Goal: Task Accomplishment & Management: Complete application form

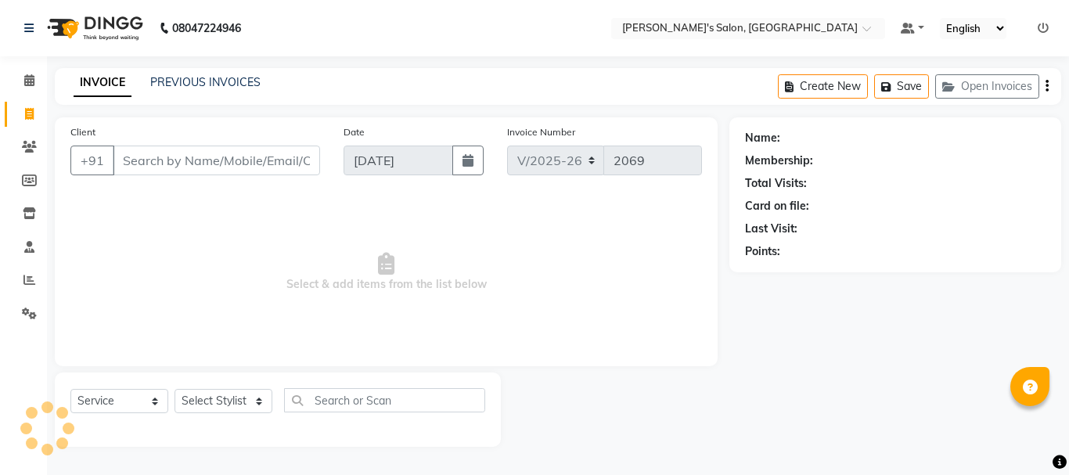
select select "3810"
select select "service"
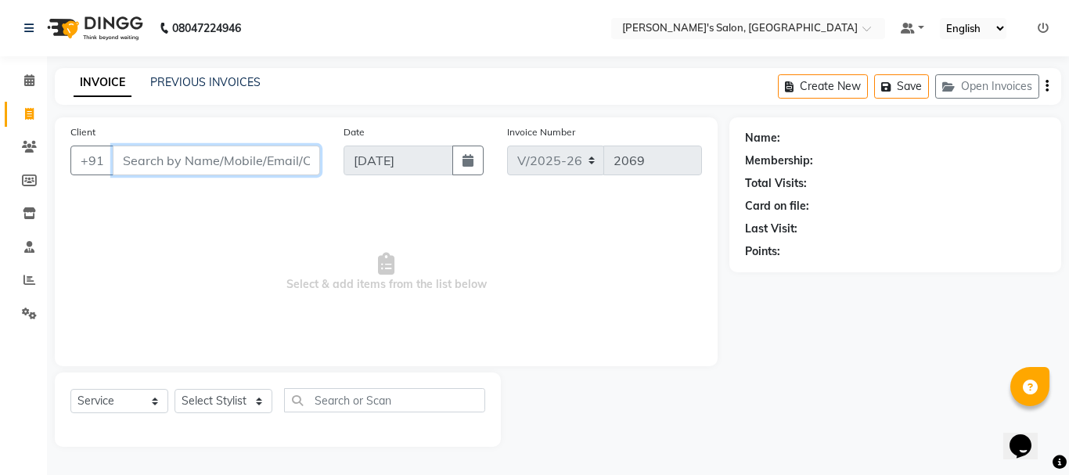
click at [151, 160] on input "Client" at bounding box center [216, 161] width 207 height 30
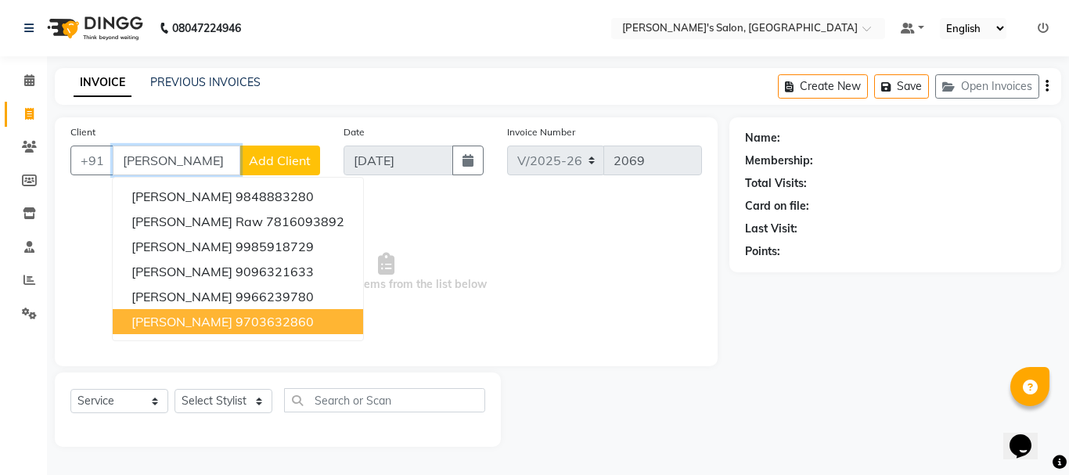
click at [232, 318] on span "[PERSON_NAME]" at bounding box center [182, 322] width 101 height 16
type input "9703632860"
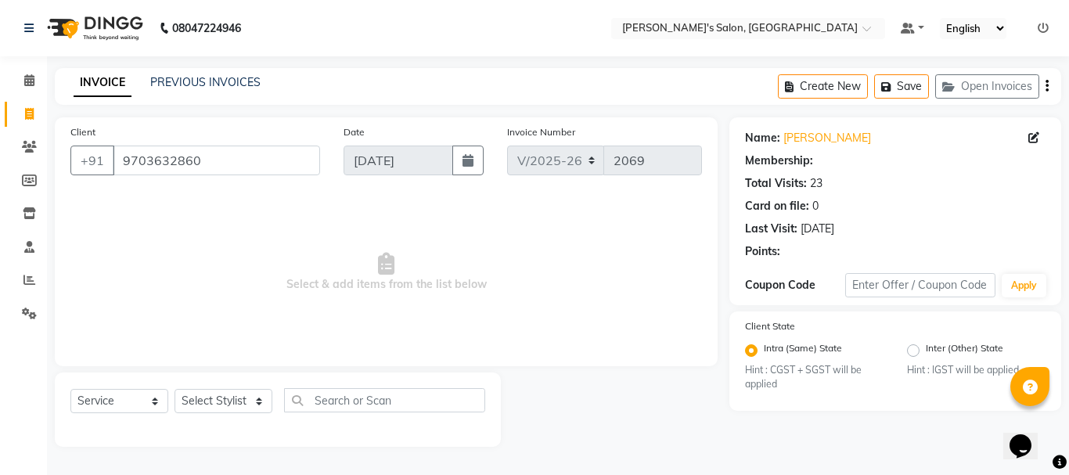
radio input "false"
radio input "true"
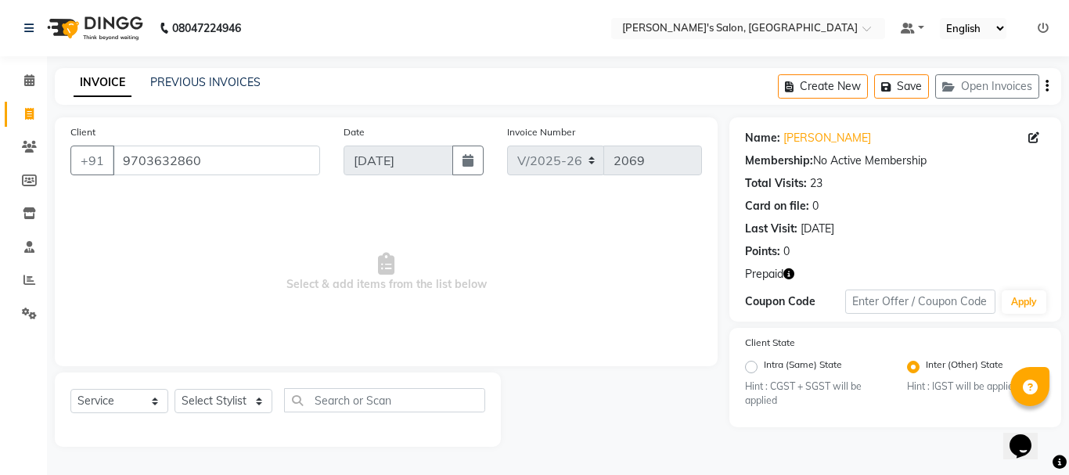
click at [788, 273] on icon "button" at bounding box center [789, 274] width 11 height 11
click at [265, 251] on span "Select & add items from the list below" at bounding box center [386, 272] width 632 height 157
click at [141, 159] on input "9703632860" at bounding box center [216, 161] width 207 height 30
click at [140, 157] on input "9703632860" at bounding box center [216, 161] width 207 height 30
click at [31, 143] on icon at bounding box center [29, 147] width 15 height 12
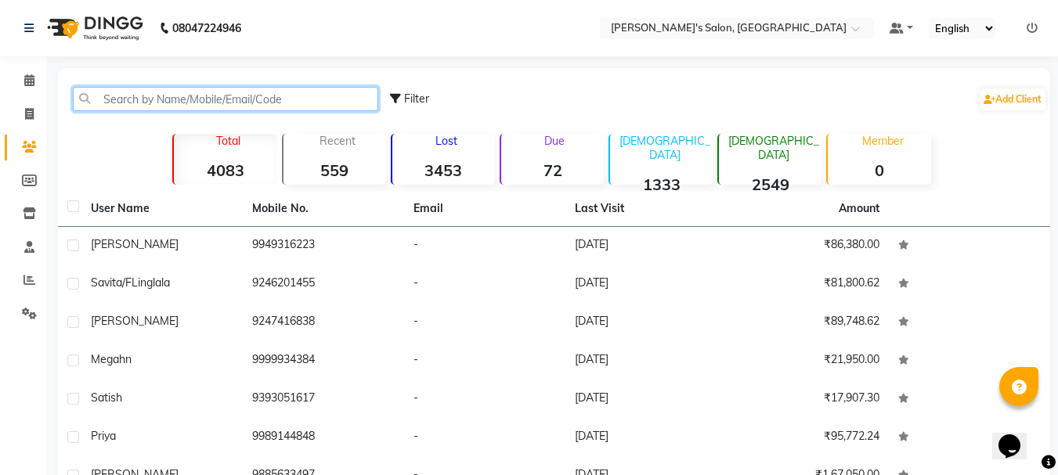
click at [209, 100] on input "text" at bounding box center [225, 99] width 305 height 24
paste input "9703632860"
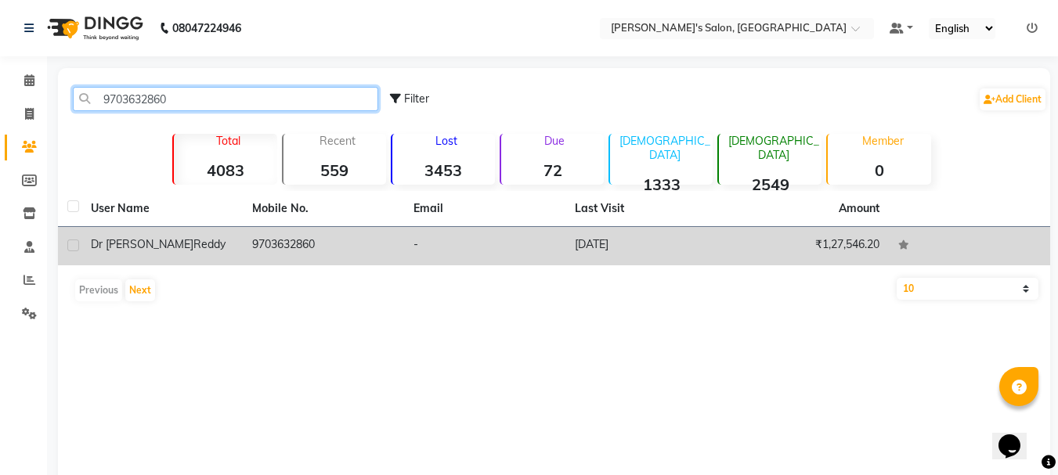
type input "9703632860"
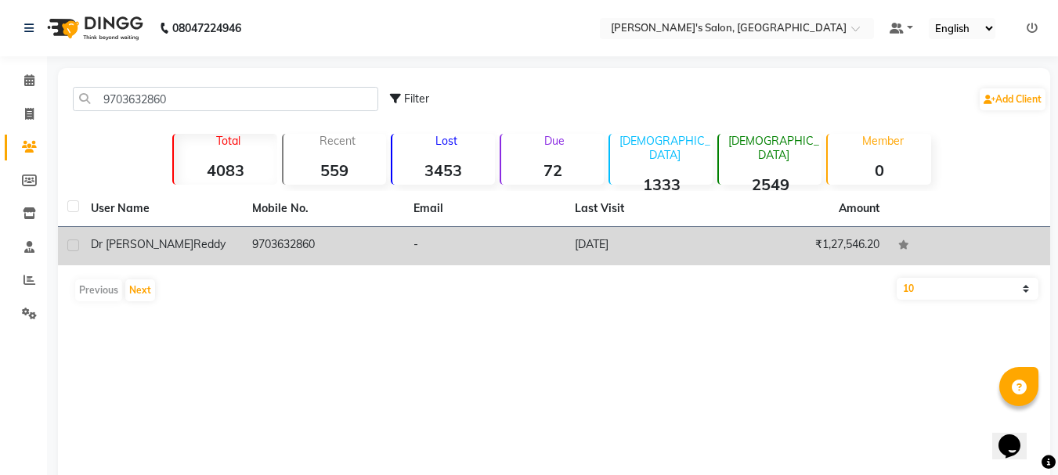
click at [230, 240] on div "[PERSON_NAME]" at bounding box center [162, 244] width 142 height 16
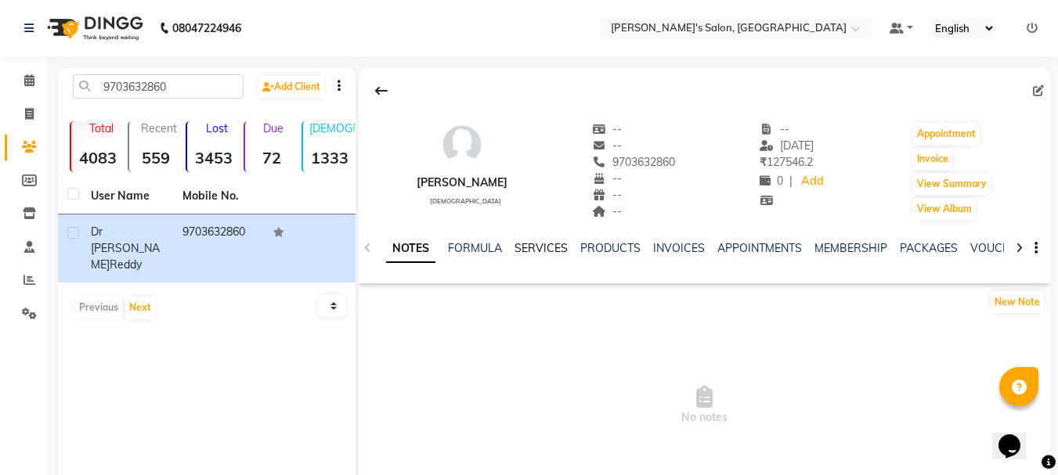
click at [536, 245] on link "SERVICES" at bounding box center [540, 248] width 53 height 14
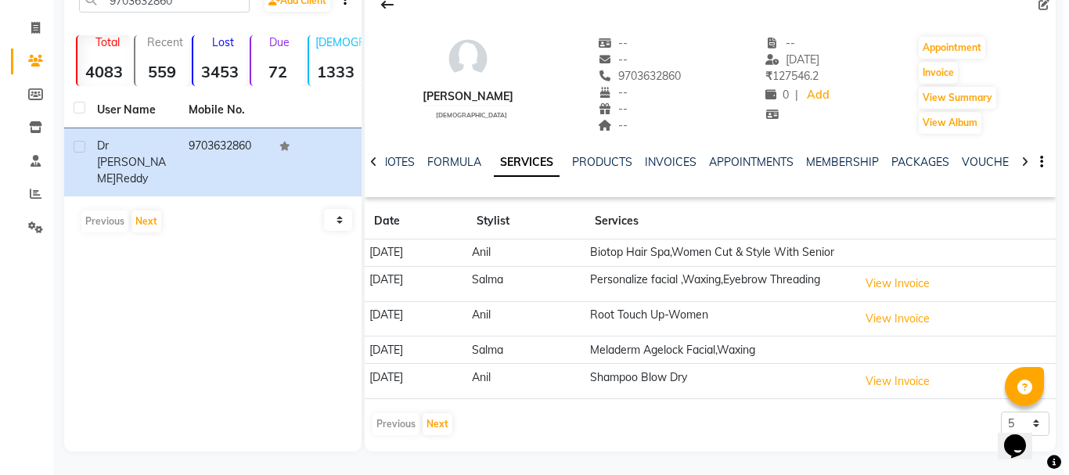
scroll to position [94, 0]
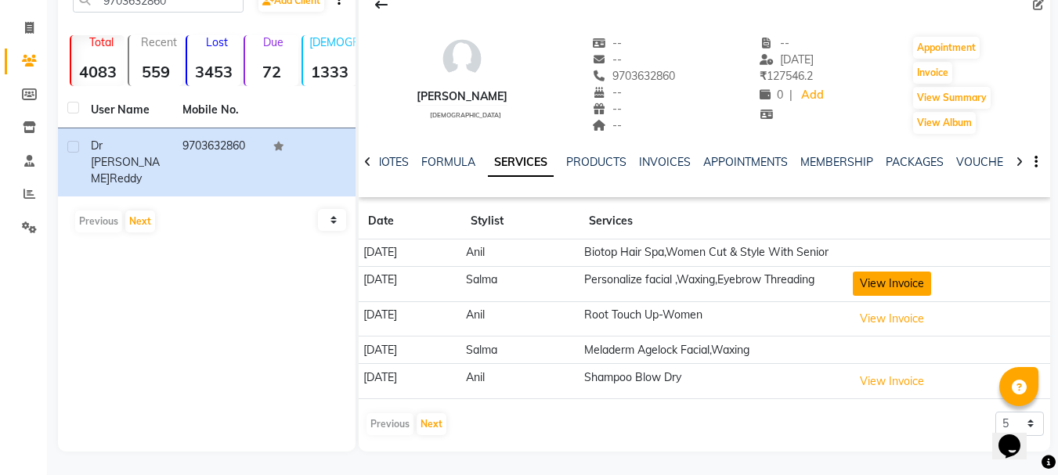
click at [890, 291] on button "View Invoice" at bounding box center [891, 284] width 78 height 24
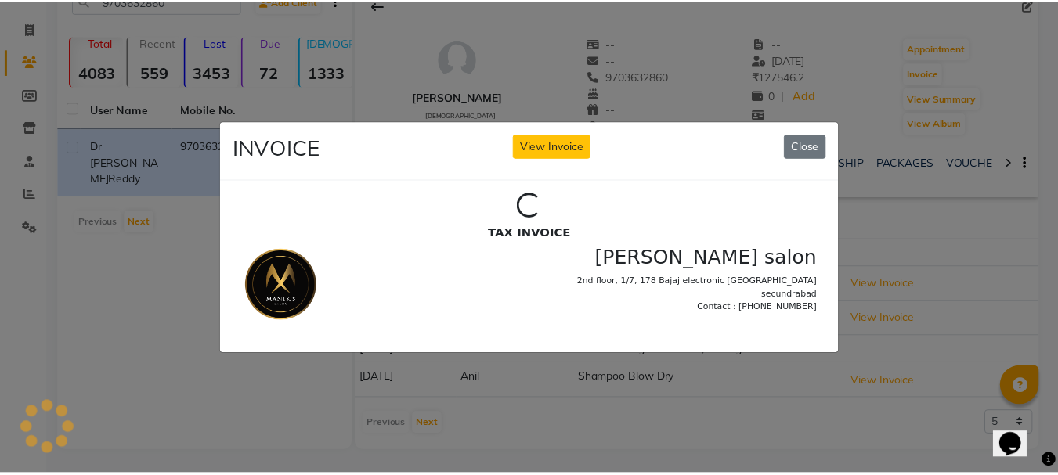
scroll to position [0, 0]
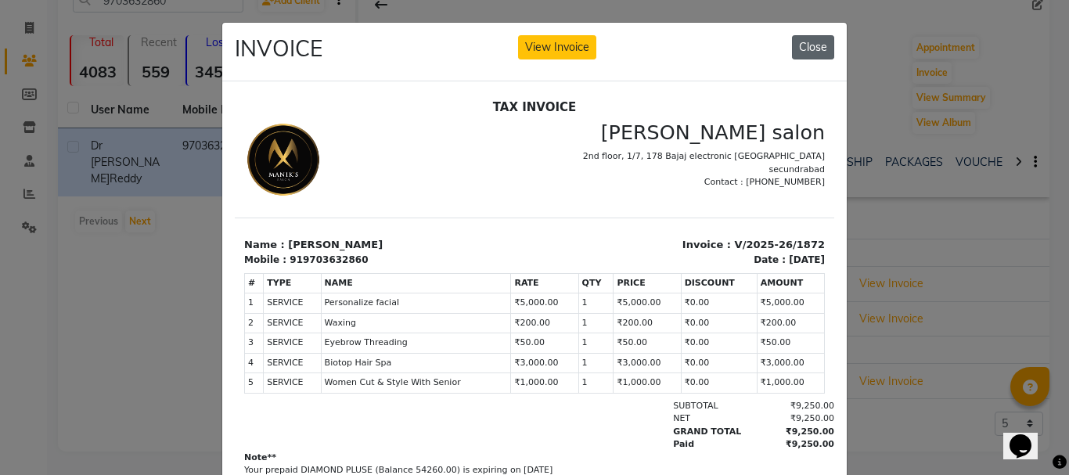
click at [804, 41] on button "Close" at bounding box center [813, 47] width 42 height 24
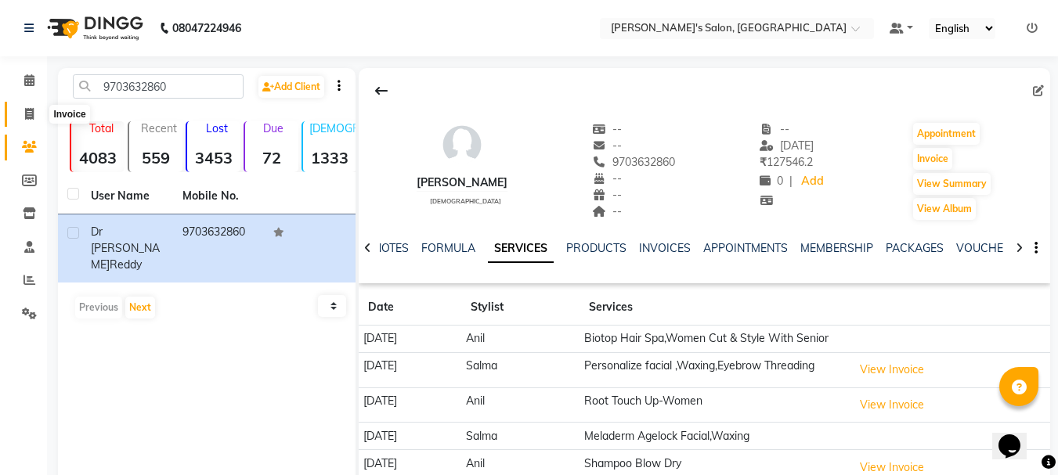
click at [27, 109] on icon at bounding box center [29, 114] width 9 height 12
select select "service"
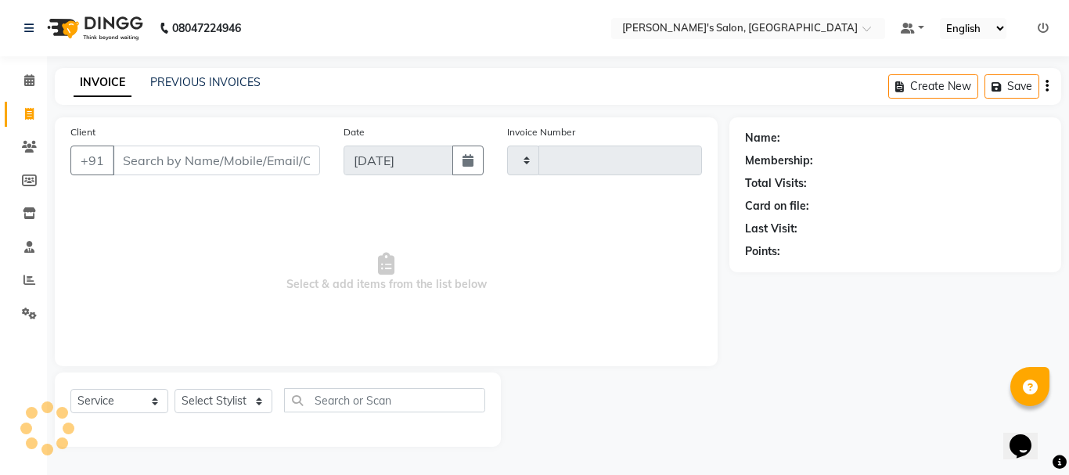
type input "2069"
select select "3810"
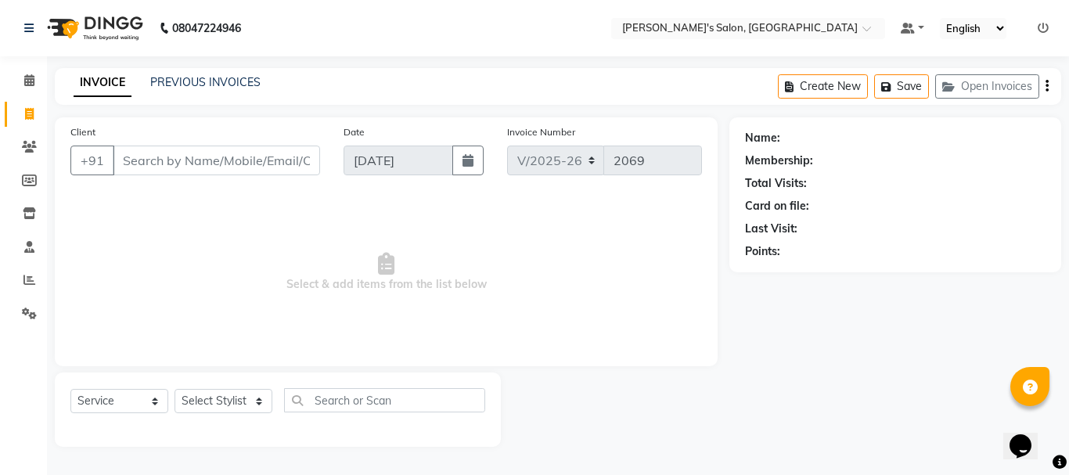
click at [151, 156] on input "Client" at bounding box center [216, 161] width 207 height 30
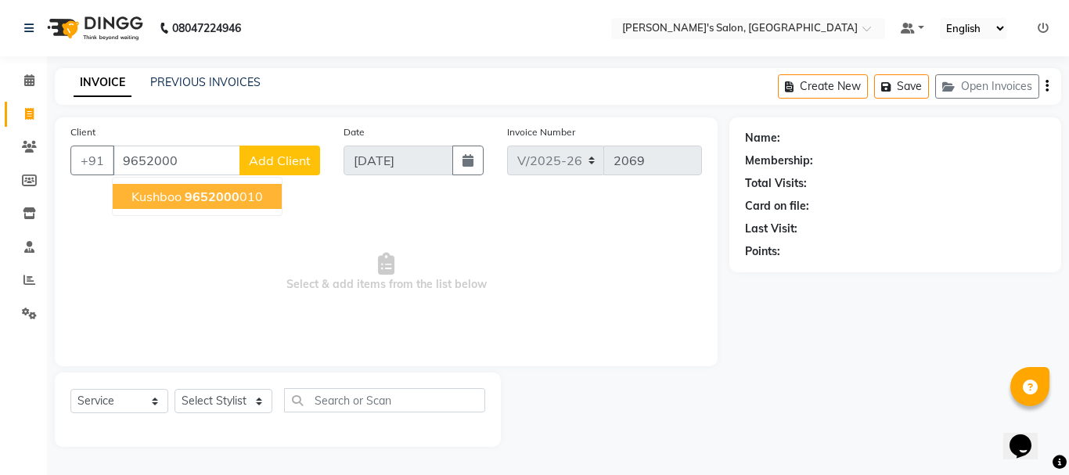
click at [206, 198] on span "9652000" at bounding box center [212, 197] width 55 height 16
type input "9652000010"
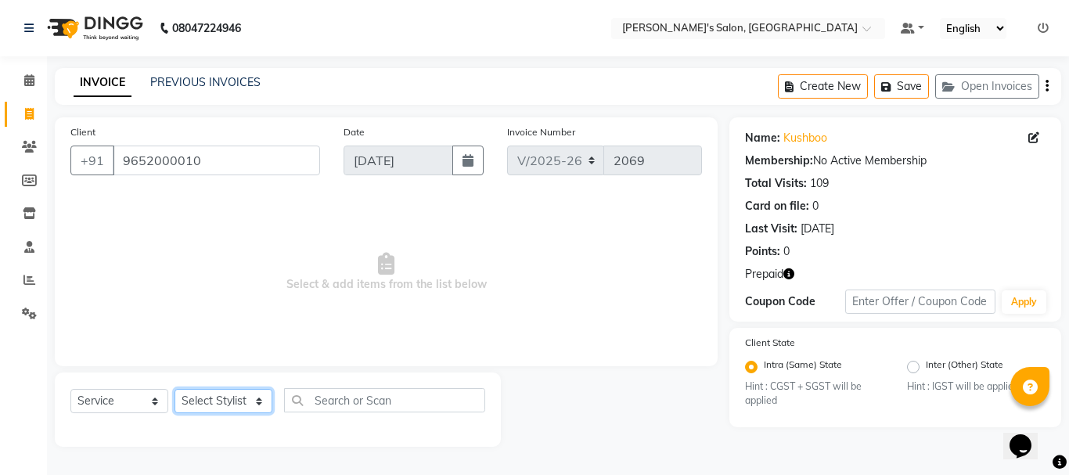
click at [222, 403] on select "Select Stylist [PERSON_NAME] [PERSON_NAME] Manager [PERSON_NAME] [PERSON_NAME] …" at bounding box center [224, 401] width 98 height 24
select select "18476"
click at [175, 389] on select "Select Stylist [PERSON_NAME] [PERSON_NAME] Manager [PERSON_NAME] [PERSON_NAME] …" at bounding box center [224, 401] width 98 height 24
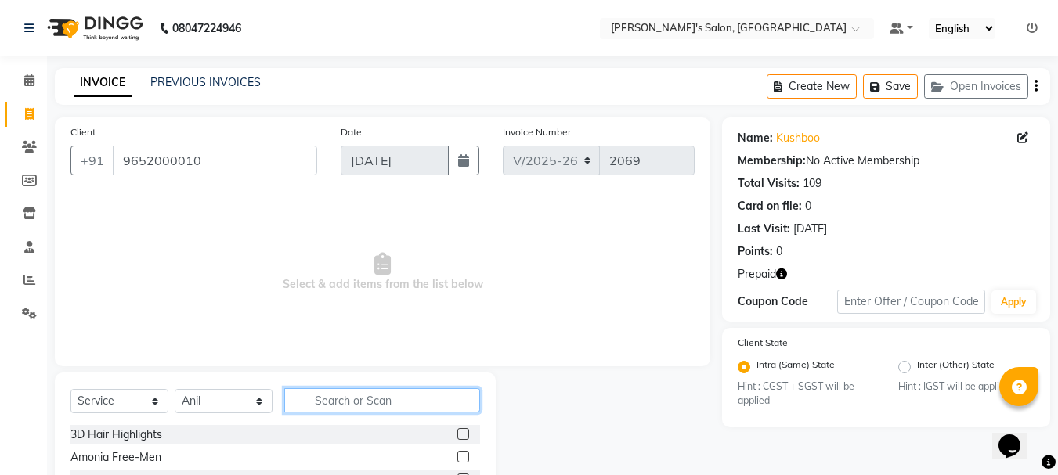
click at [342, 400] on input "text" at bounding box center [382, 400] width 196 height 24
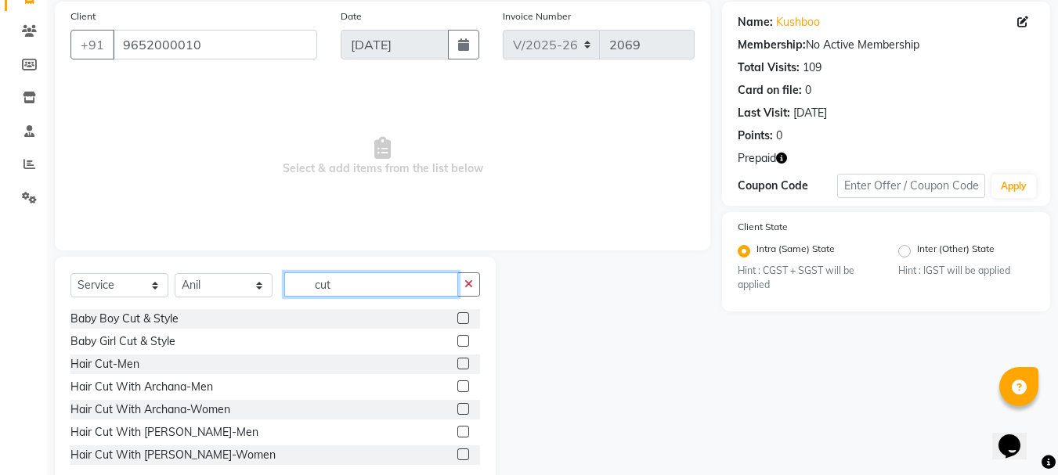
scroll to position [142, 0]
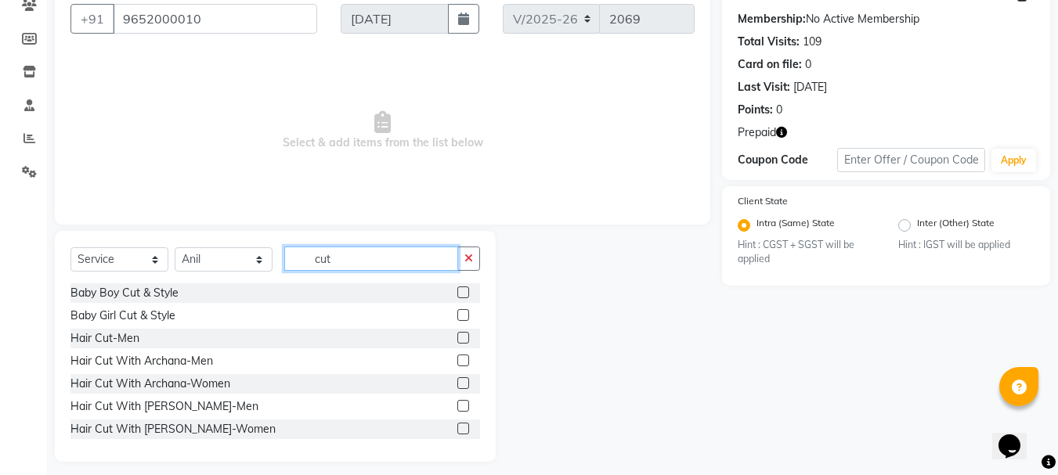
type input "cut"
click at [457, 339] on label at bounding box center [463, 338] width 12 height 12
click at [457, 339] on input "checkbox" at bounding box center [462, 338] width 10 height 10
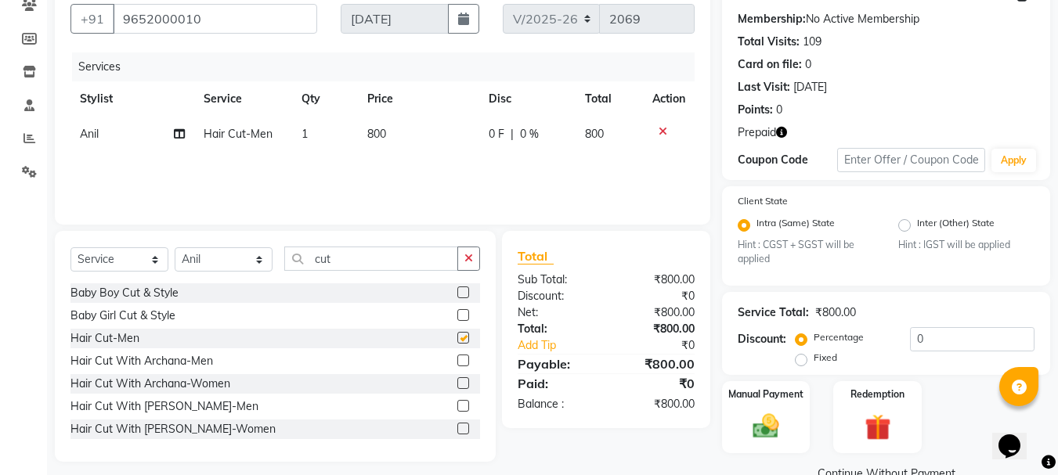
checkbox input "false"
click at [881, 437] on img at bounding box center [877, 428] width 44 height 34
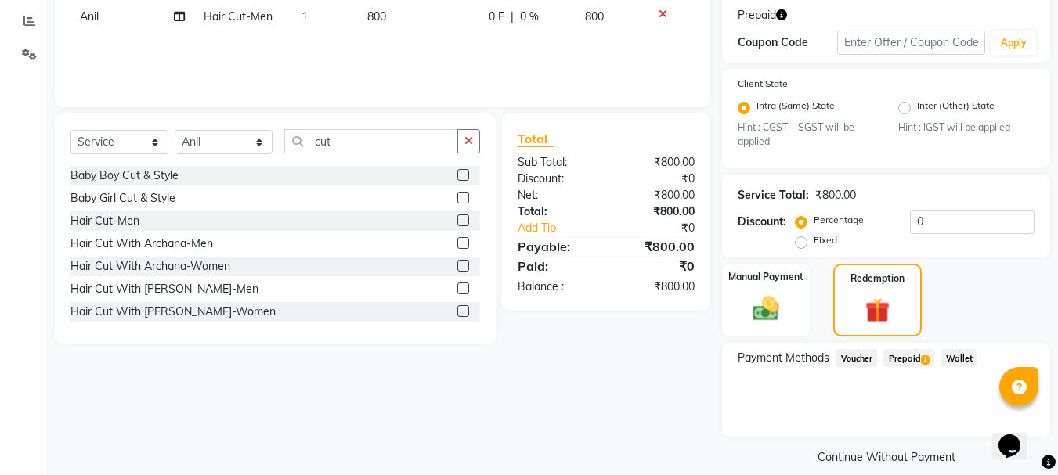
scroll to position [276, 0]
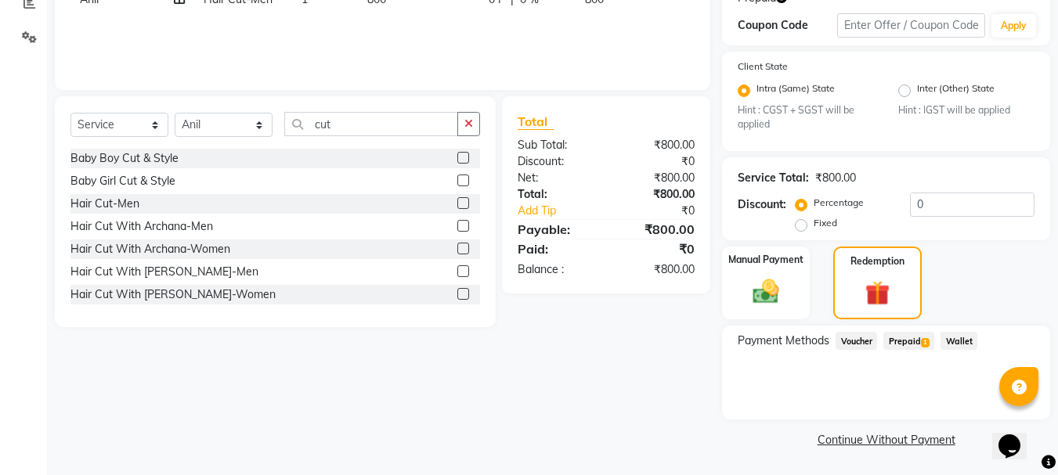
click at [907, 341] on span "Prepaid 1" at bounding box center [908, 341] width 51 height 18
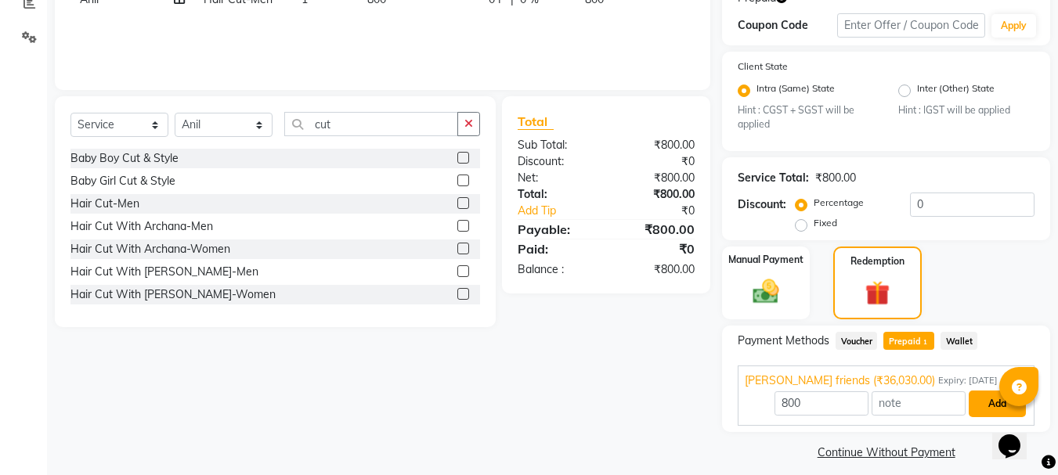
click at [983, 403] on button "Add" at bounding box center [996, 404] width 57 height 27
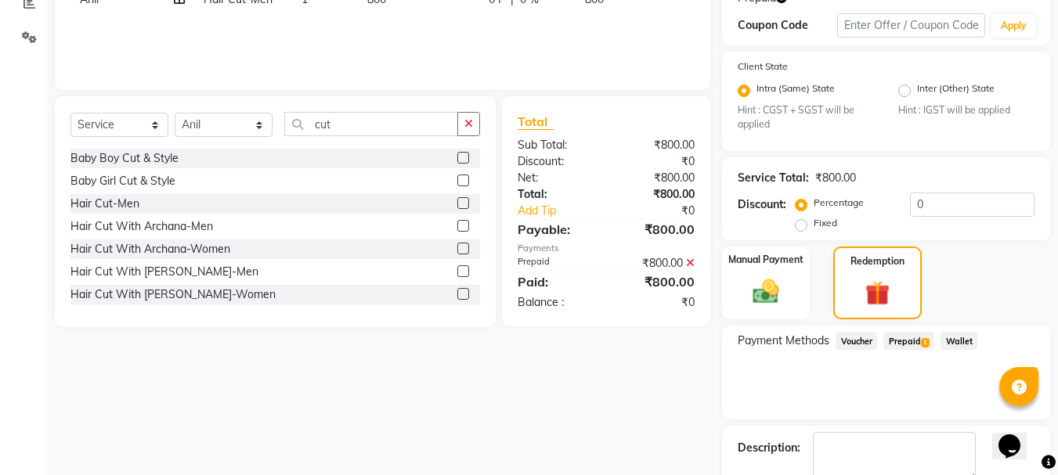
scroll to position [365, 0]
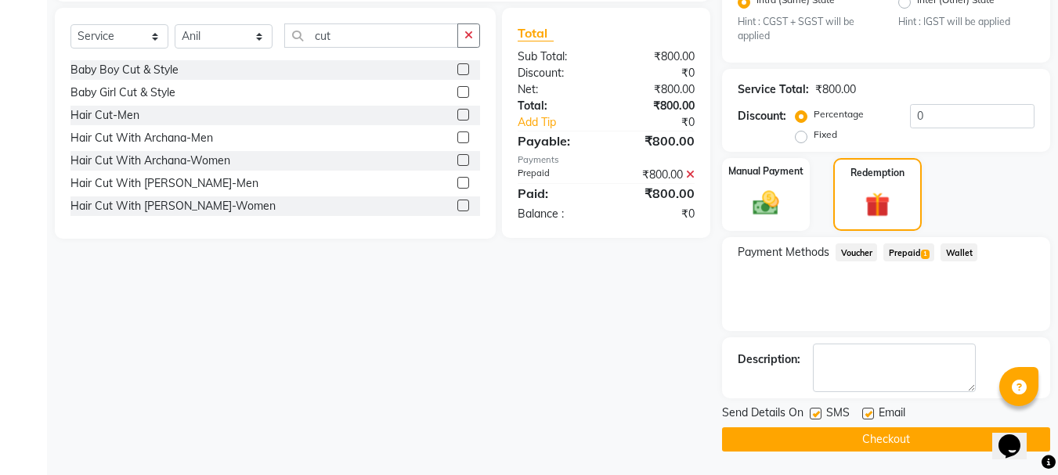
click at [882, 439] on button "Checkout" at bounding box center [886, 439] width 328 height 24
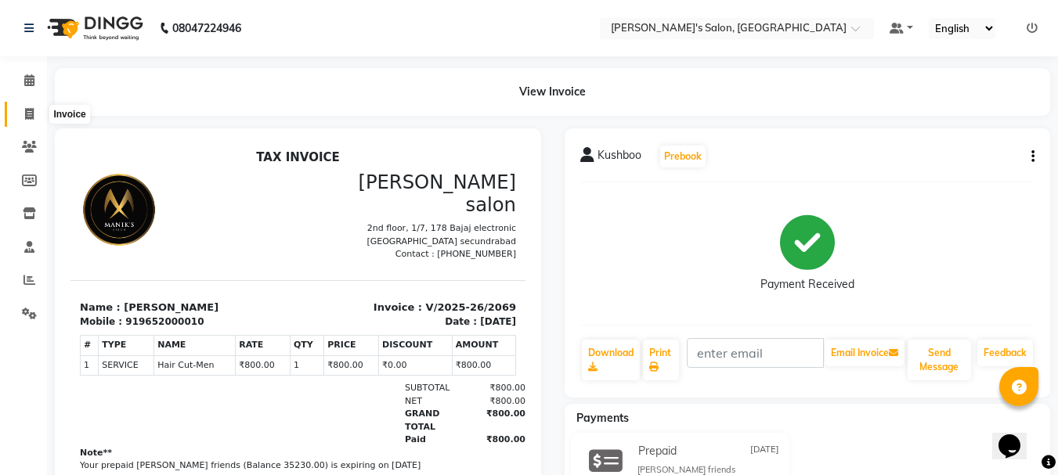
click at [30, 114] on icon at bounding box center [29, 114] width 9 height 12
select select "service"
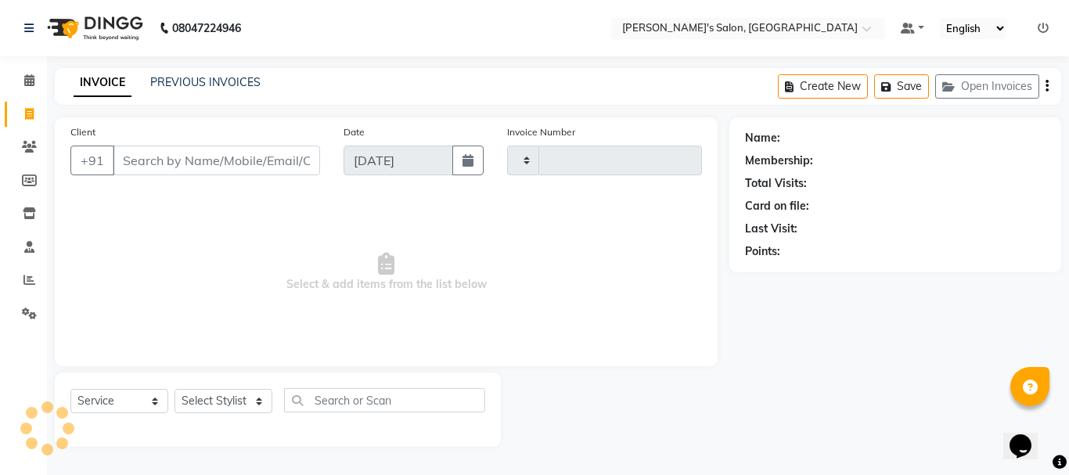
type input "2070"
select select "3810"
click at [203, 79] on link "PREVIOUS INVOICES" at bounding box center [205, 82] width 110 height 14
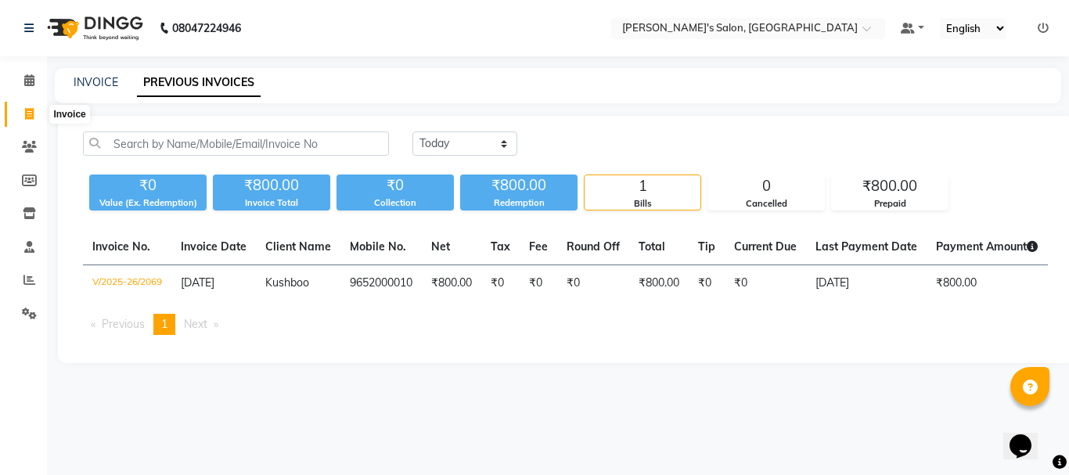
click at [26, 114] on icon at bounding box center [29, 114] width 9 height 12
select select "service"
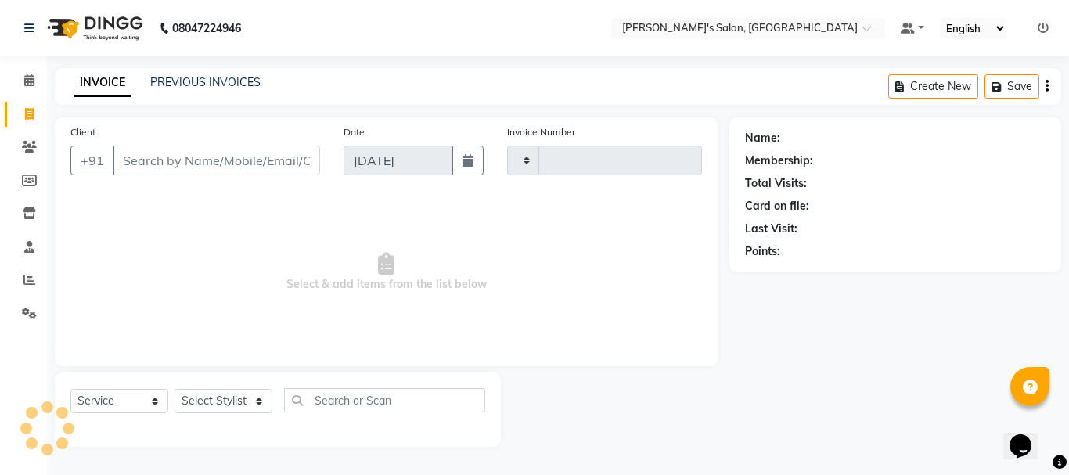
type input "2070"
select select "3810"
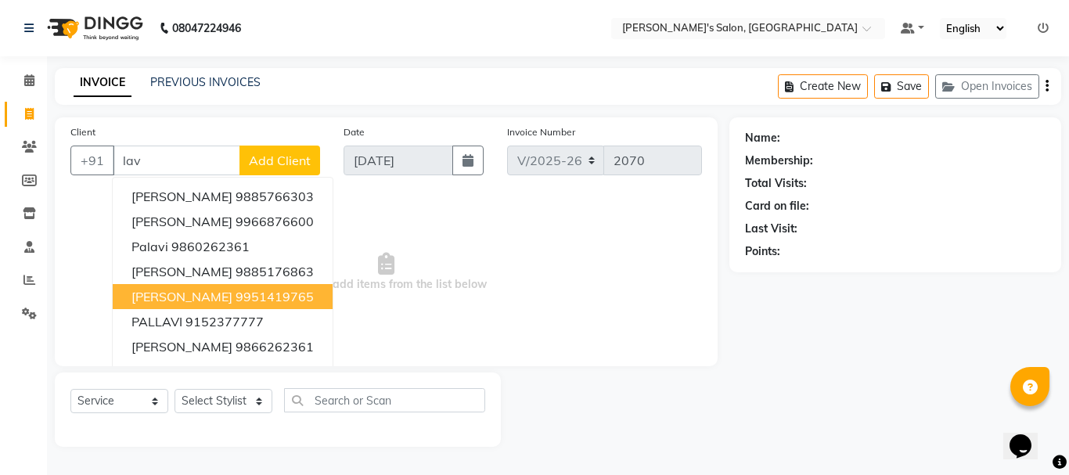
click at [242, 299] on ngb-highlight "9951419765" at bounding box center [275, 297] width 78 height 16
type input "9951419765"
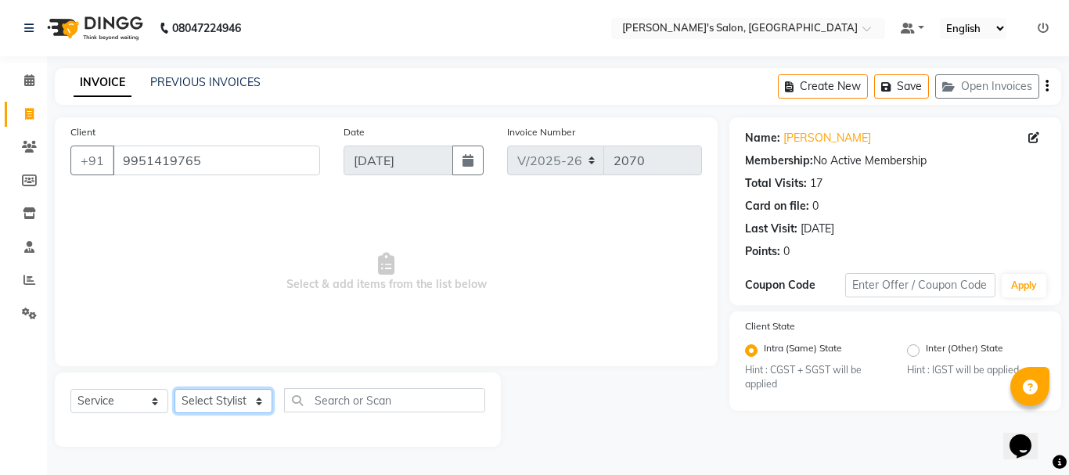
click at [224, 403] on select "Select Stylist [PERSON_NAME] [PERSON_NAME] Manager [PERSON_NAME] [PERSON_NAME] …" at bounding box center [224, 401] width 98 height 24
select select "27211"
click at [175, 389] on select "Select Stylist [PERSON_NAME] [PERSON_NAME] Manager [PERSON_NAME] [PERSON_NAME] …" at bounding box center [224, 401] width 98 height 24
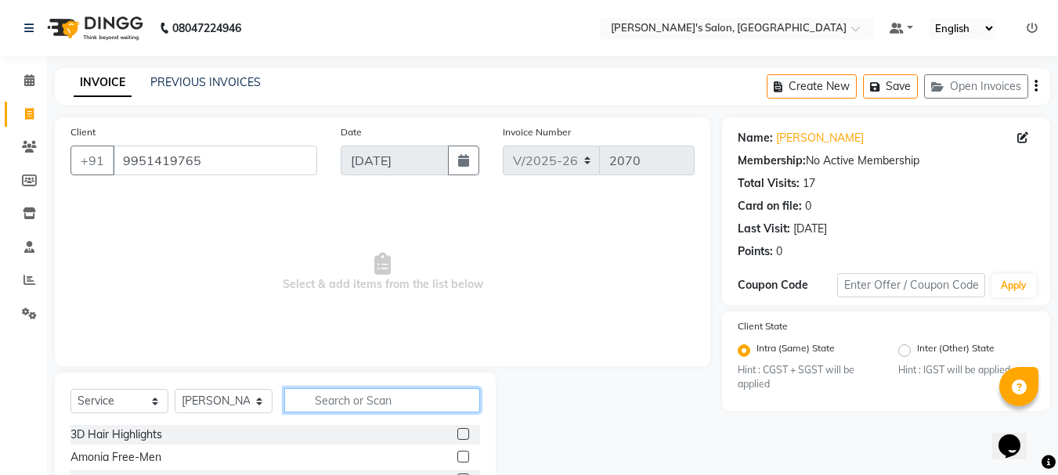
click at [320, 394] on input "text" at bounding box center [382, 400] width 196 height 24
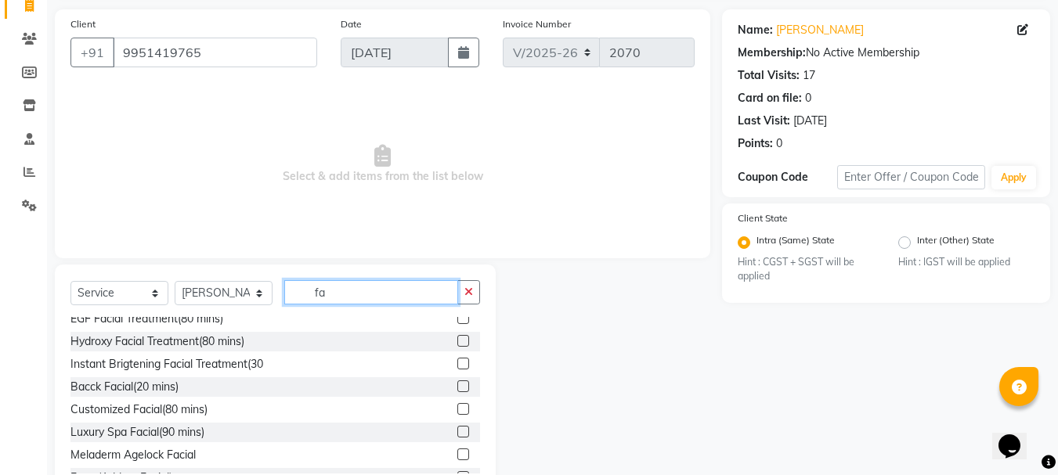
scroll to position [71, 0]
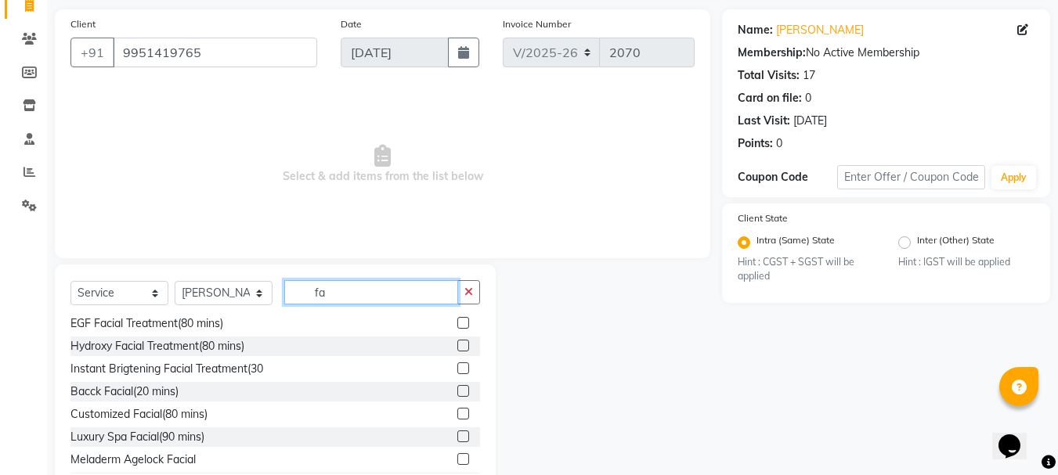
type input "fa"
click at [457, 458] on label at bounding box center [463, 459] width 12 height 12
click at [457, 458] on input "checkbox" at bounding box center [462, 460] width 10 height 10
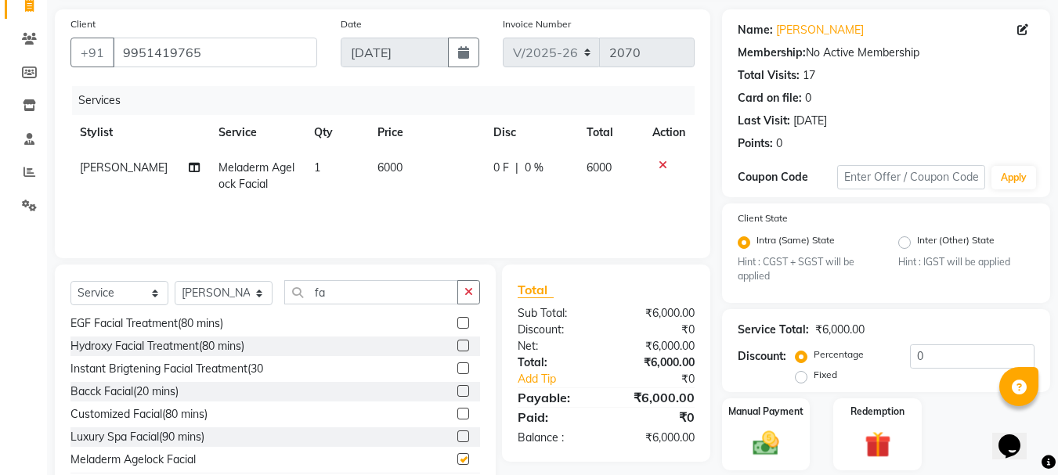
checkbox input "false"
click at [397, 163] on td "6000" at bounding box center [426, 176] width 116 height 52
select select "27211"
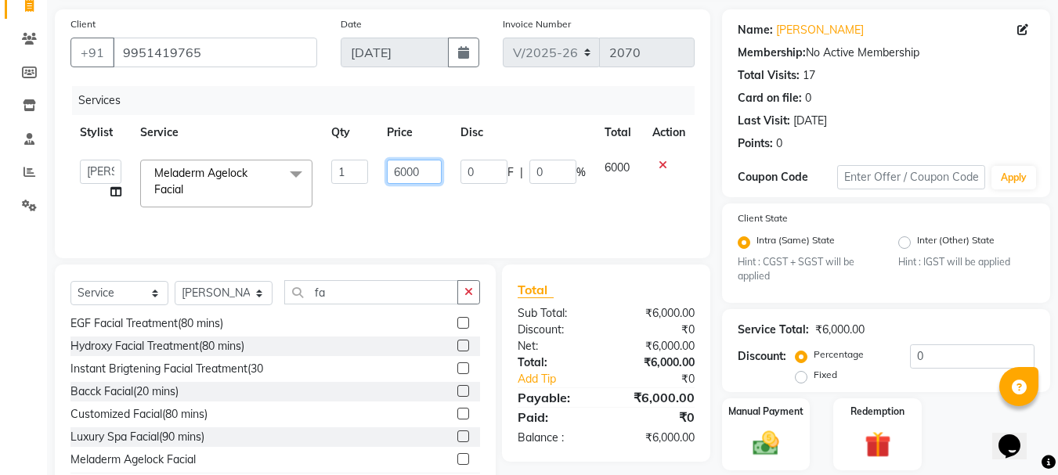
click at [424, 171] on input "6000" at bounding box center [414, 172] width 54 height 24
type input "6"
type input "8000"
click at [777, 438] on img at bounding box center [766, 443] width 44 height 31
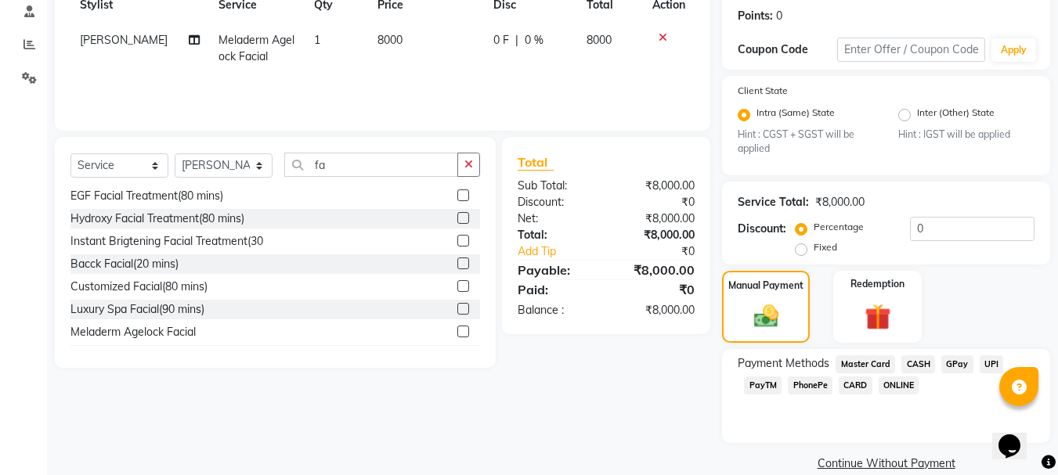
scroll to position [259, 0]
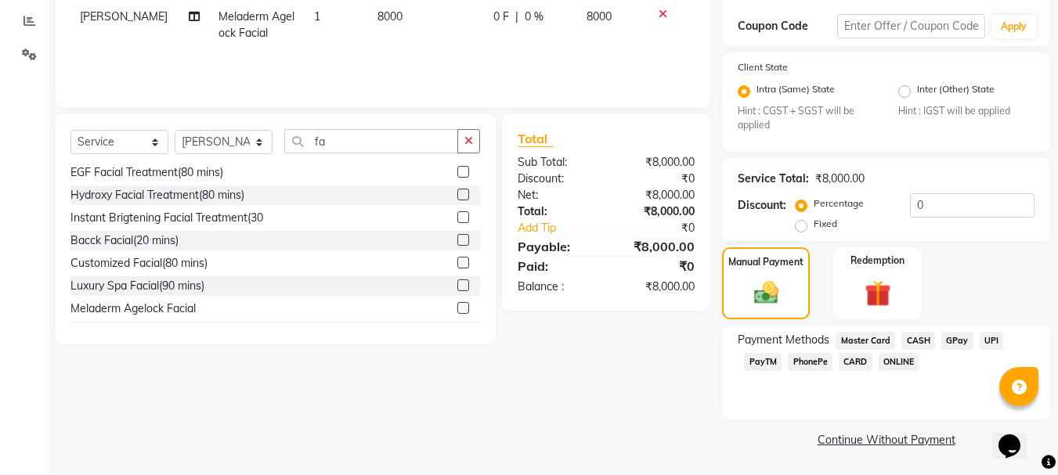
click at [918, 343] on span "CASH" at bounding box center [918, 341] width 34 height 18
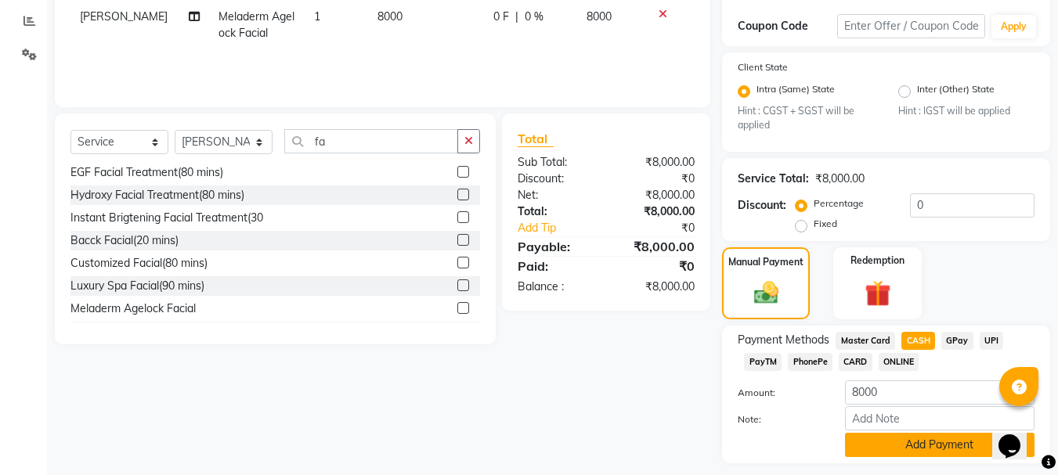
click at [916, 440] on button "Add Payment" at bounding box center [939, 445] width 189 height 24
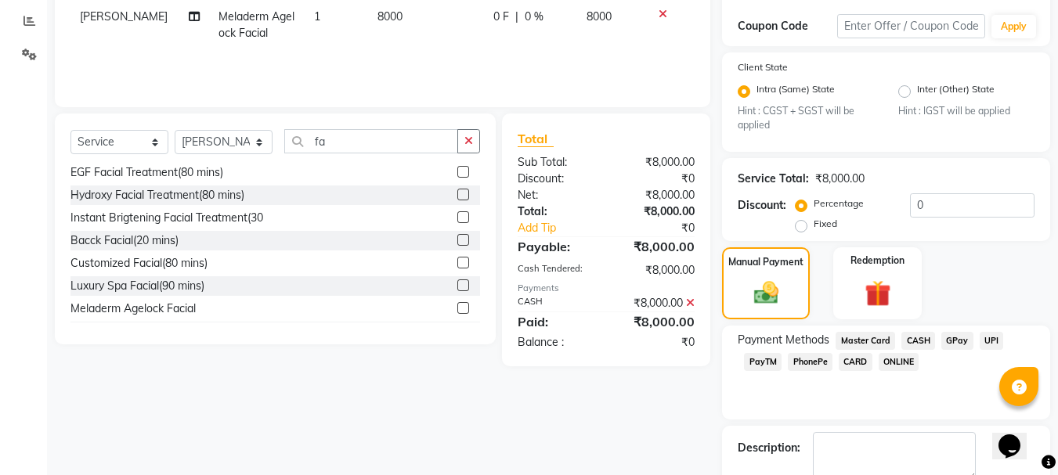
scroll to position [348, 0]
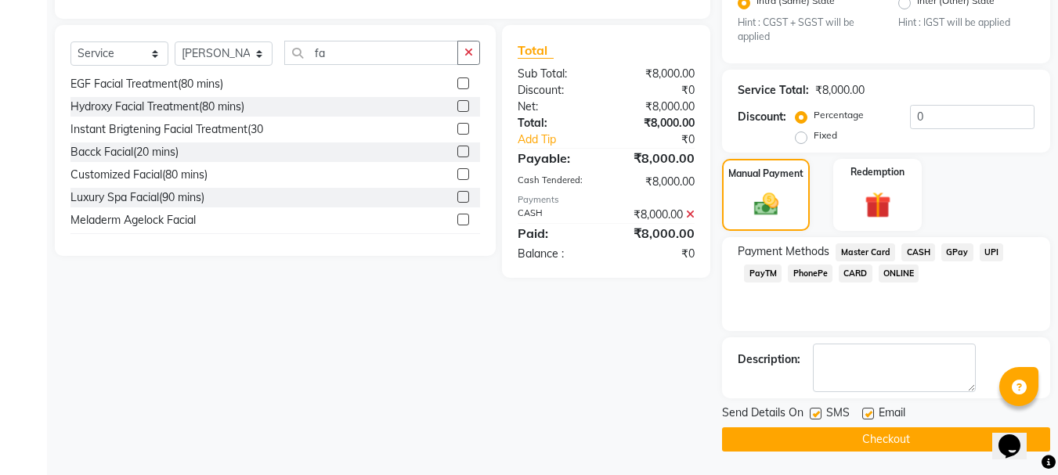
click at [863, 444] on button "Checkout" at bounding box center [886, 439] width 328 height 24
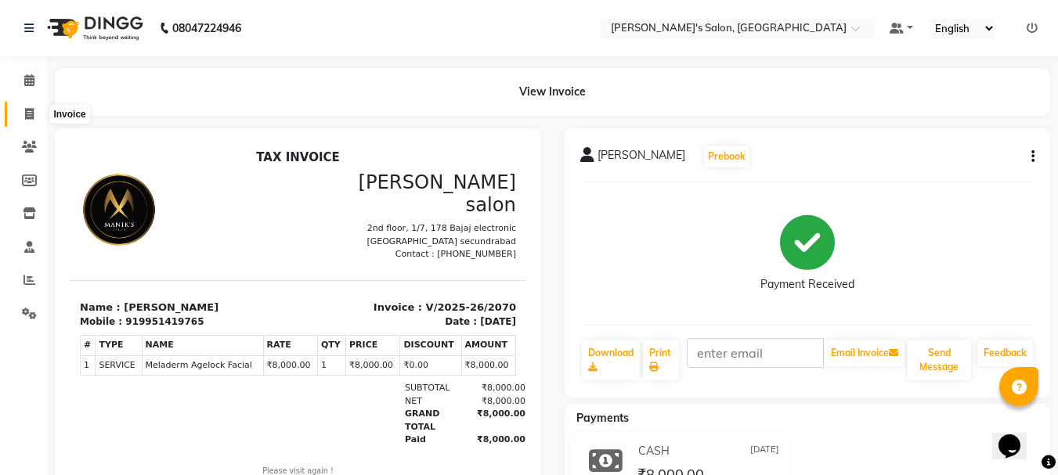
click at [29, 109] on icon at bounding box center [29, 114] width 9 height 12
select select "service"
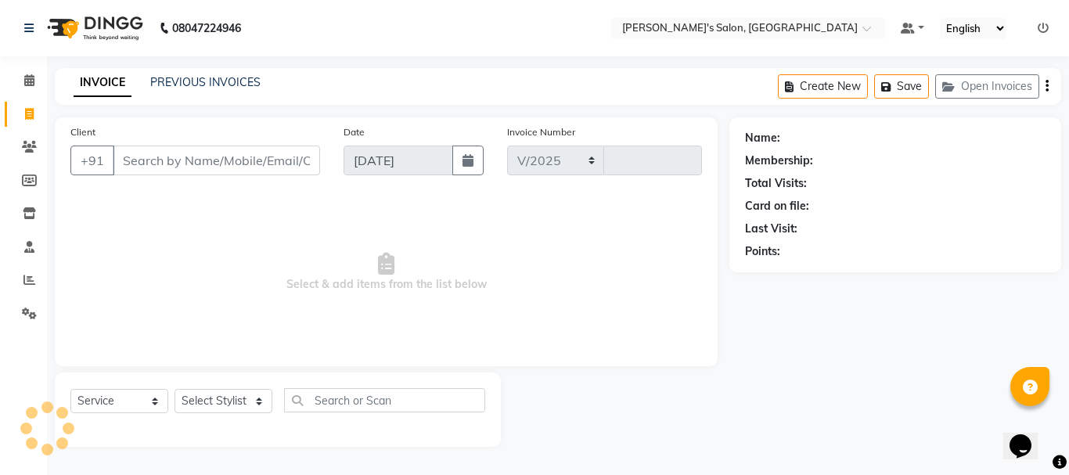
select select "3810"
type input "2071"
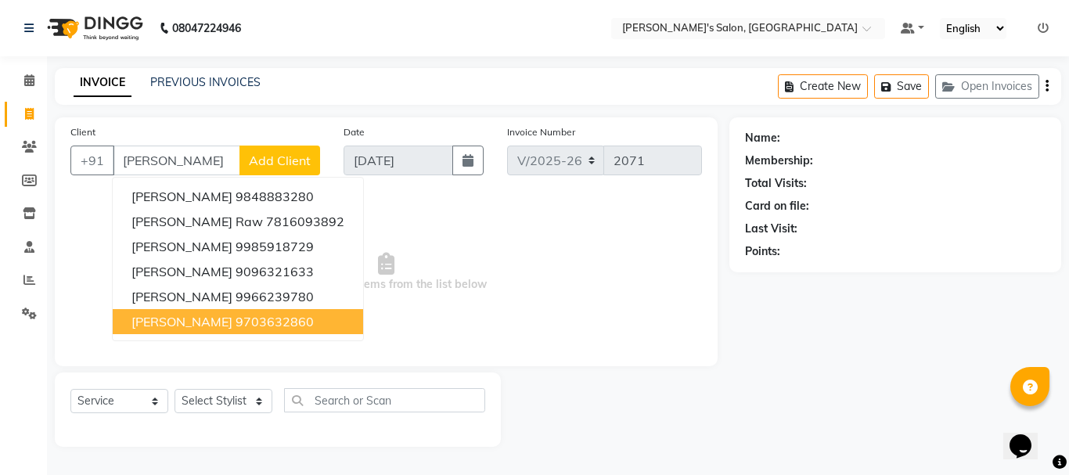
click at [217, 327] on span "[PERSON_NAME]" at bounding box center [182, 322] width 101 height 16
type input "9703632860"
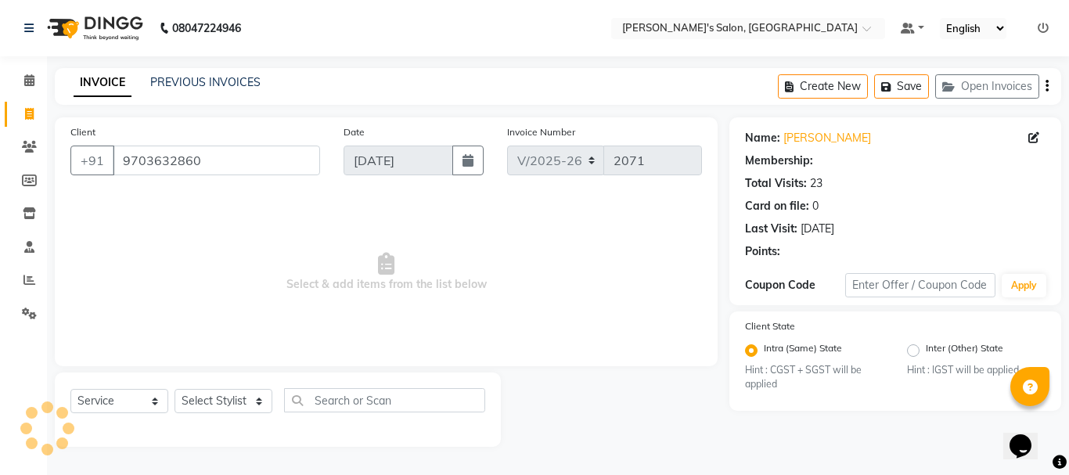
radio input "false"
radio input "true"
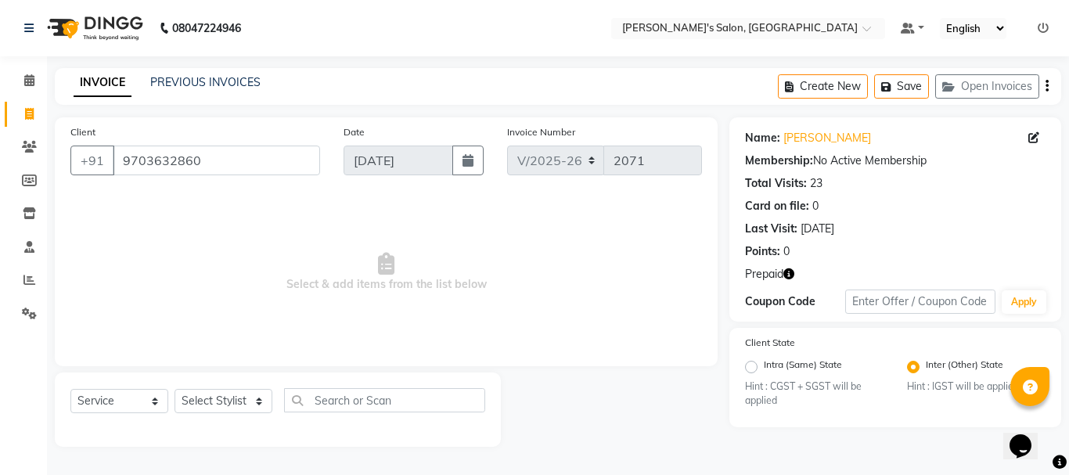
click at [792, 274] on icon "button" at bounding box center [789, 274] width 11 height 11
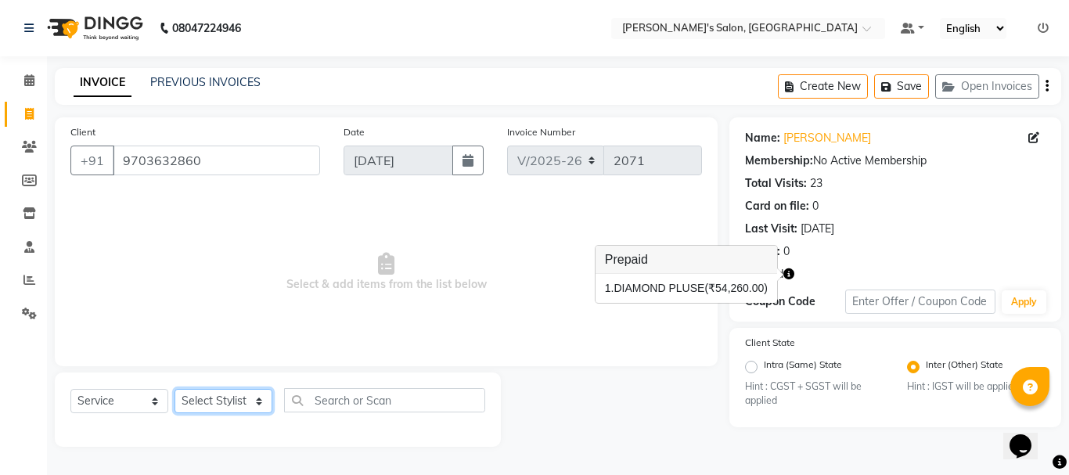
click at [240, 400] on select "Select Stylist [PERSON_NAME] [PERSON_NAME] Manager [PERSON_NAME] [PERSON_NAME] …" at bounding box center [224, 401] width 98 height 24
select select "18476"
click at [175, 389] on select "Select Stylist [PERSON_NAME] [PERSON_NAME] Manager [PERSON_NAME] [PERSON_NAME] …" at bounding box center [224, 401] width 98 height 24
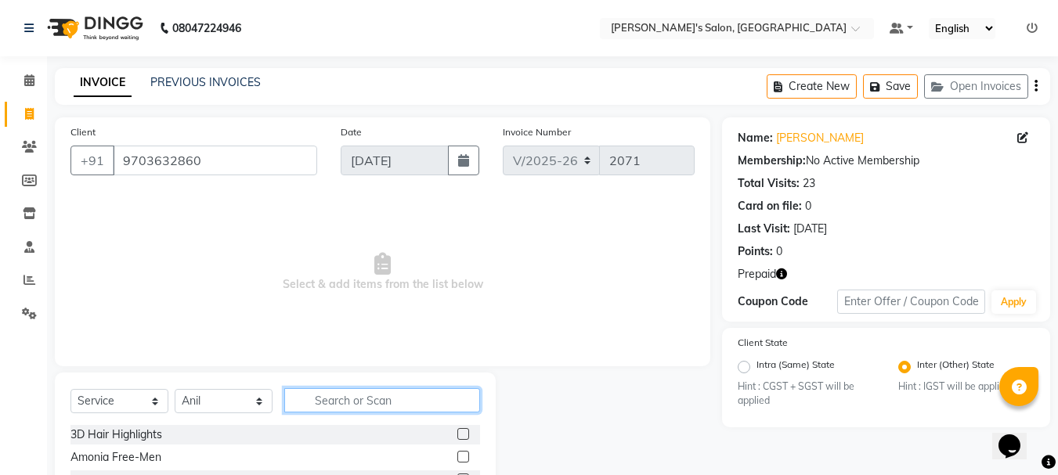
click at [333, 404] on input "text" at bounding box center [382, 400] width 196 height 24
type input "spa"
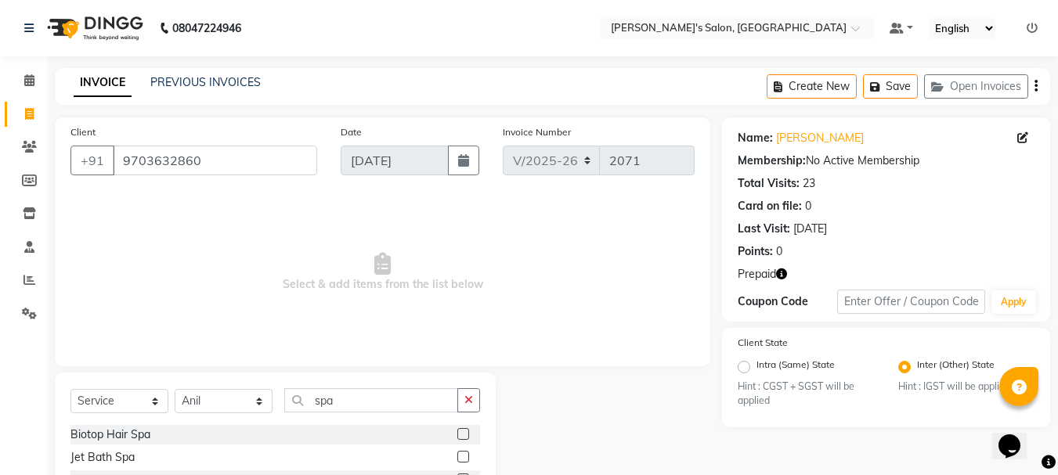
click at [457, 436] on label at bounding box center [463, 434] width 12 height 12
click at [457, 436] on input "checkbox" at bounding box center [462, 435] width 10 height 10
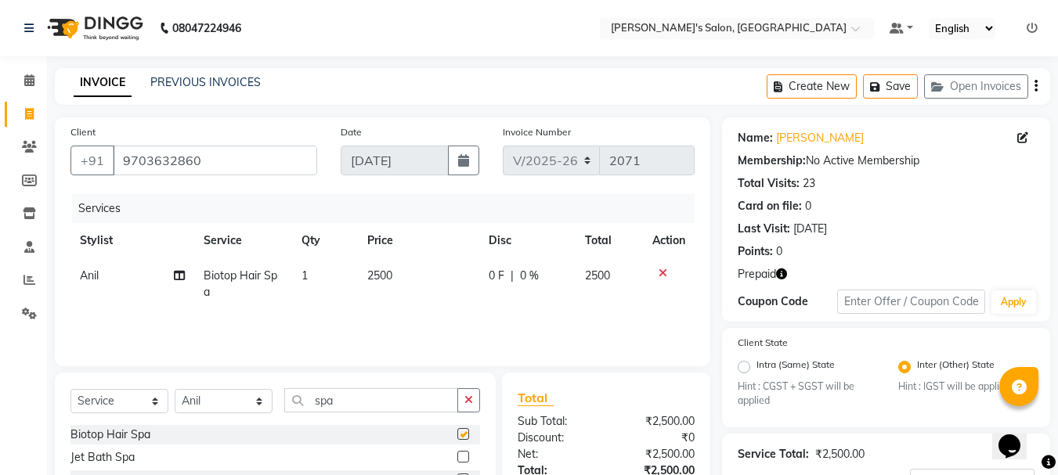
checkbox input "false"
click at [397, 276] on td "2500" at bounding box center [418, 284] width 121 height 52
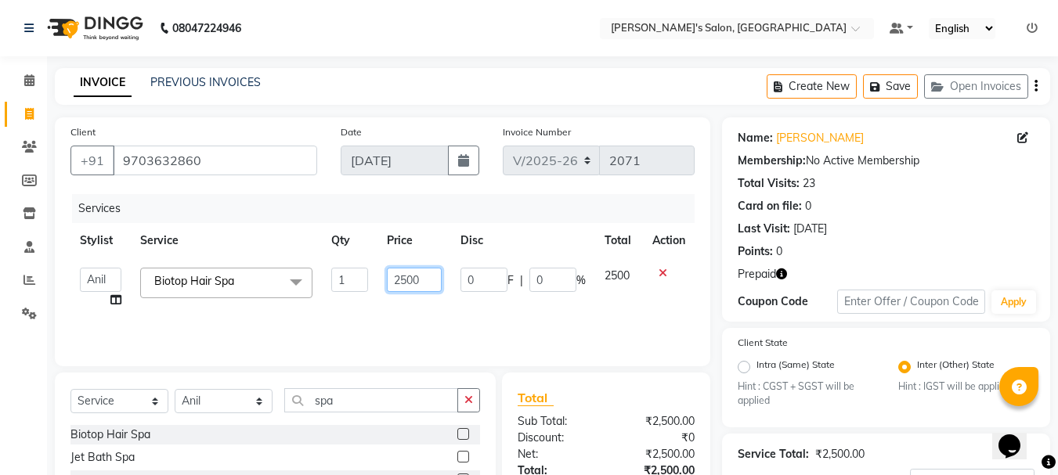
click at [427, 284] on input "2500" at bounding box center [414, 280] width 54 height 24
type input "2"
type input "3000"
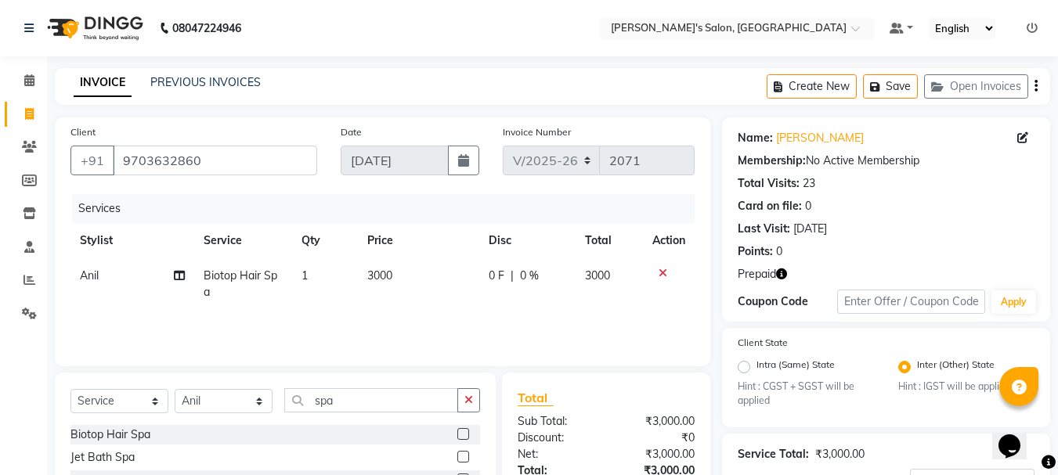
click at [517, 316] on div "Services Stylist Service Qty Price Disc Total Action Anil Biotop Hair Spa 1 300…" at bounding box center [382, 272] width 624 height 157
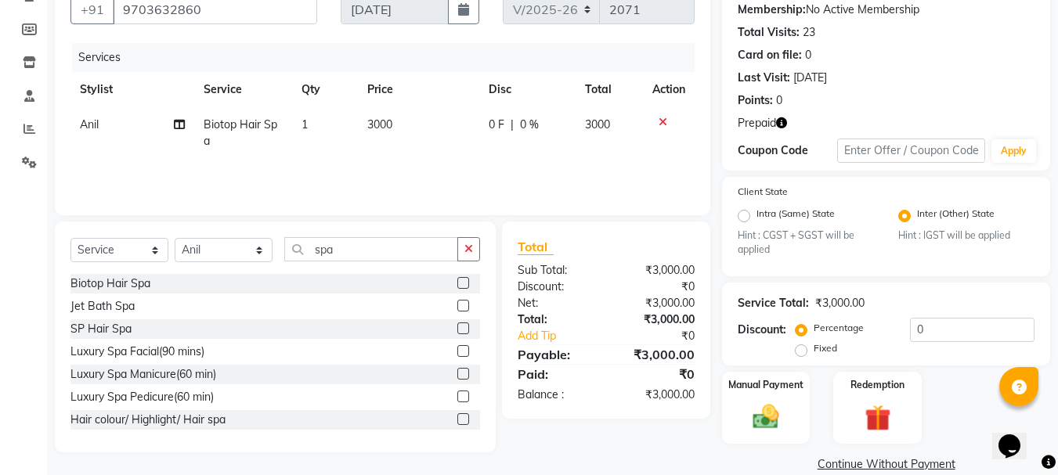
scroll to position [156, 0]
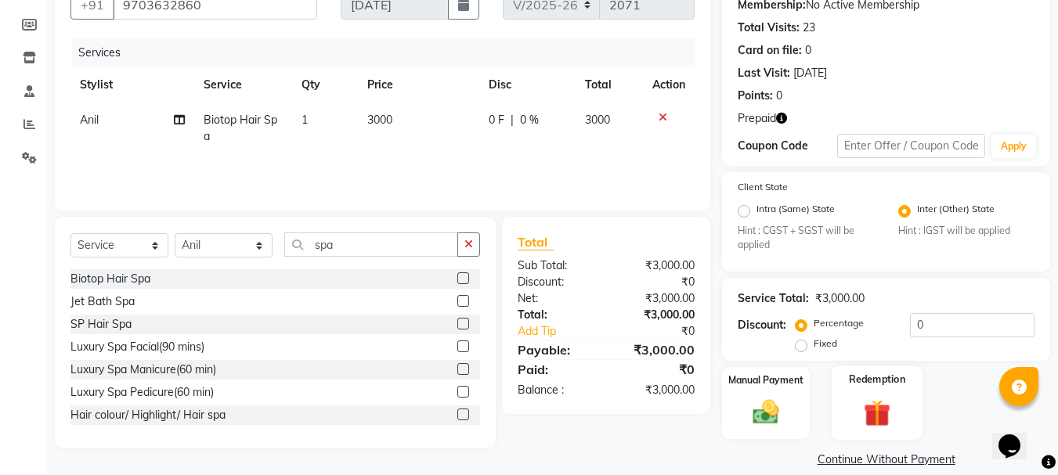
click at [881, 415] on img at bounding box center [877, 414] width 44 height 34
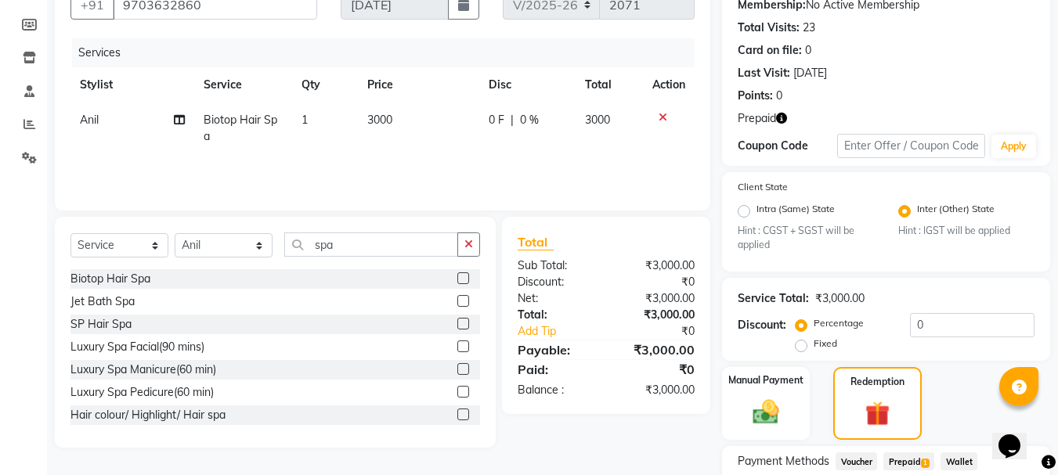
click at [909, 463] on span "Prepaid 1" at bounding box center [908, 461] width 51 height 18
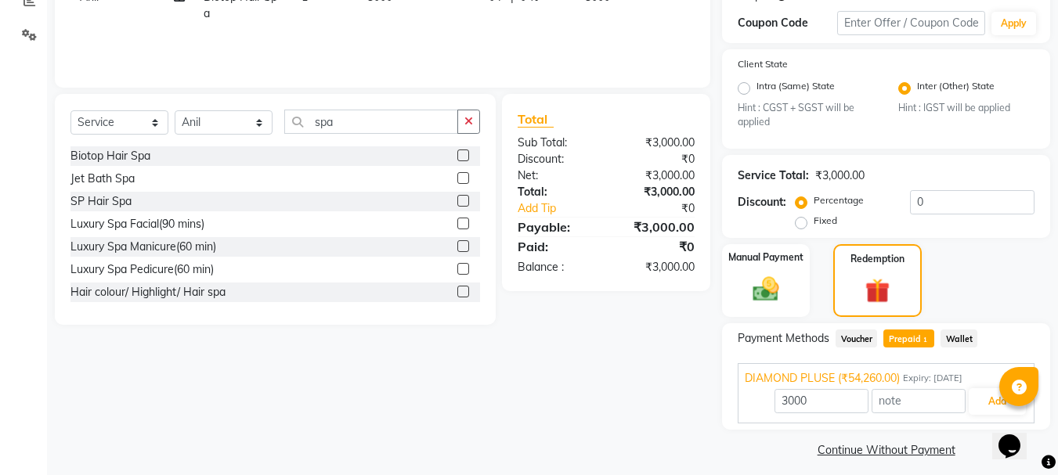
scroll to position [289, 0]
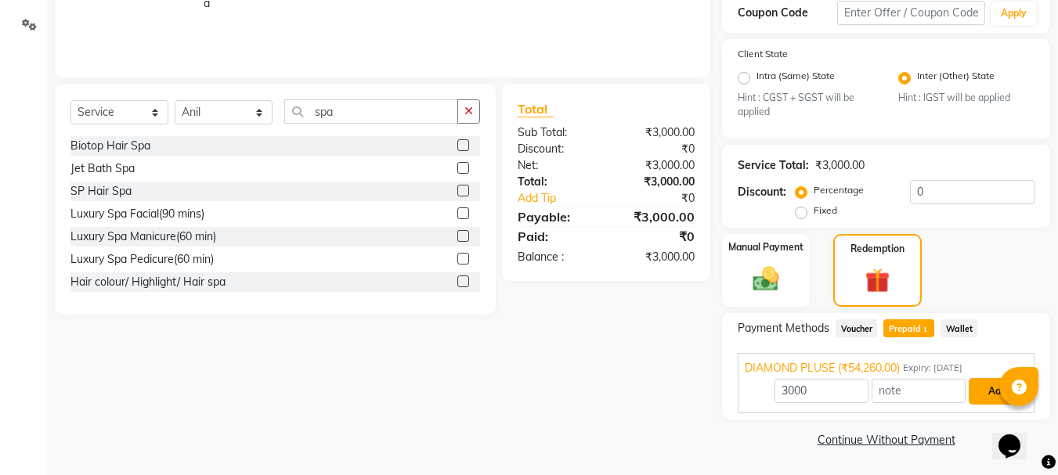
click at [984, 392] on button "Add" at bounding box center [996, 391] width 57 height 27
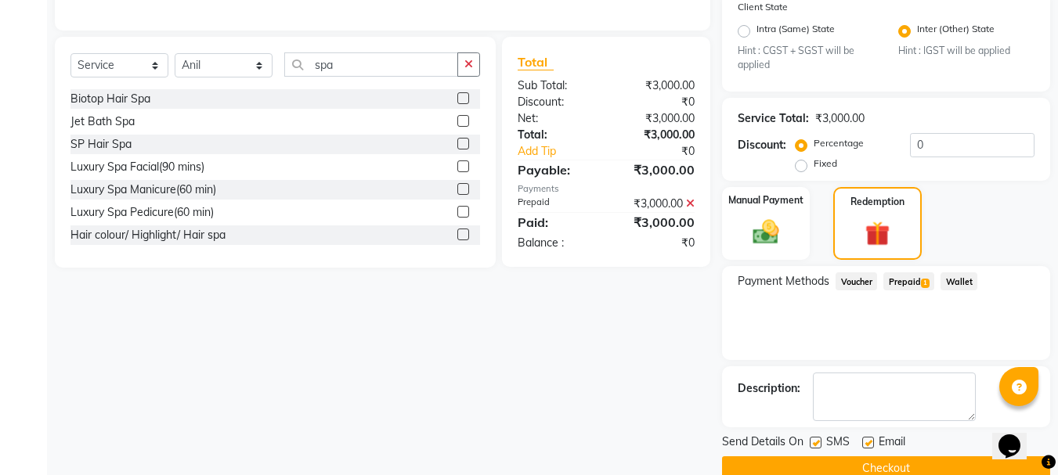
scroll to position [365, 0]
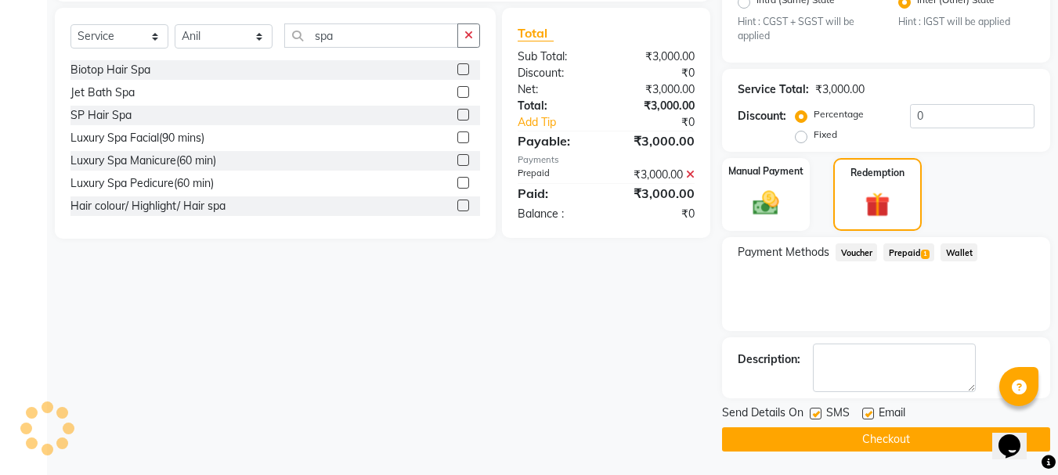
click at [874, 435] on button "Checkout" at bounding box center [886, 439] width 328 height 24
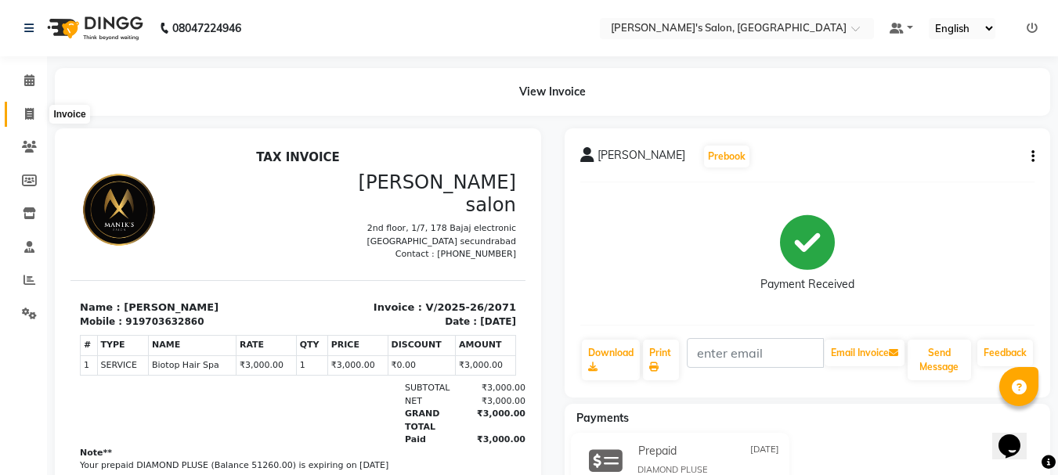
click at [31, 114] on icon at bounding box center [29, 114] width 9 height 12
select select "service"
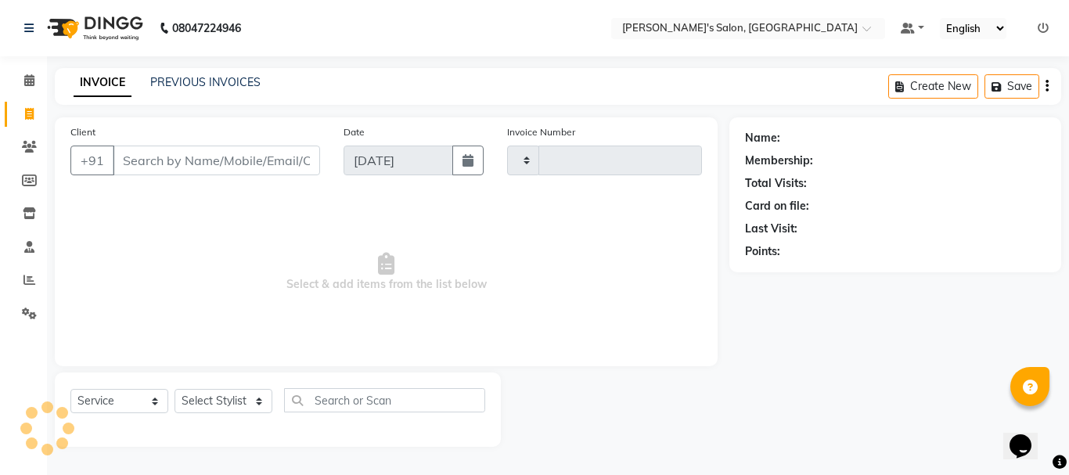
type input "2072"
select select "3810"
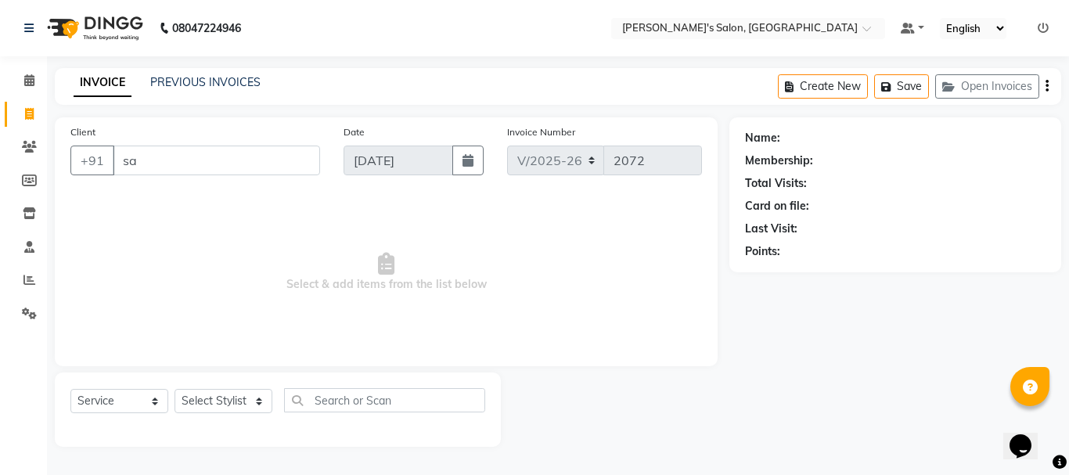
type input "s"
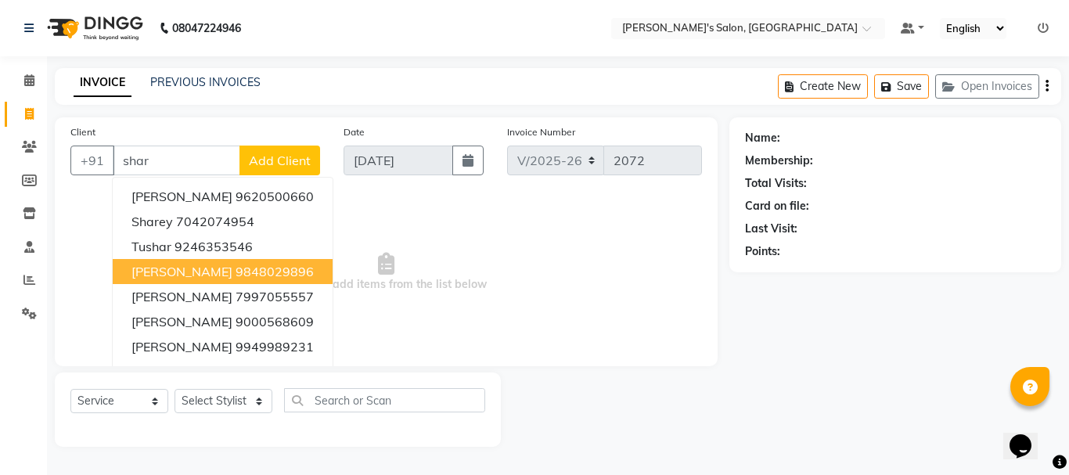
click at [225, 272] on span "[PERSON_NAME]" at bounding box center [182, 272] width 101 height 16
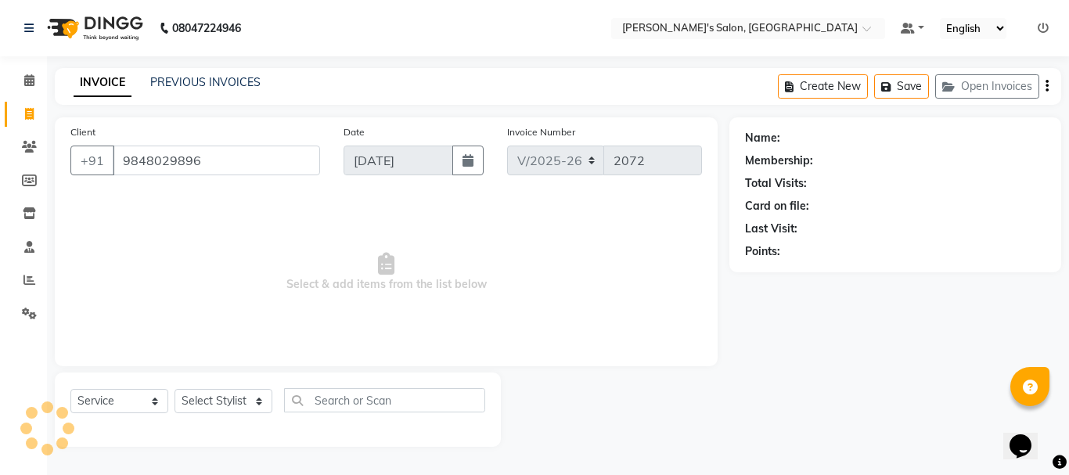
type input "9848029896"
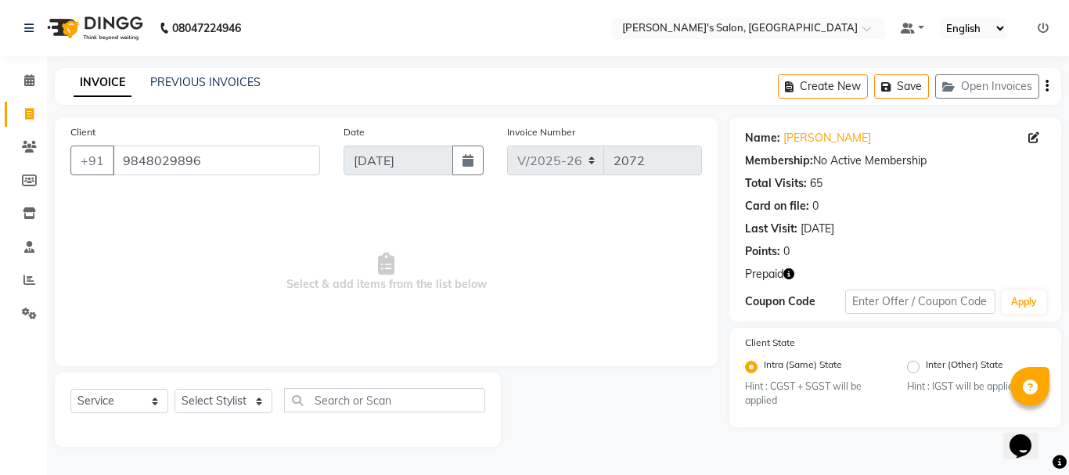
click at [793, 272] on icon "button" at bounding box center [789, 274] width 11 height 11
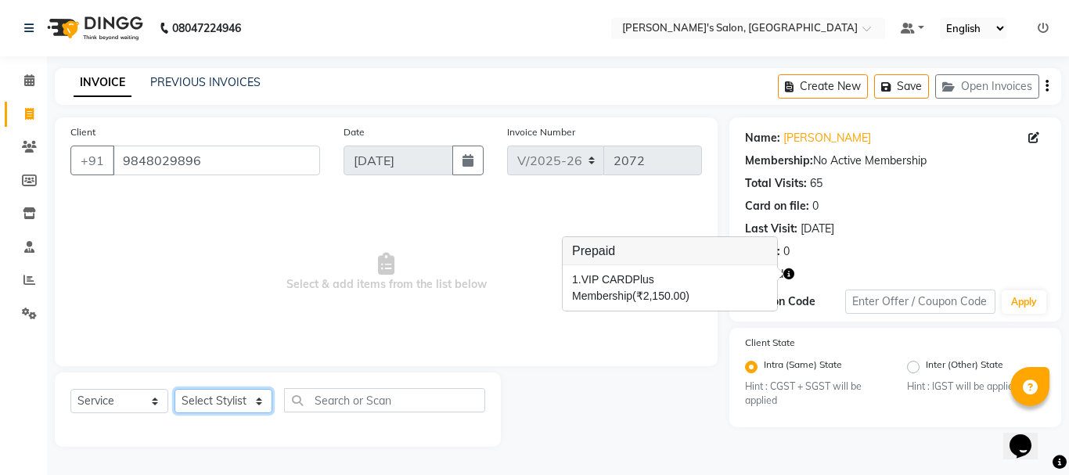
click at [225, 399] on select "Select Stylist [PERSON_NAME] [PERSON_NAME] Manager [PERSON_NAME] [PERSON_NAME] …" at bounding box center [224, 401] width 98 height 24
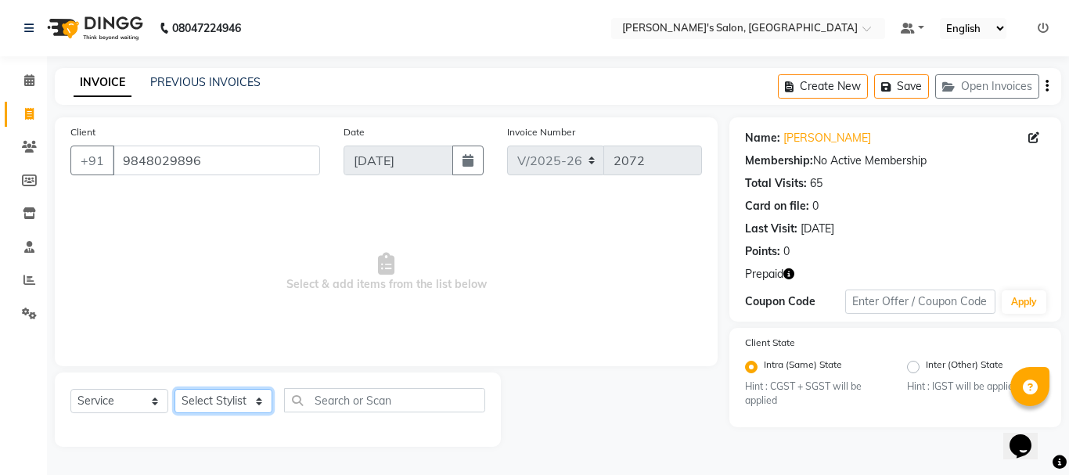
select select "18487"
click at [175, 389] on select "Select Stylist [PERSON_NAME] [PERSON_NAME] Manager [PERSON_NAME] [PERSON_NAME] …" at bounding box center [224, 401] width 98 height 24
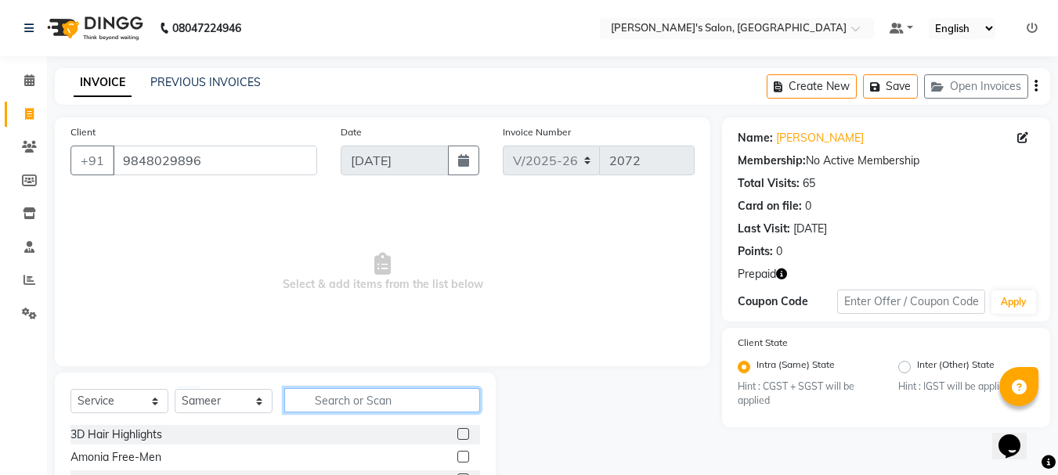
click at [358, 398] on input "text" at bounding box center [382, 400] width 196 height 24
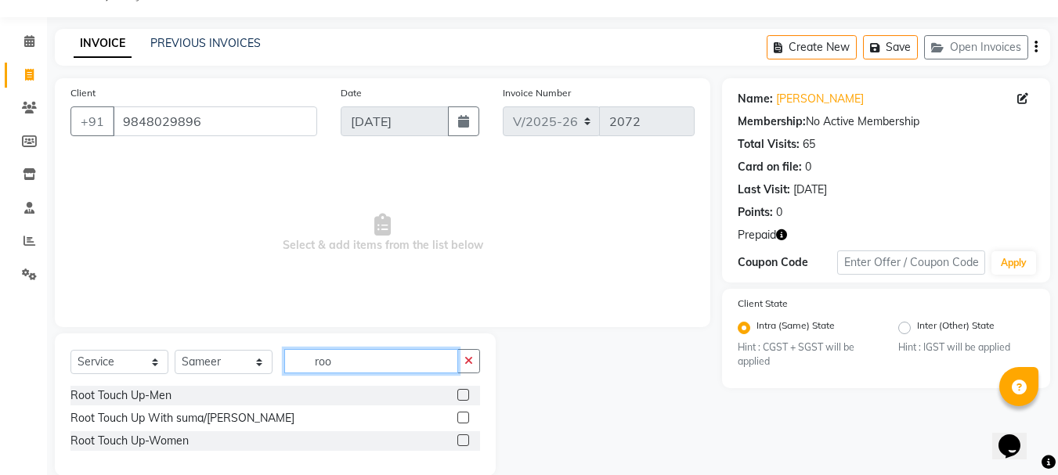
scroll to position [63, 0]
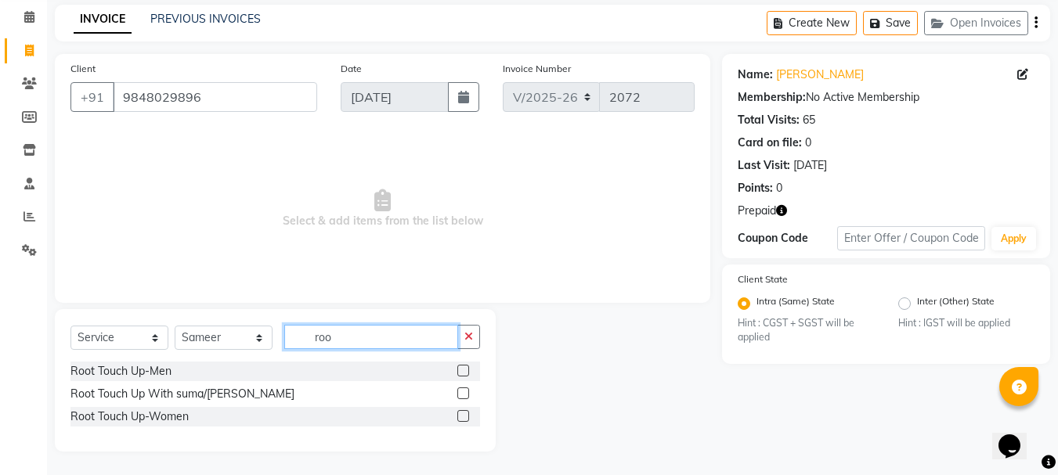
type input "roo"
click at [467, 418] on label at bounding box center [463, 416] width 12 height 12
click at [467, 418] on input "checkbox" at bounding box center [462, 417] width 10 height 10
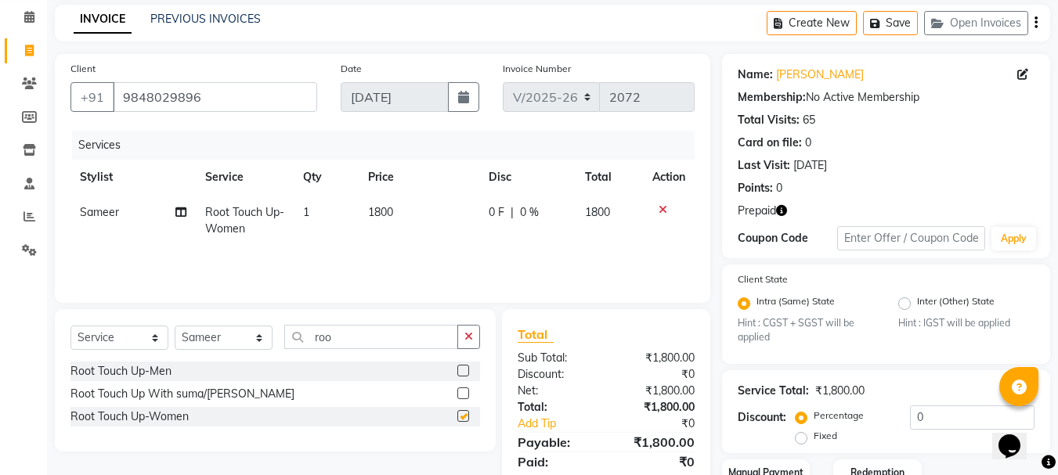
checkbox input "false"
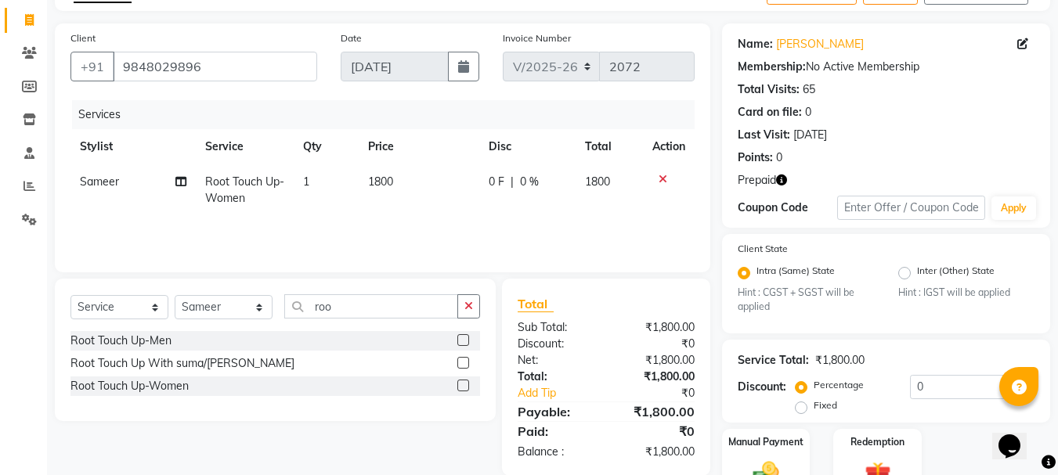
scroll to position [175, 0]
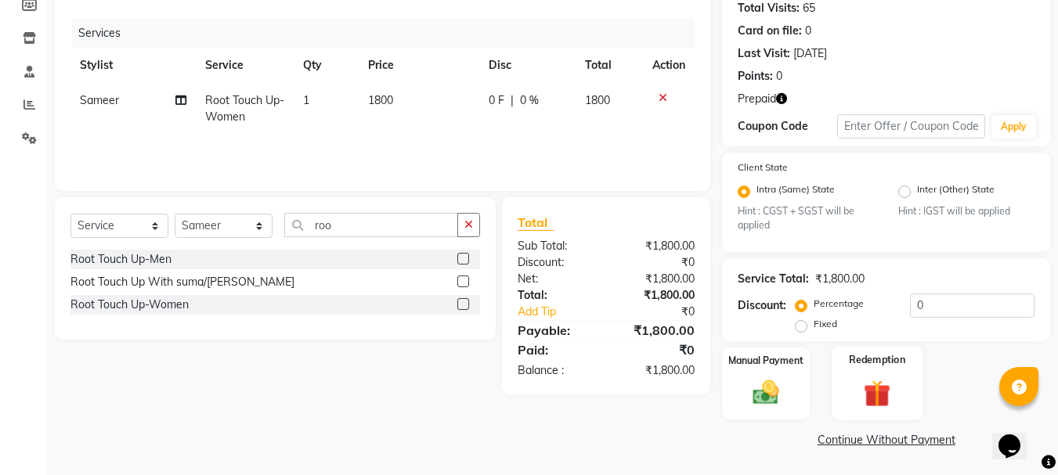
click at [882, 397] on img at bounding box center [877, 394] width 44 height 34
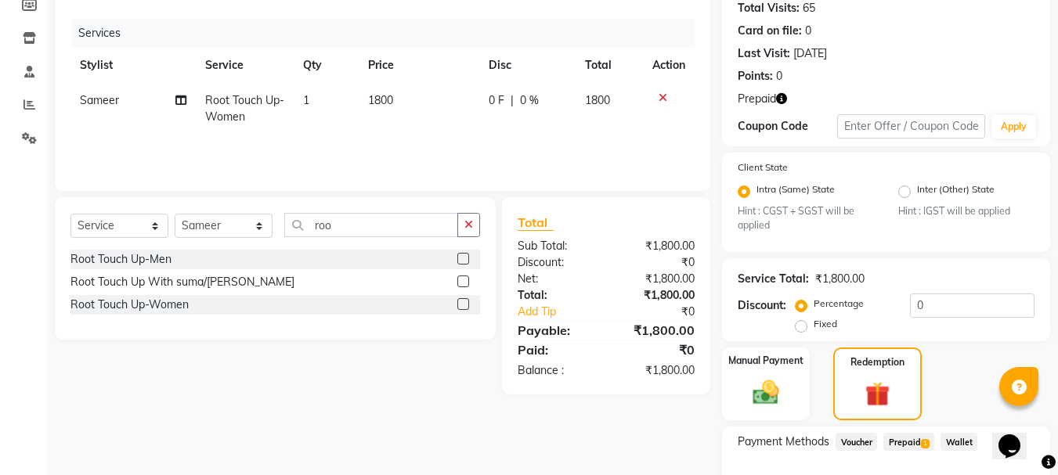
click at [911, 442] on span "Prepaid 1" at bounding box center [908, 442] width 51 height 18
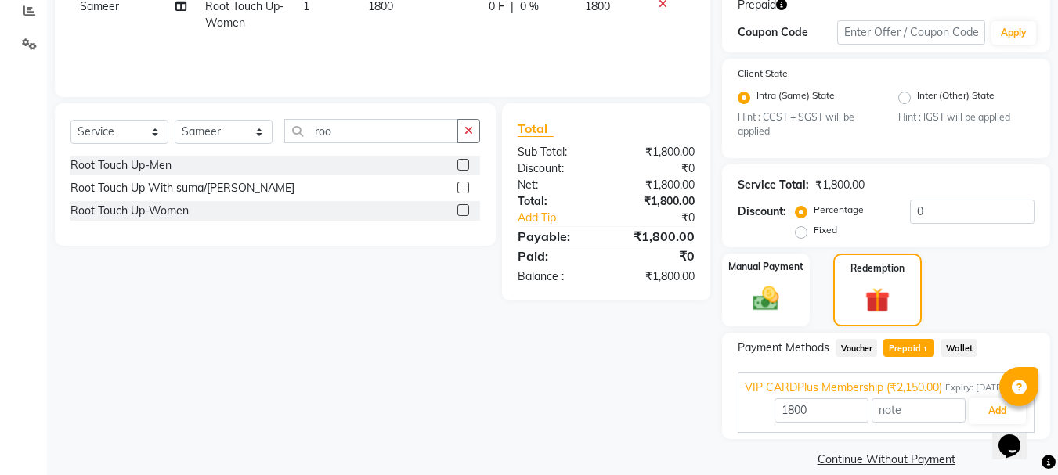
scroll to position [289, 0]
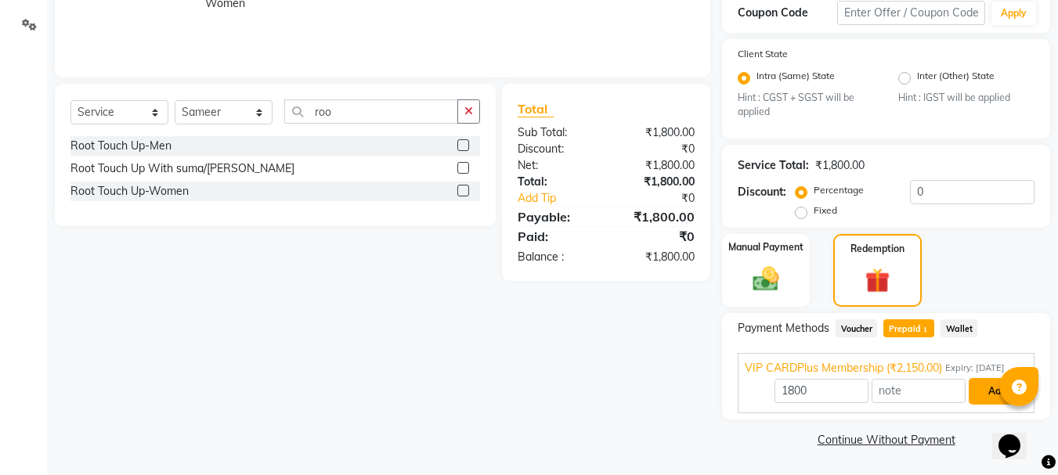
click at [986, 387] on button "Add" at bounding box center [996, 391] width 57 height 27
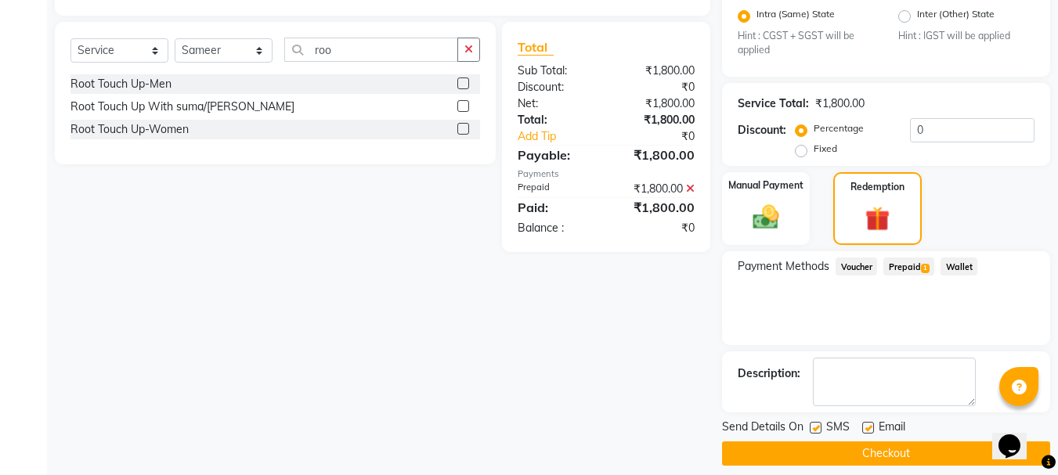
scroll to position [363, 0]
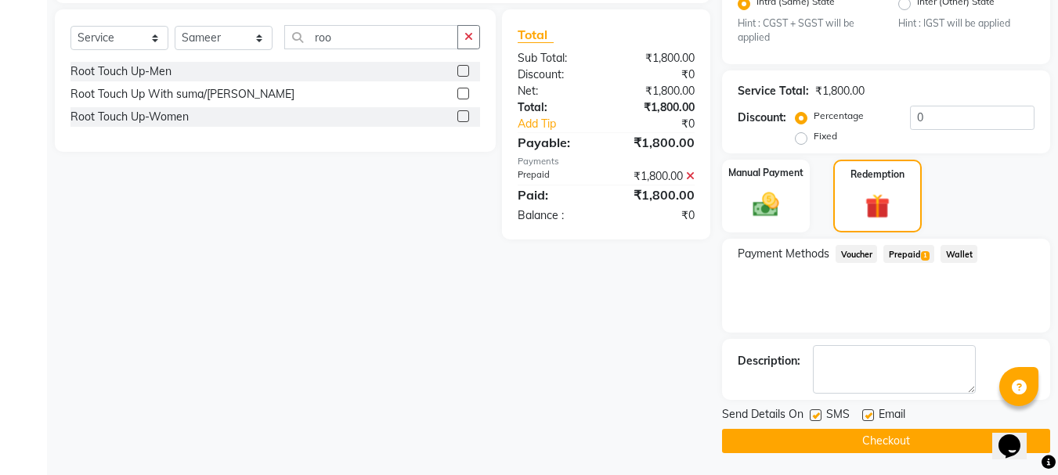
click at [906, 441] on button "Checkout" at bounding box center [886, 441] width 328 height 24
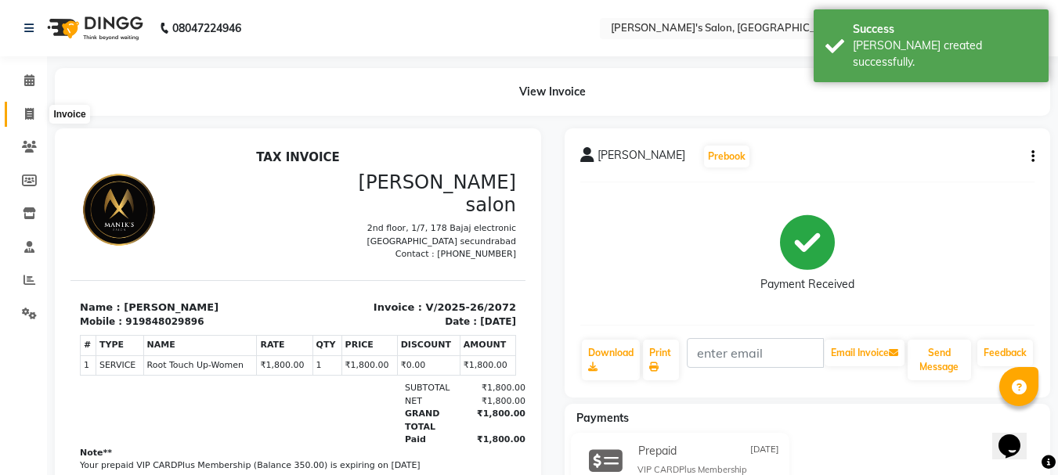
click at [30, 110] on icon at bounding box center [29, 114] width 9 height 12
select select "service"
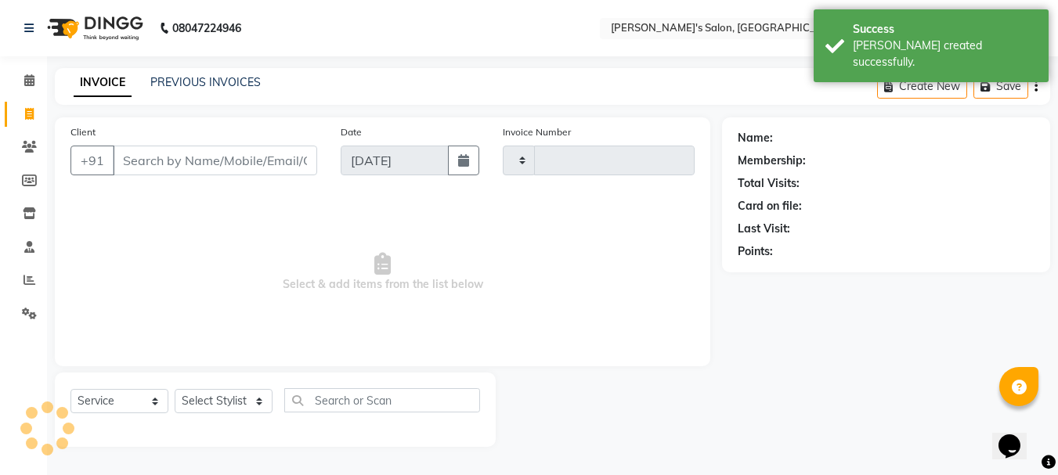
type input "2073"
select select "3810"
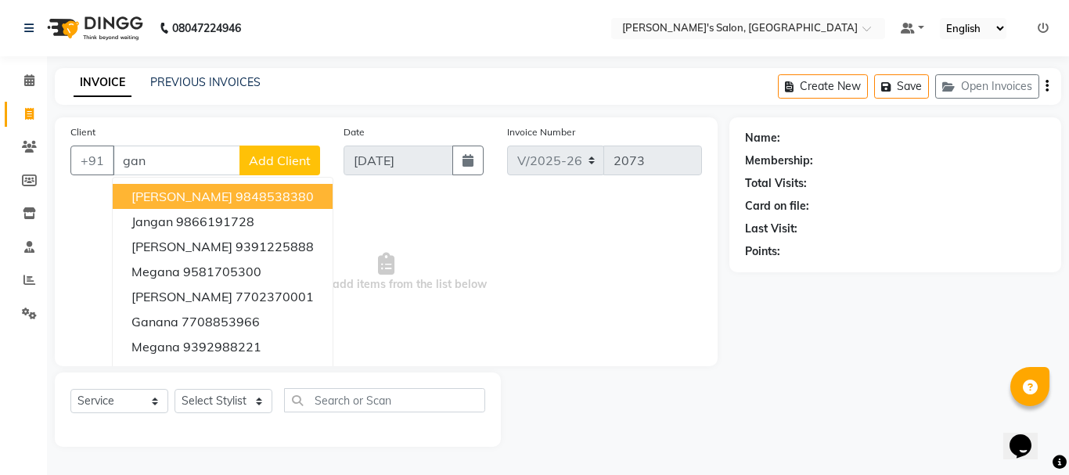
click at [182, 197] on span "[PERSON_NAME]" at bounding box center [182, 197] width 101 height 16
type input "9848538380"
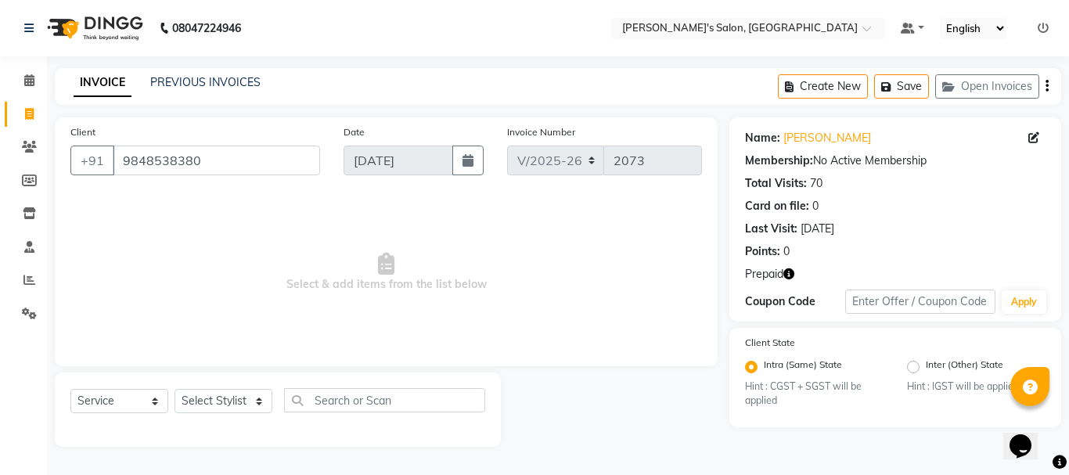
click at [789, 275] on icon "button" at bounding box center [789, 274] width 11 height 11
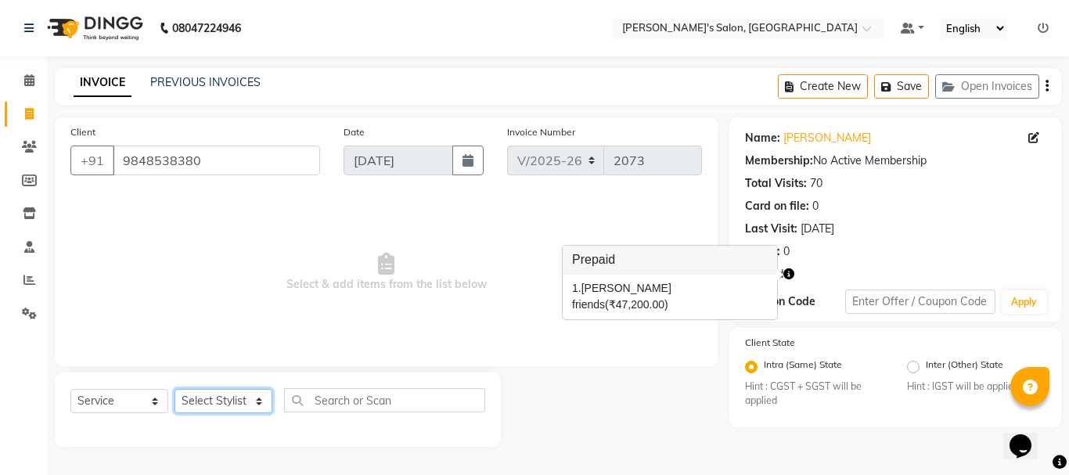
click at [236, 401] on select "Select Stylist [PERSON_NAME] [PERSON_NAME] Manager [PERSON_NAME] [PERSON_NAME] …" at bounding box center [224, 401] width 98 height 24
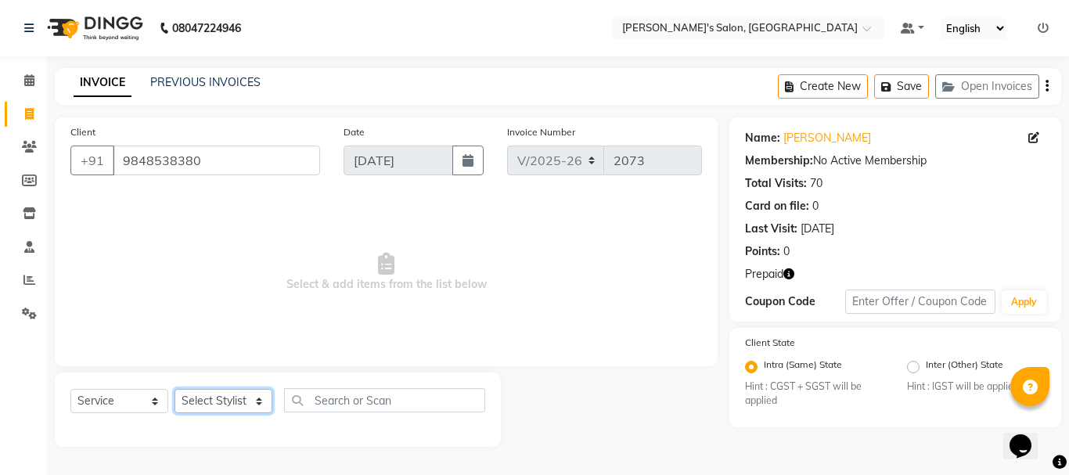
select select "18476"
click at [175, 389] on select "Select Stylist [PERSON_NAME] [PERSON_NAME] Manager [PERSON_NAME] [PERSON_NAME] …" at bounding box center [224, 401] width 98 height 24
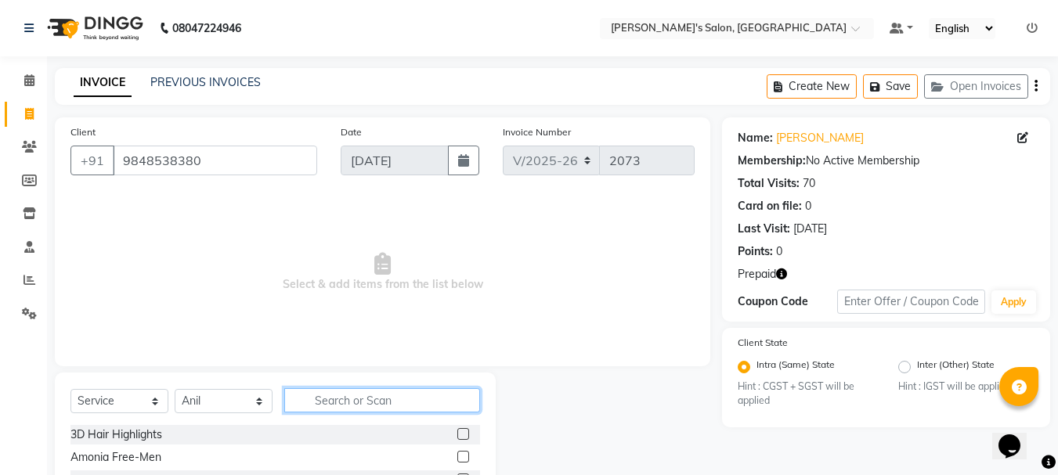
click at [327, 397] on input "text" at bounding box center [382, 400] width 196 height 24
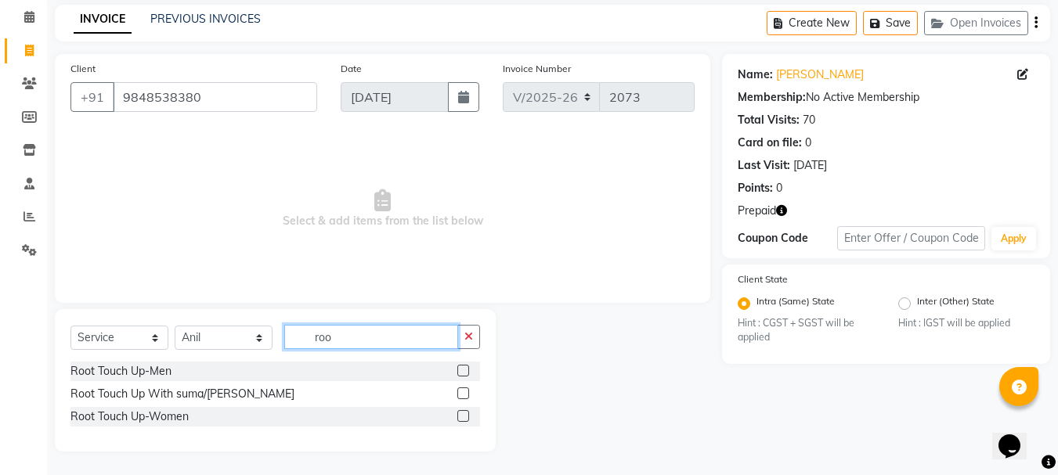
type input "roo"
click at [465, 415] on label at bounding box center [463, 416] width 12 height 12
click at [465, 415] on input "checkbox" at bounding box center [462, 417] width 10 height 10
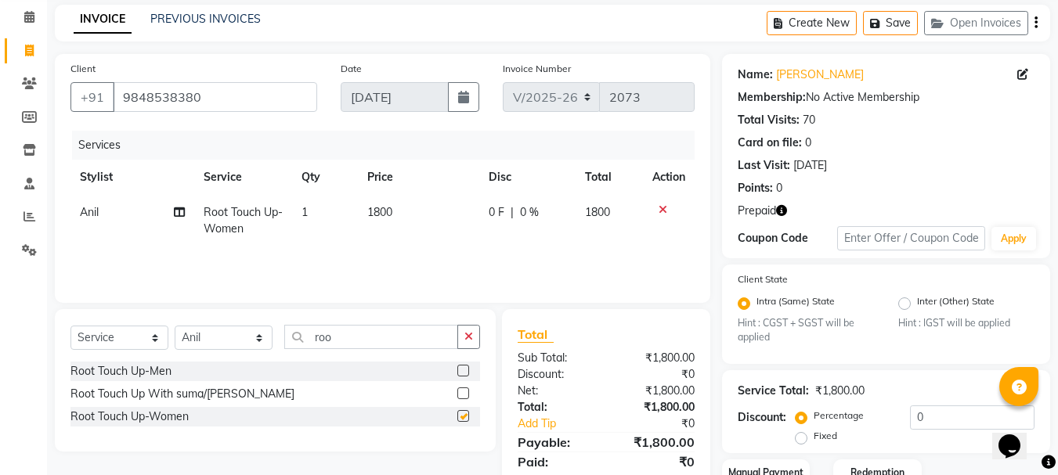
checkbox input "false"
click at [379, 208] on span "1800" at bounding box center [379, 212] width 25 height 14
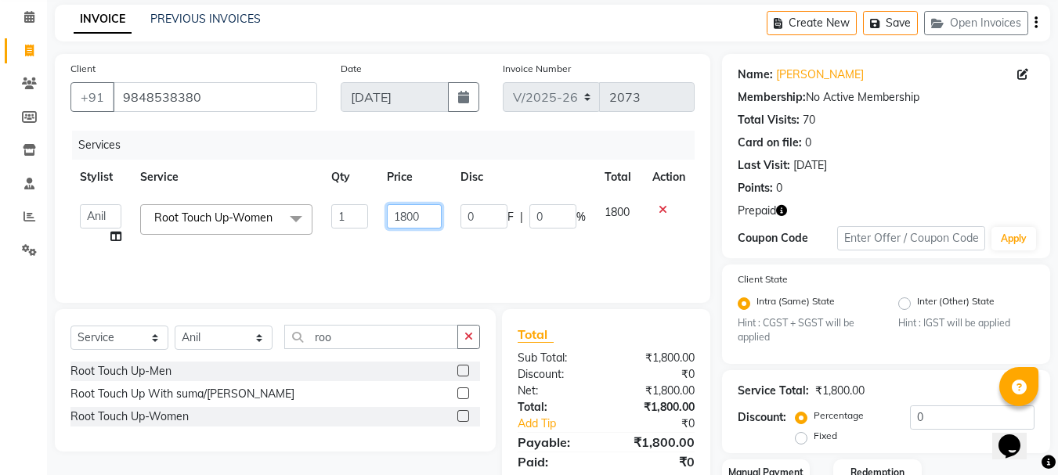
click at [408, 215] on input "1800" at bounding box center [414, 216] width 54 height 24
type input "1200"
click at [570, 261] on div "Services Stylist Service Qty Price Disc Total Action Anil [PERSON_NAME] Manager…" at bounding box center [382, 209] width 624 height 157
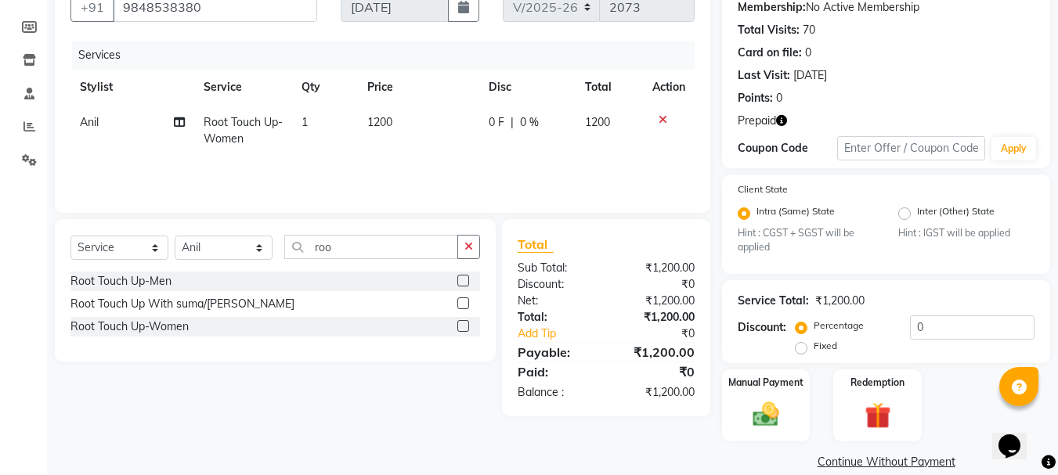
scroll to position [175, 0]
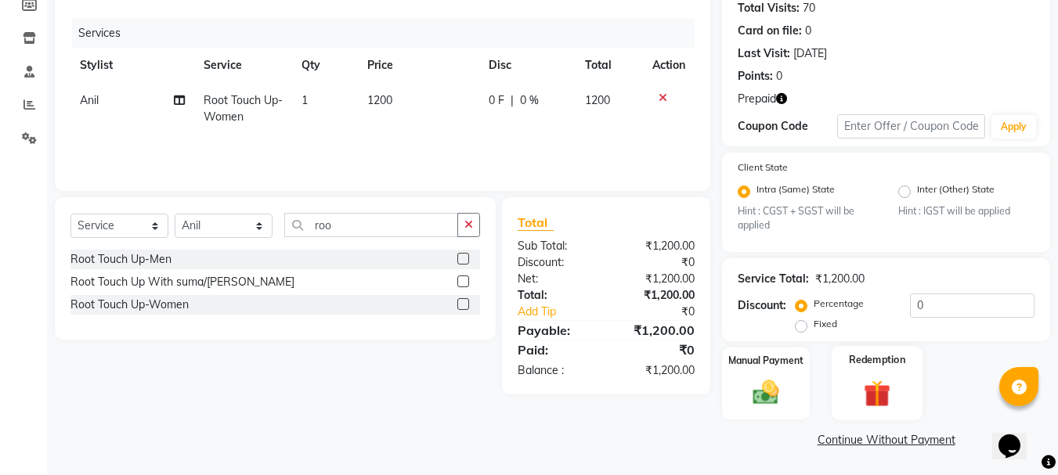
click at [878, 392] on img at bounding box center [877, 394] width 44 height 34
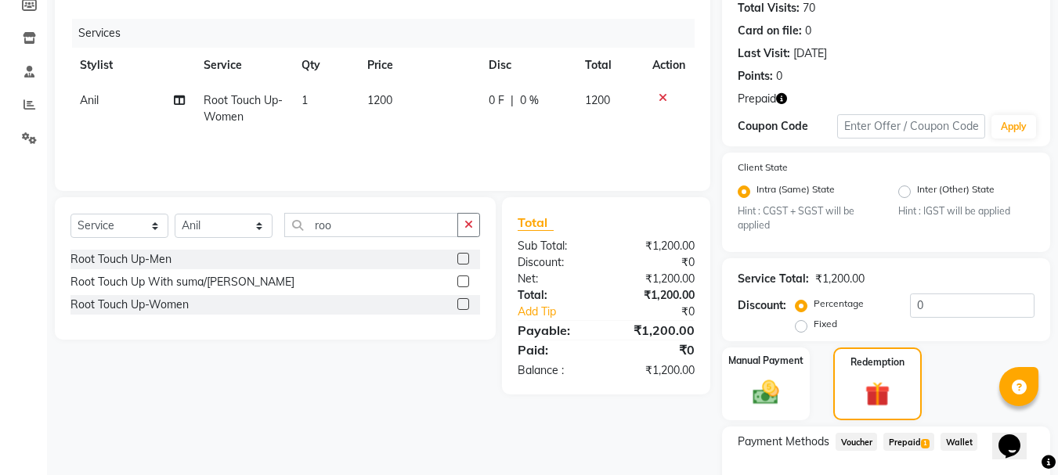
click at [907, 446] on span "Prepaid 1" at bounding box center [908, 442] width 51 height 18
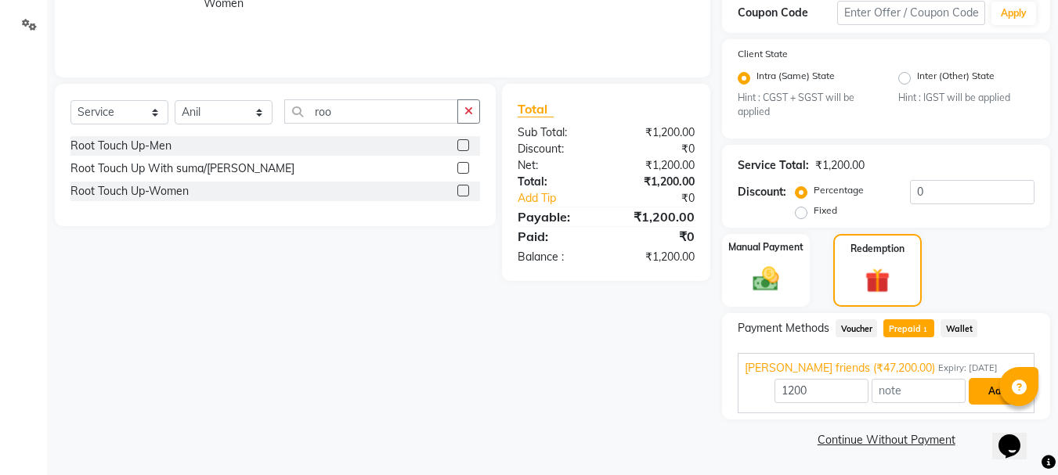
click at [993, 388] on button "Add" at bounding box center [996, 391] width 57 height 27
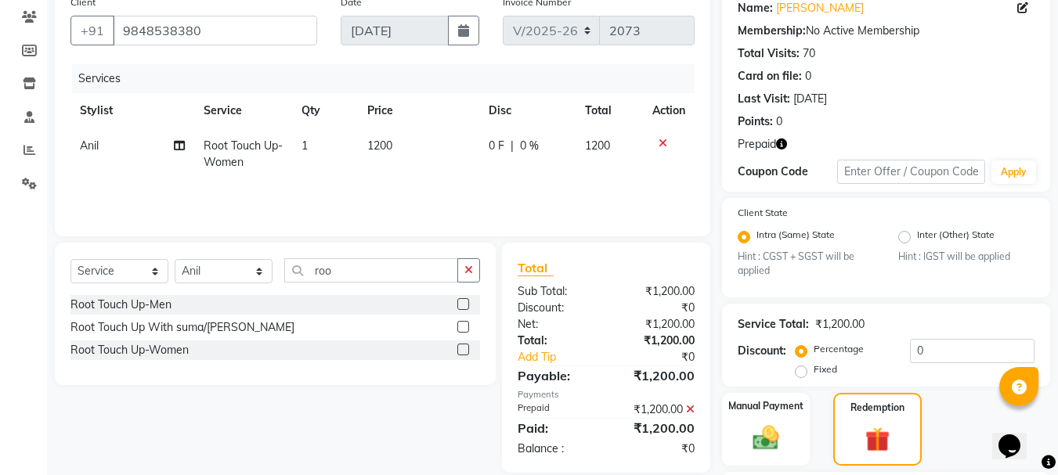
scroll to position [0, 0]
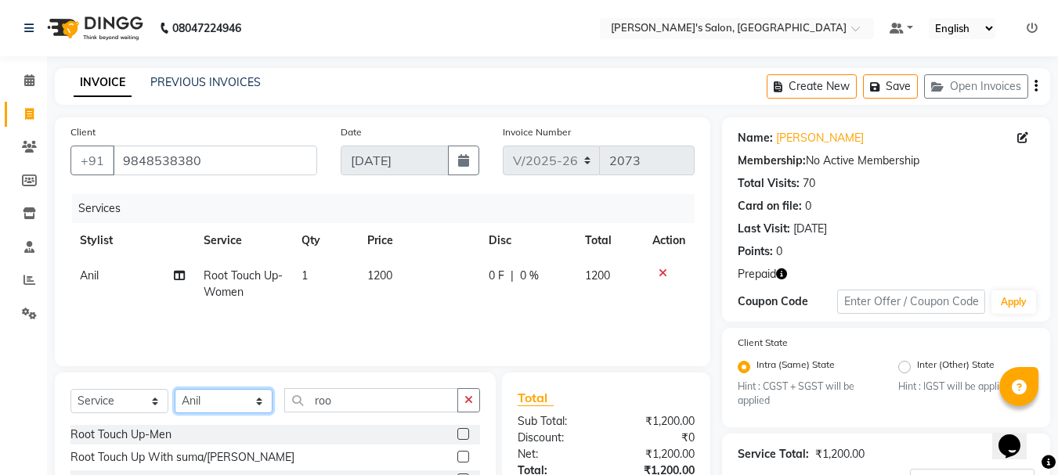
drag, startPoint x: 33, startPoint y: 319, endPoint x: 256, endPoint y: 406, distance: 239.7
click at [256, 406] on select "Select Stylist [PERSON_NAME] [PERSON_NAME] Manager [PERSON_NAME] [PERSON_NAME] …" at bounding box center [224, 401] width 98 height 24
select select "22948"
click at [175, 389] on select "Select Stylist [PERSON_NAME] [PERSON_NAME] Manager [PERSON_NAME] [PERSON_NAME] …" at bounding box center [224, 401] width 98 height 24
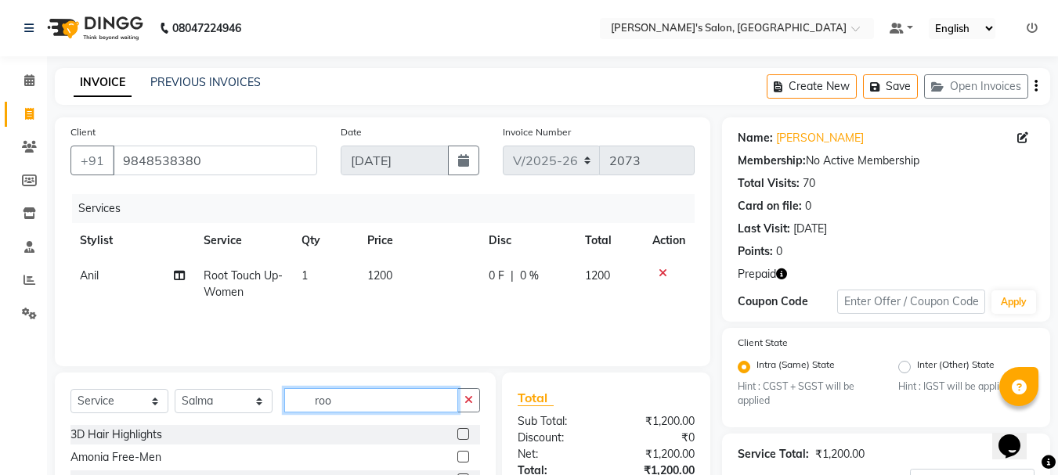
click at [352, 404] on input "roo" at bounding box center [371, 400] width 174 height 24
type input "r"
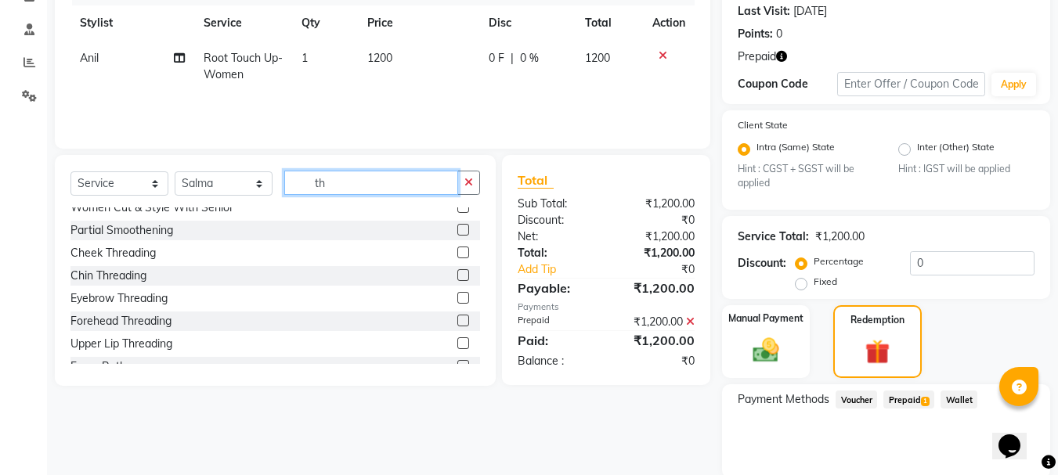
scroll to position [752, 0]
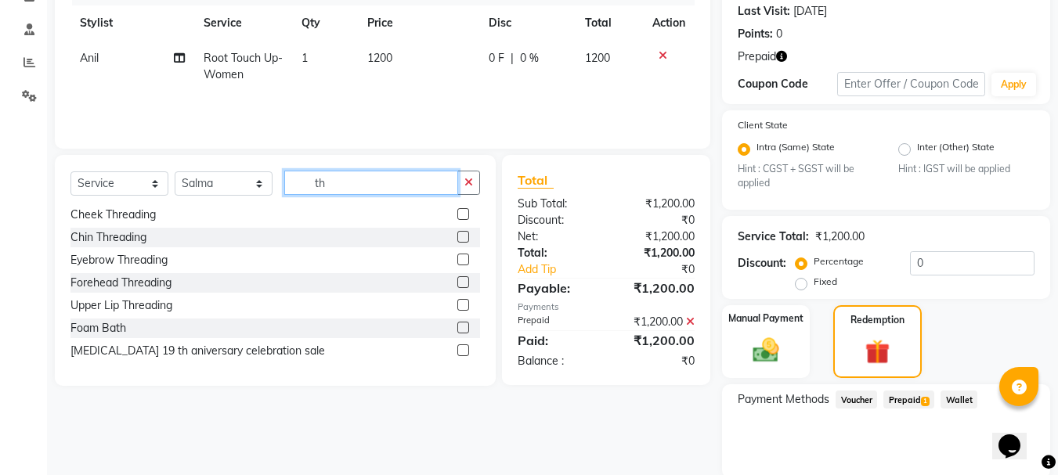
type input "th"
click at [457, 259] on label at bounding box center [463, 260] width 12 height 12
click at [457, 259] on input "checkbox" at bounding box center [462, 260] width 10 height 10
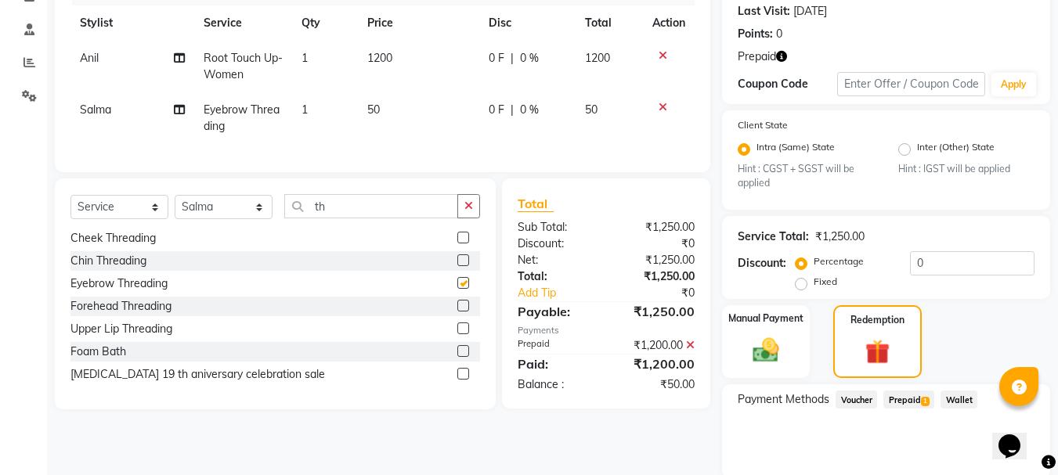
checkbox input "false"
click at [903, 398] on span "Prepaid 1" at bounding box center [908, 400] width 51 height 18
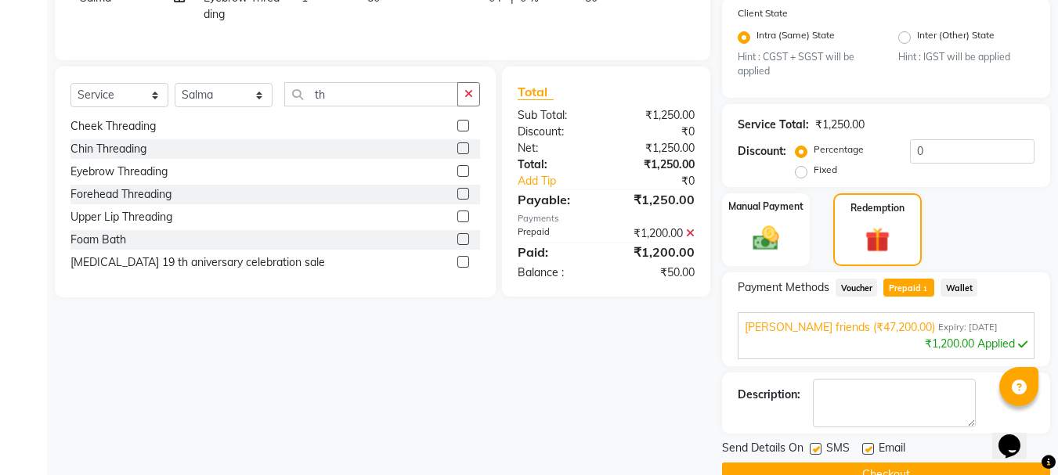
scroll to position [365, 0]
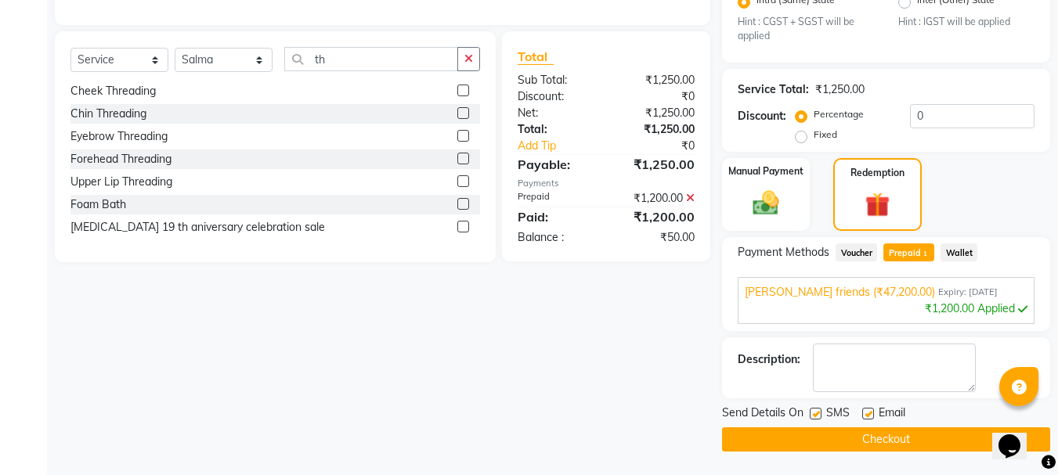
click at [693, 204] on icon at bounding box center [690, 198] width 9 height 11
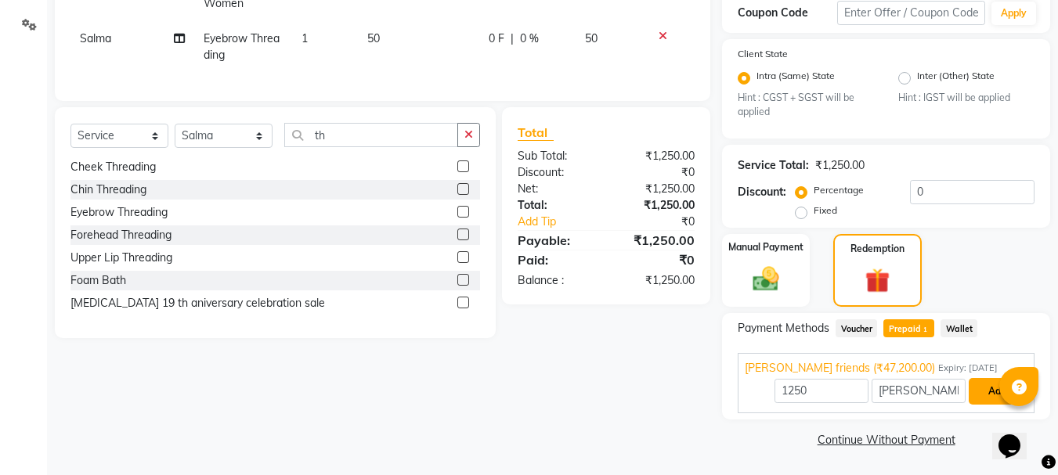
click at [992, 390] on button "Add" at bounding box center [996, 391] width 57 height 27
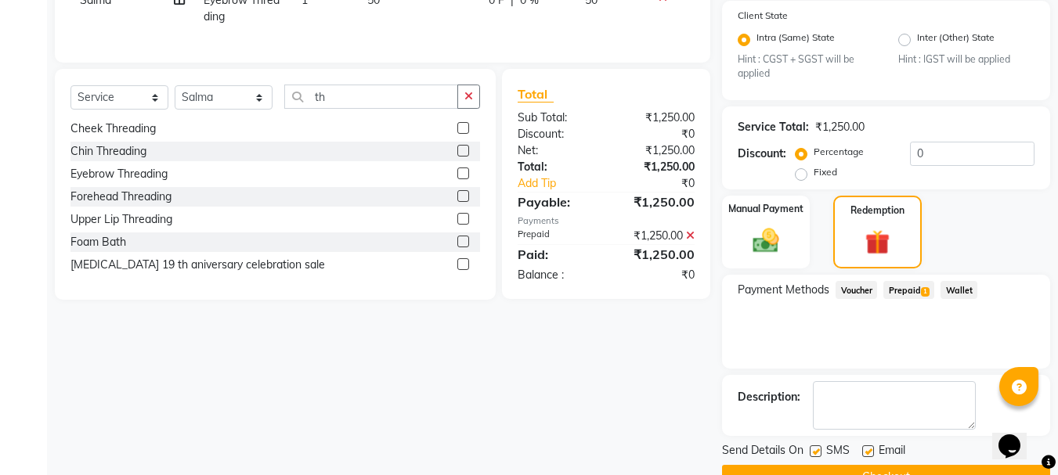
scroll to position [365, 0]
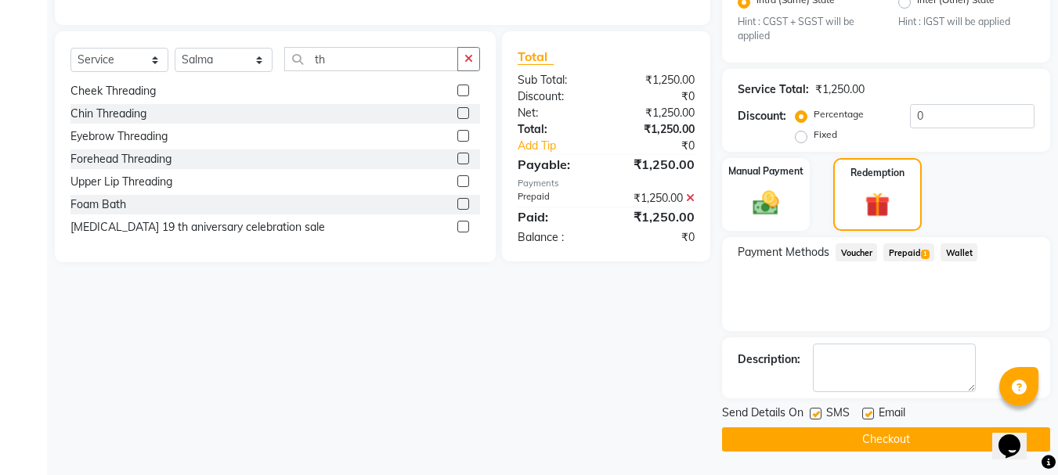
click at [907, 441] on button "Checkout" at bounding box center [886, 439] width 328 height 24
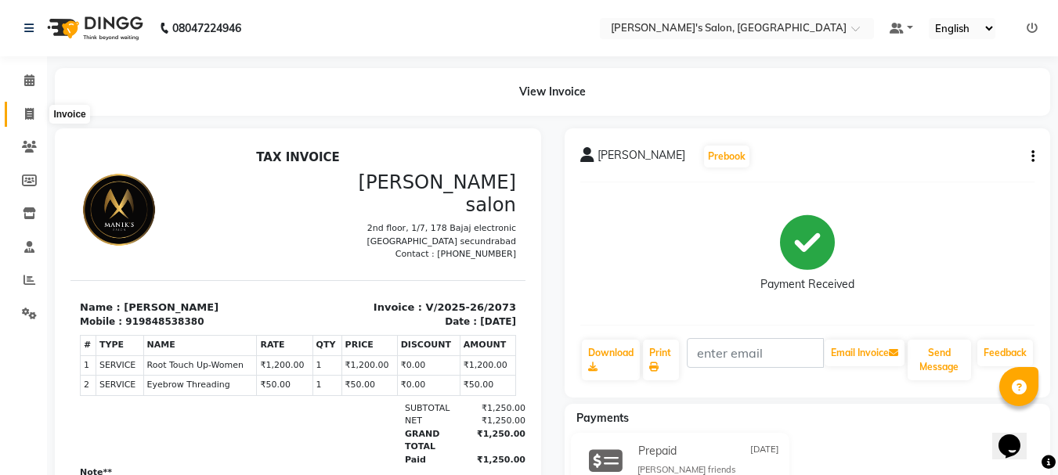
drag, startPoint x: 1009, startPoint y: 103, endPoint x: 29, endPoint y: 114, distance: 980.1
click at [29, 114] on icon at bounding box center [29, 114] width 9 height 12
select select "service"
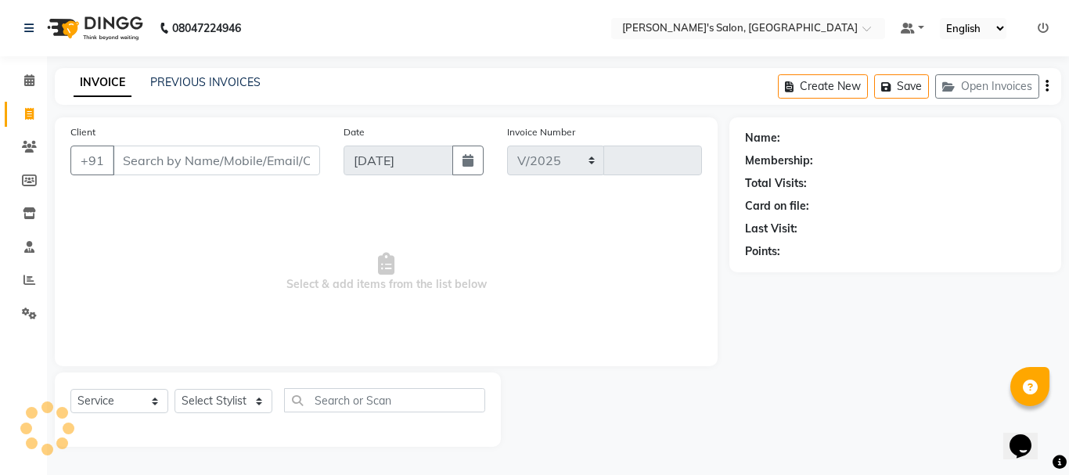
select select "3810"
type input "2074"
click at [147, 158] on input "Client" at bounding box center [216, 161] width 207 height 30
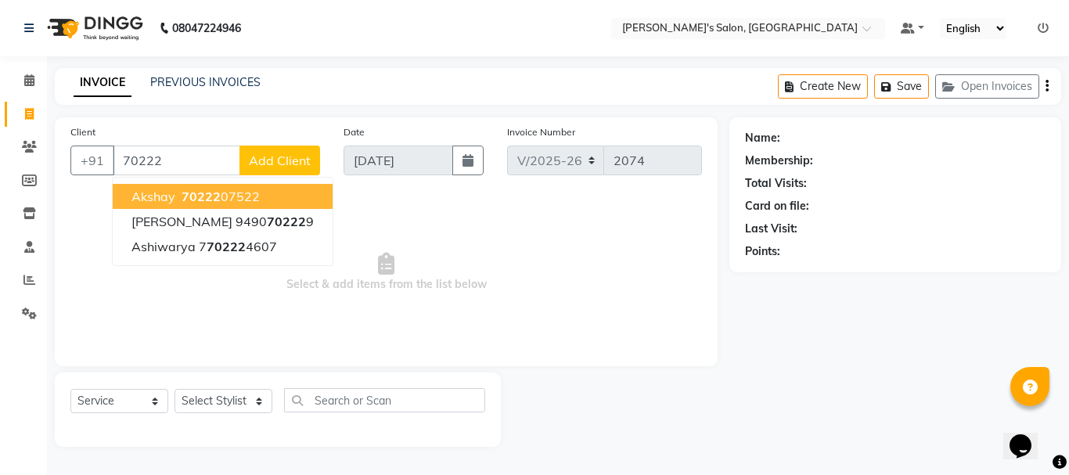
click at [231, 195] on ngb-highlight "70222 07522" at bounding box center [218, 197] width 81 height 16
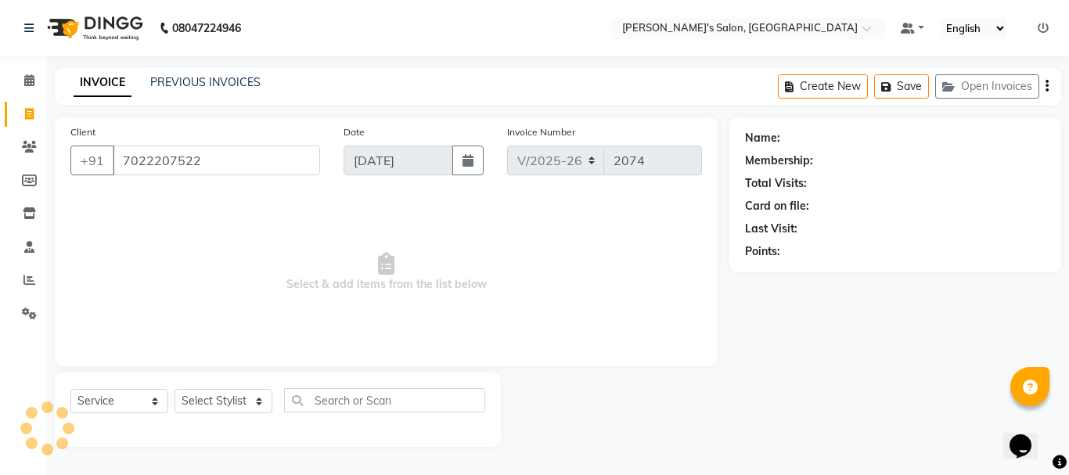
type input "7022207522"
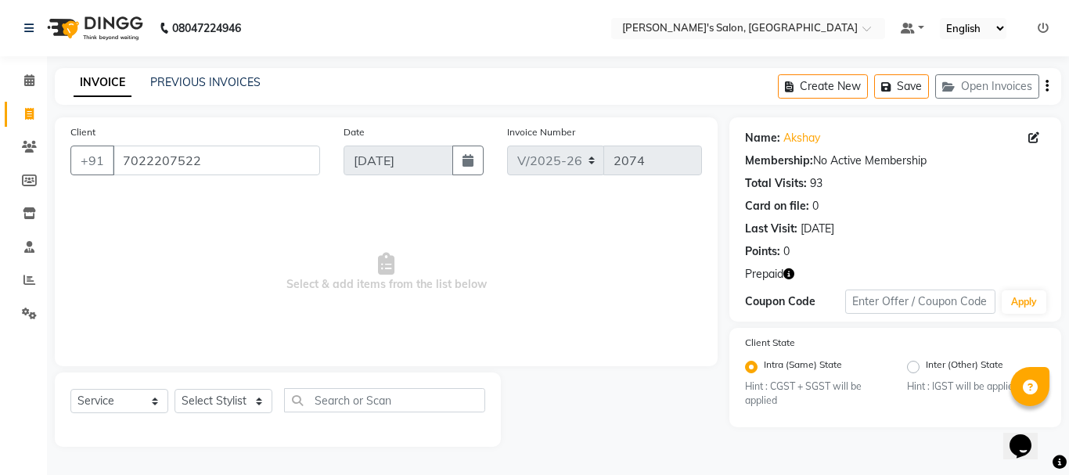
click at [788, 276] on icon "button" at bounding box center [789, 274] width 11 height 11
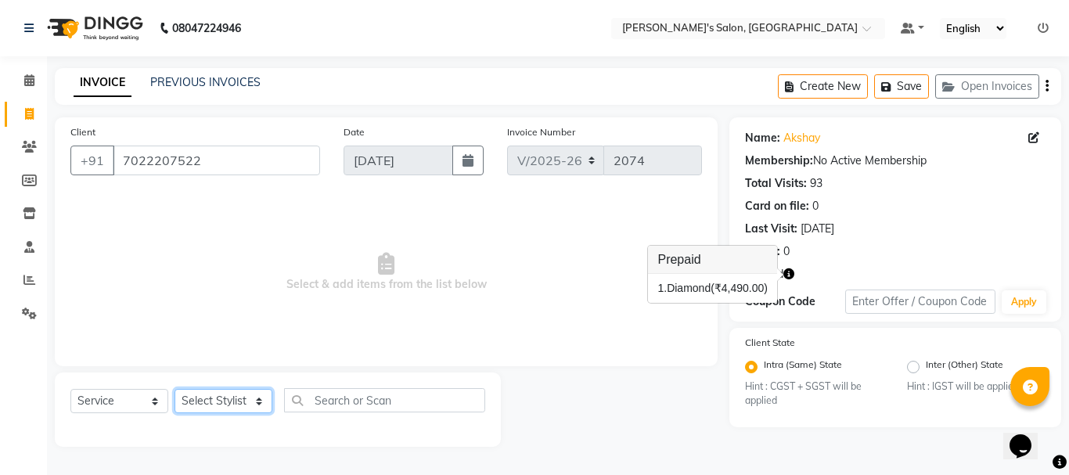
click at [203, 400] on select "Select Stylist [PERSON_NAME] [PERSON_NAME] Manager [PERSON_NAME] [PERSON_NAME] …" at bounding box center [224, 401] width 98 height 24
select select "18476"
click at [175, 389] on select "Select Stylist [PERSON_NAME] [PERSON_NAME] Manager [PERSON_NAME] [PERSON_NAME] …" at bounding box center [224, 401] width 98 height 24
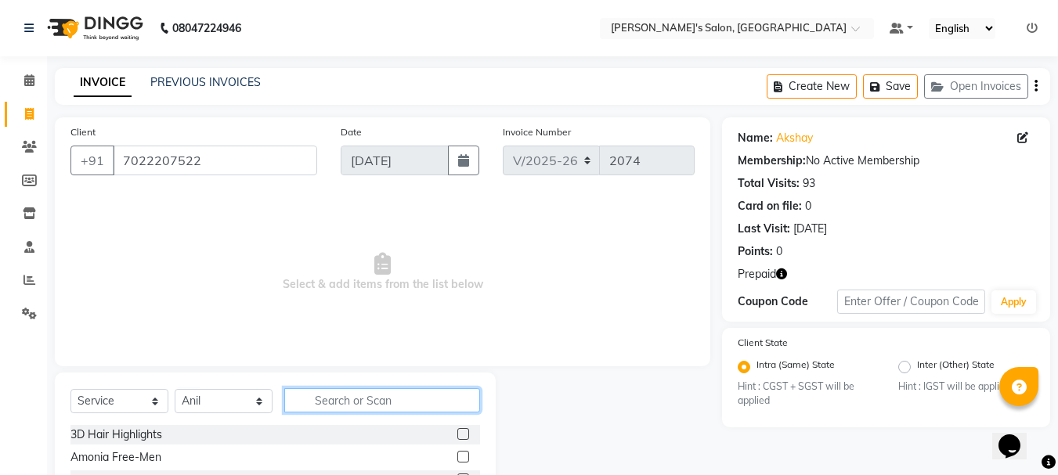
click at [337, 400] on input "text" at bounding box center [382, 400] width 196 height 24
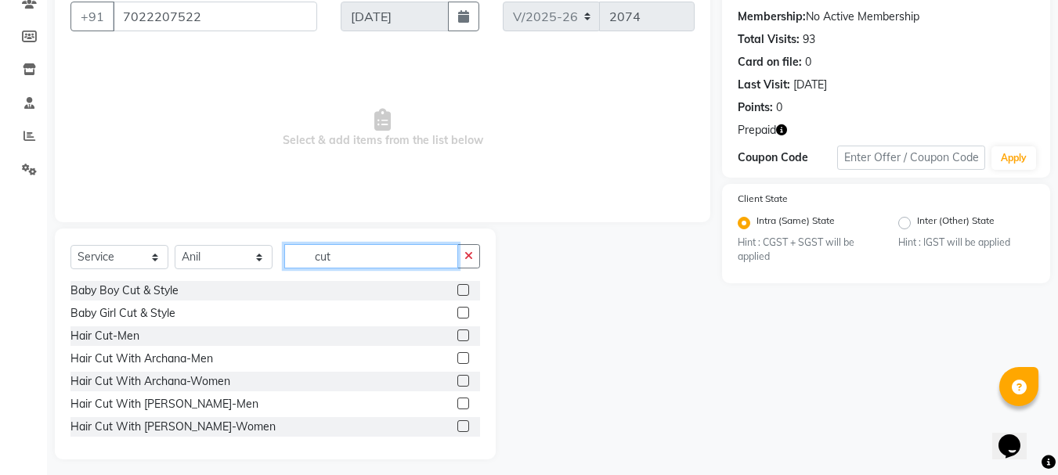
scroll to position [147, 0]
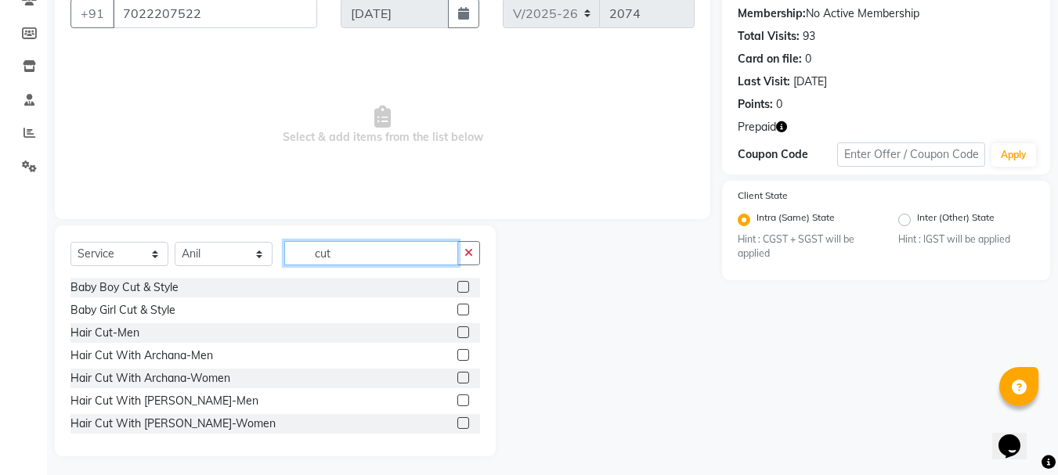
type input "cut"
click at [457, 333] on label at bounding box center [463, 332] width 12 height 12
click at [457, 333] on input "checkbox" at bounding box center [462, 333] width 10 height 10
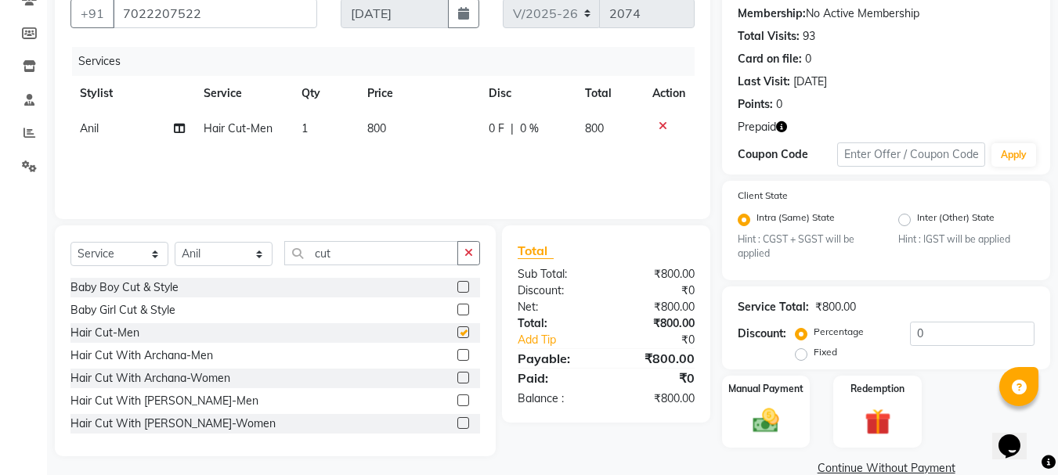
checkbox input "false"
click at [885, 415] on img at bounding box center [877, 423] width 44 height 34
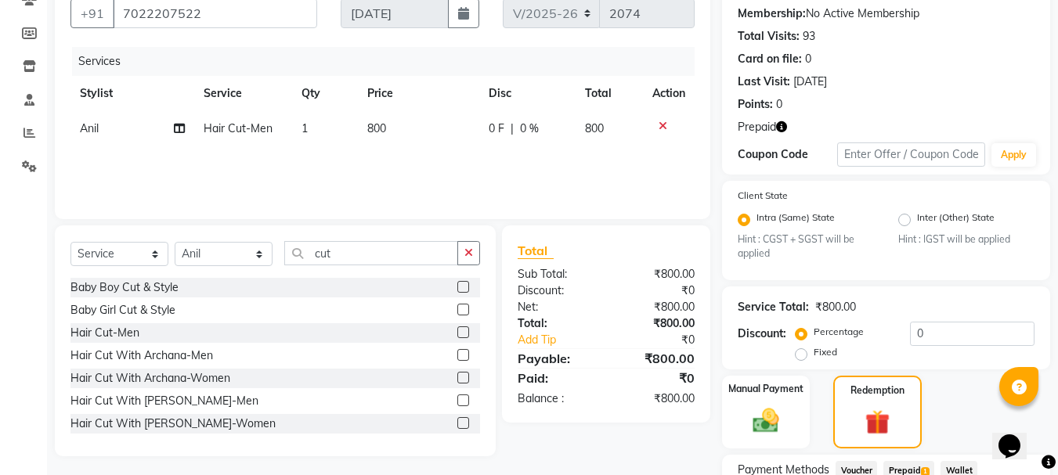
scroll to position [276, 0]
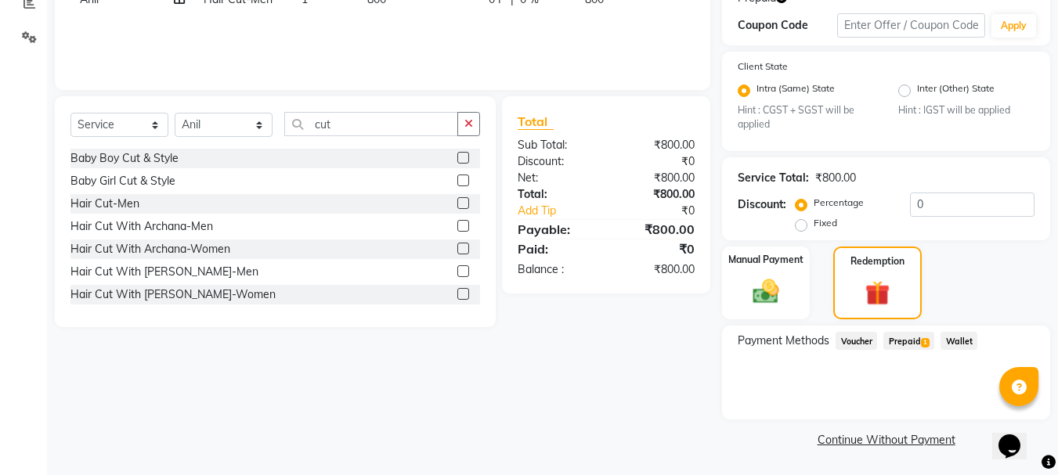
click at [903, 338] on span "Prepaid 1" at bounding box center [908, 341] width 51 height 18
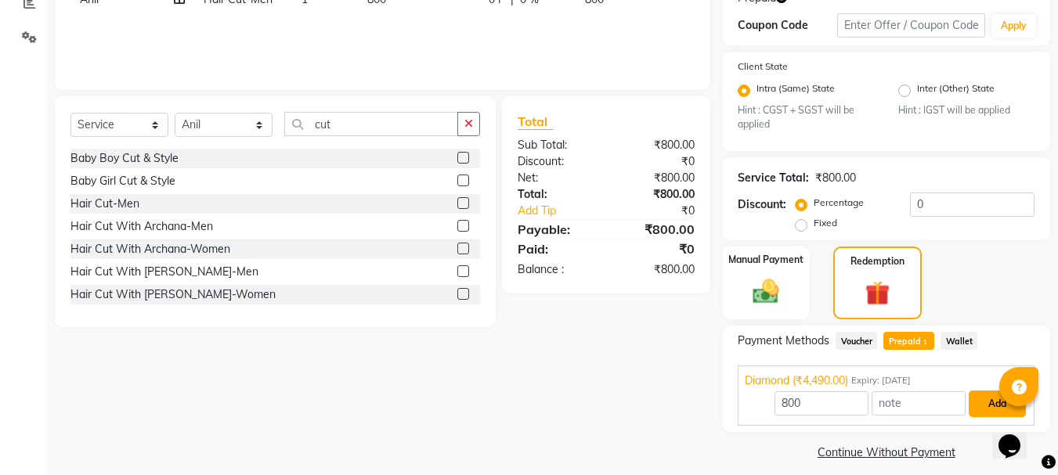
click at [986, 402] on button "Add" at bounding box center [996, 404] width 57 height 27
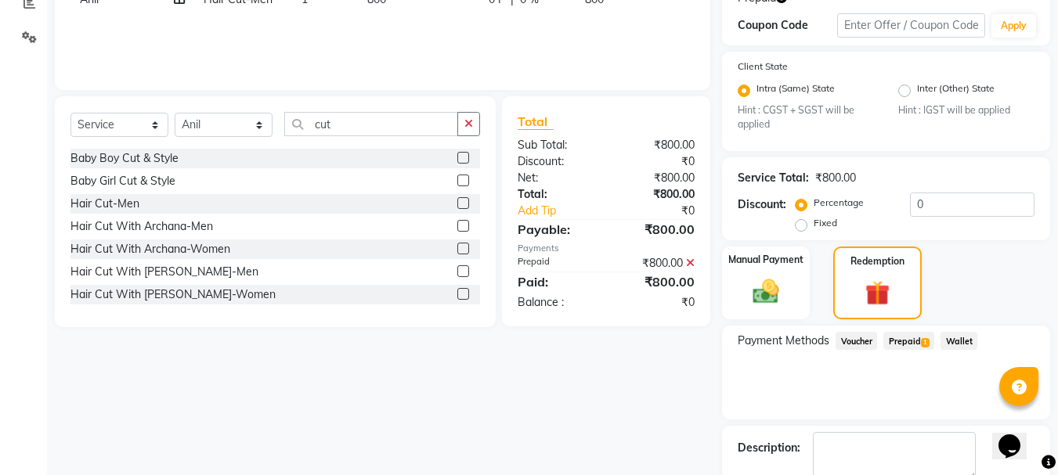
scroll to position [365, 0]
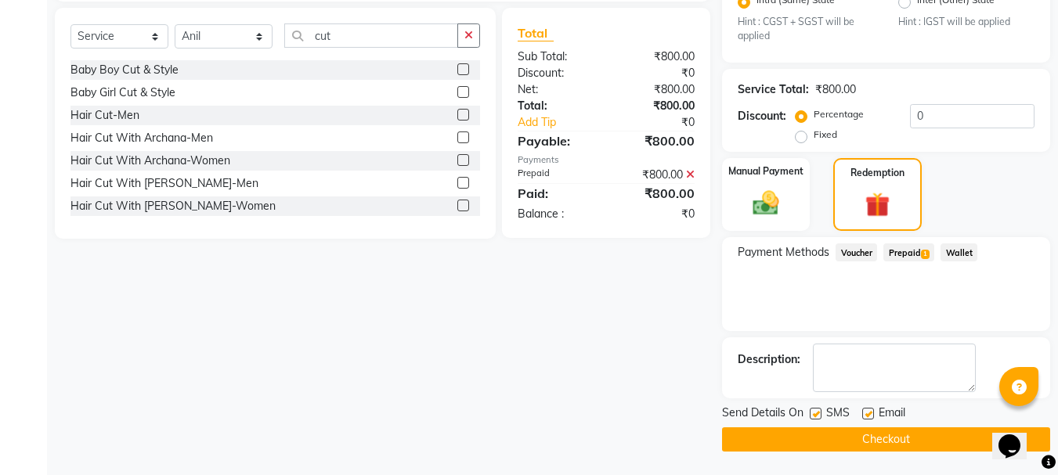
click at [895, 437] on button "Checkout" at bounding box center [886, 439] width 328 height 24
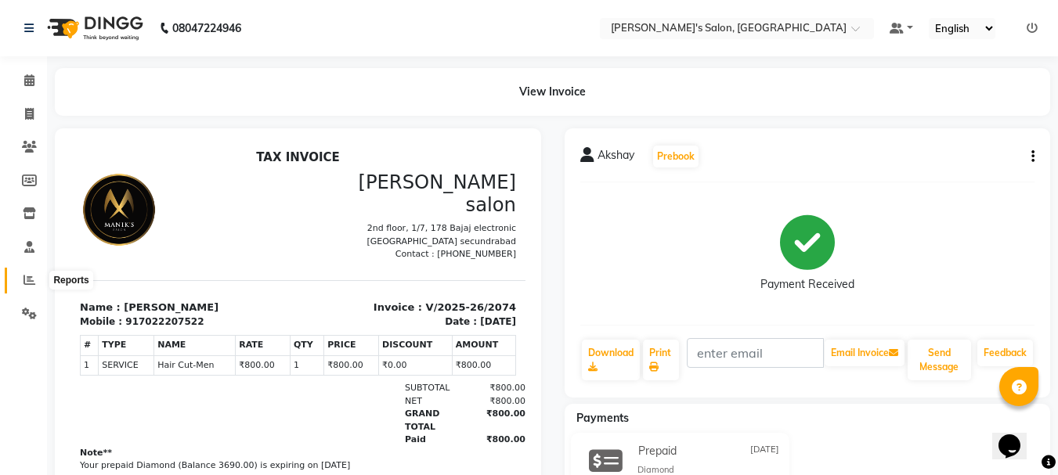
click at [28, 279] on icon at bounding box center [29, 280] width 12 height 12
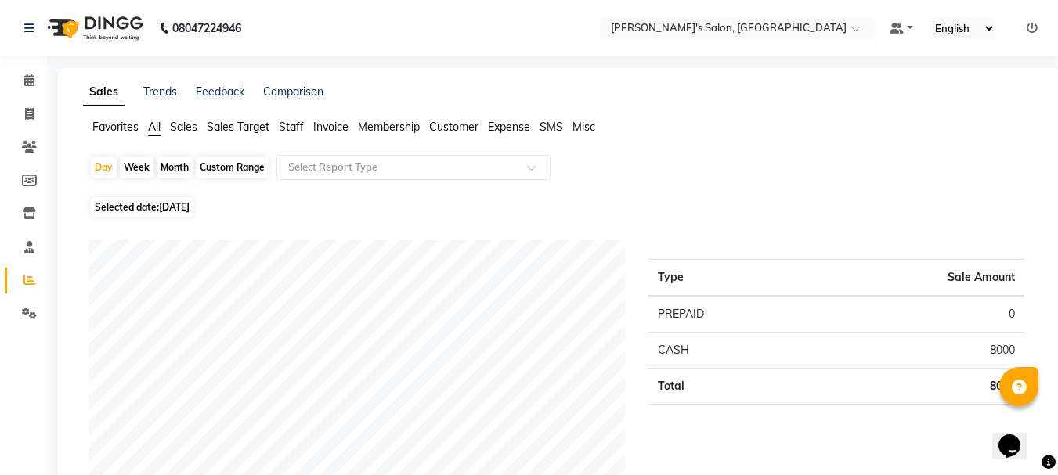
click at [291, 125] on span "Staff" at bounding box center [291, 127] width 25 height 14
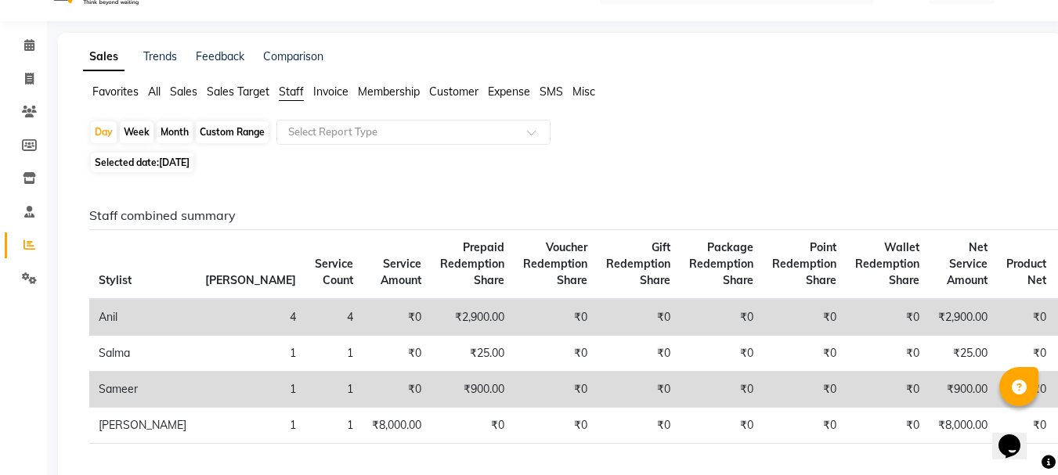
scroll to position [7, 0]
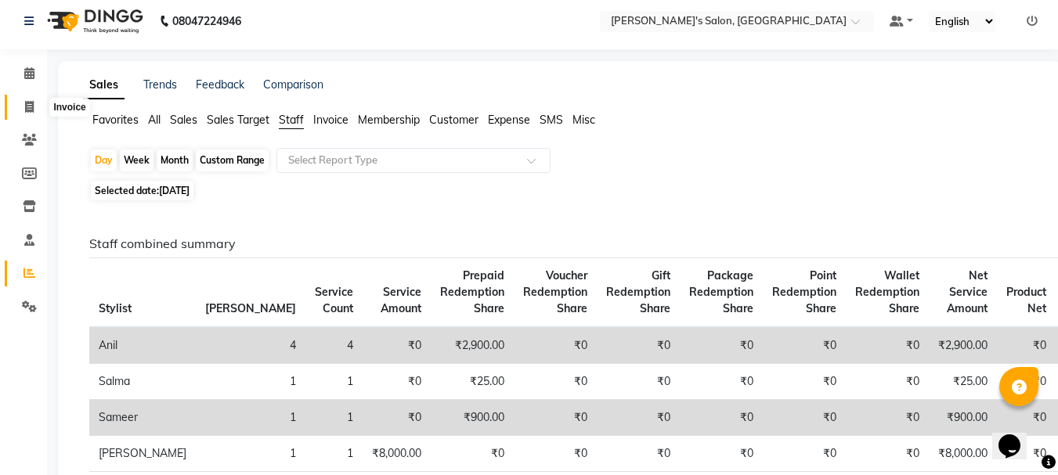
click at [23, 110] on span at bounding box center [29, 108] width 27 height 18
select select "service"
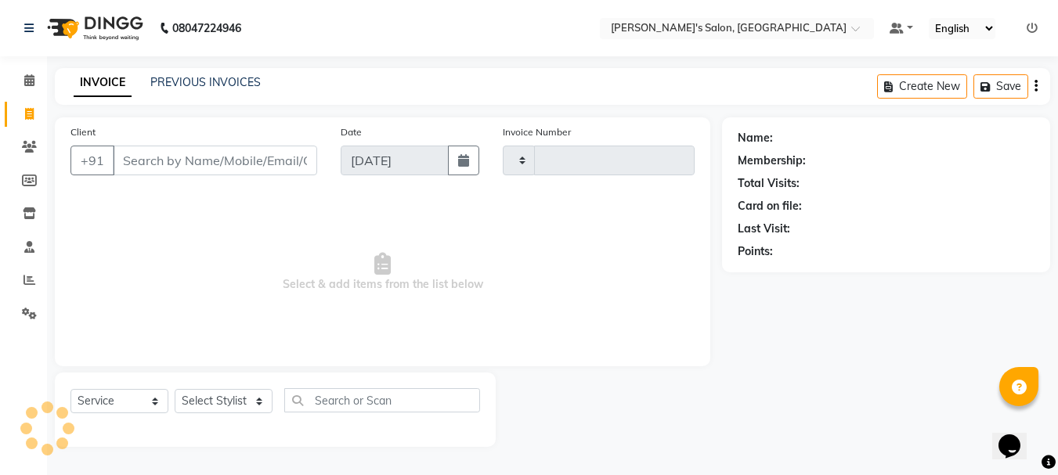
type input "2075"
select select "3810"
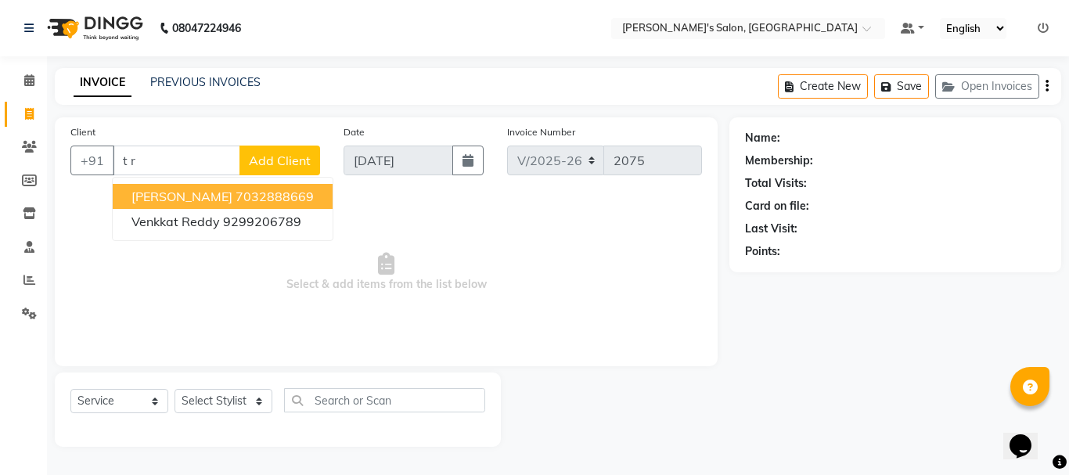
click at [236, 197] on ngb-highlight "7032888669" at bounding box center [275, 197] width 78 height 16
type input "7032888669"
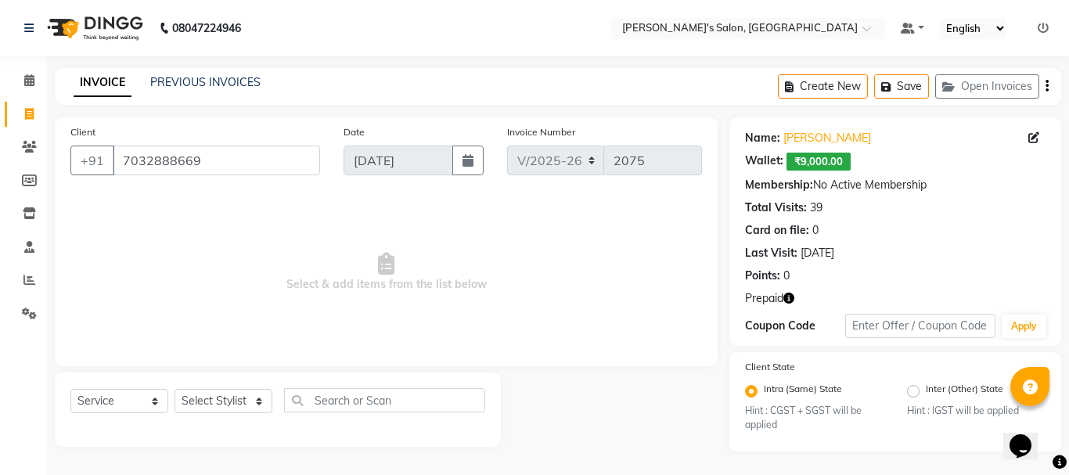
click at [789, 298] on icon "button" at bounding box center [789, 298] width 11 height 11
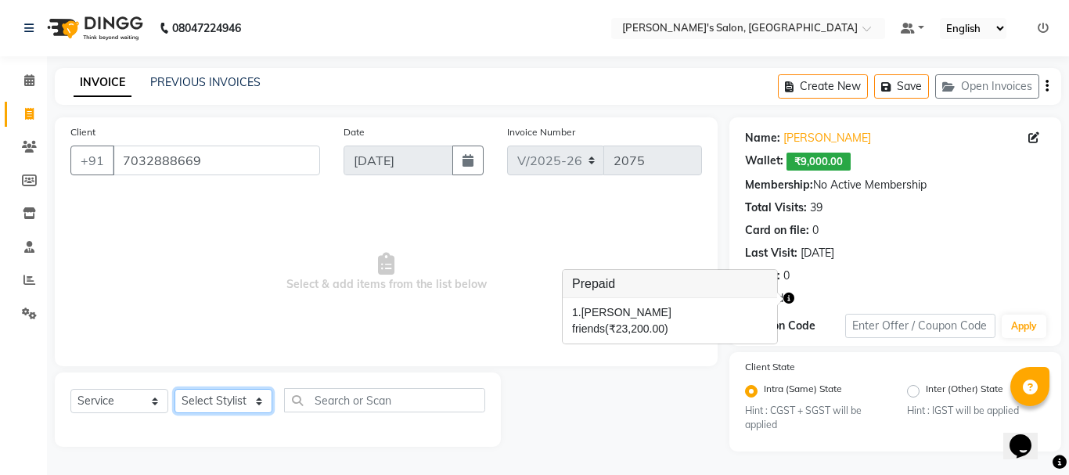
click at [211, 403] on select "Select Stylist [PERSON_NAME] [PERSON_NAME] Manager [PERSON_NAME] [PERSON_NAME] …" at bounding box center [224, 401] width 98 height 24
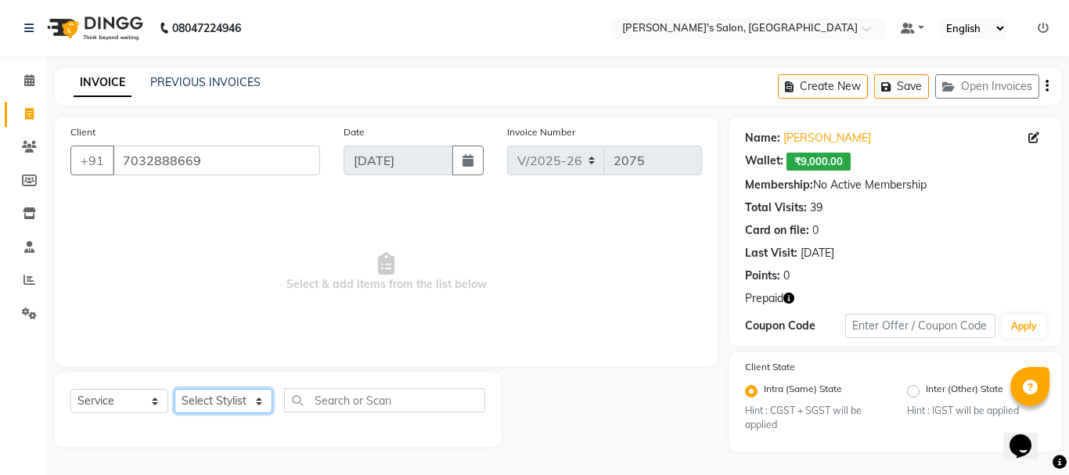
select select "19032"
click at [175, 389] on select "Select Stylist [PERSON_NAME] [PERSON_NAME] Manager [PERSON_NAME] [PERSON_NAME] …" at bounding box center [224, 401] width 98 height 24
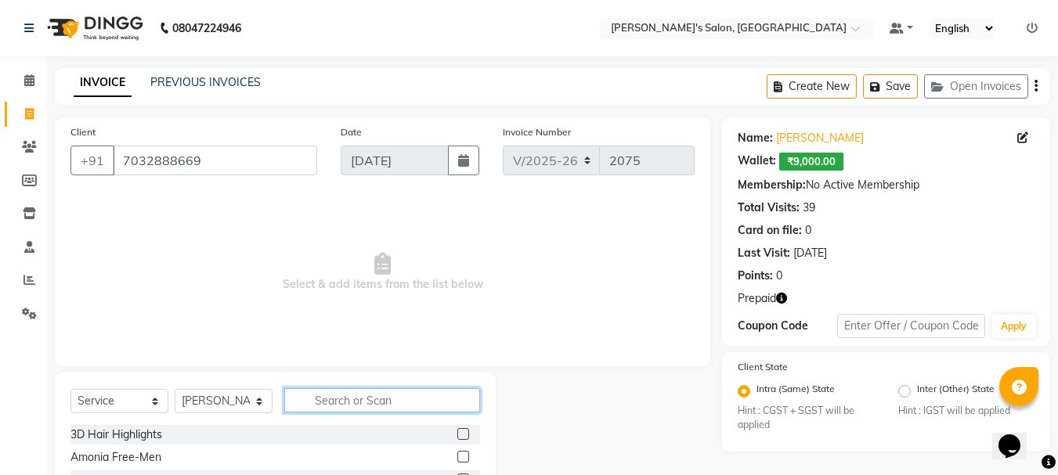
click at [333, 398] on input "text" at bounding box center [382, 400] width 196 height 24
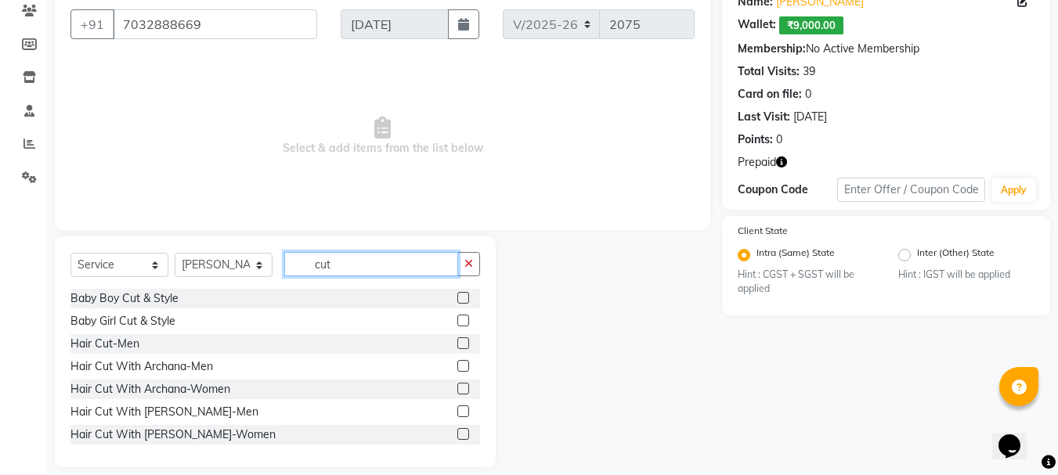
scroll to position [152, 0]
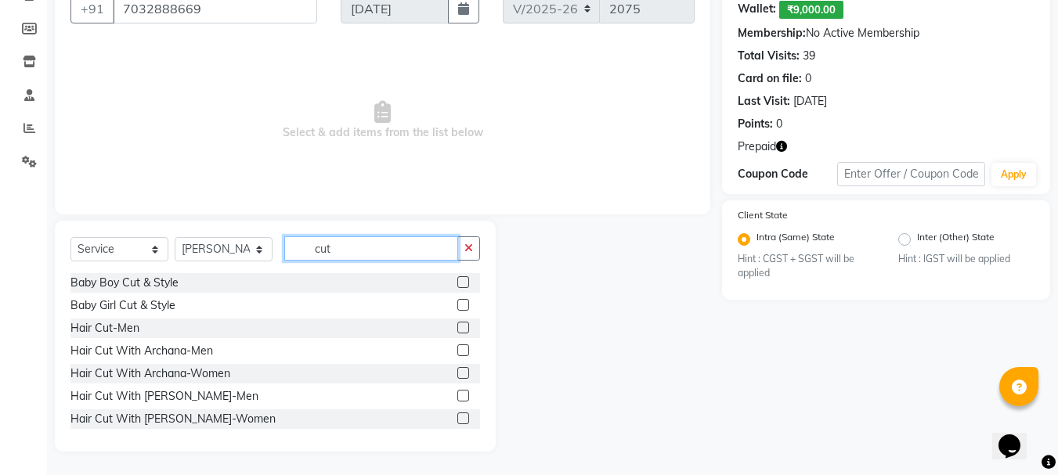
type input "cut"
click at [457, 399] on label at bounding box center [463, 396] width 12 height 12
click at [457, 399] on input "checkbox" at bounding box center [462, 396] width 10 height 10
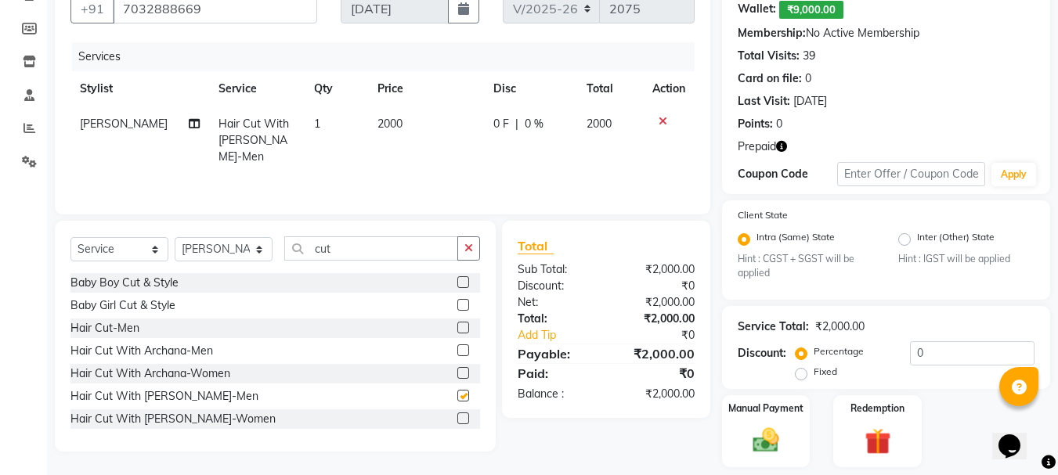
checkbox input "false"
click at [457, 420] on label at bounding box center [463, 419] width 12 height 12
click at [457, 420] on input "checkbox" at bounding box center [462, 419] width 10 height 10
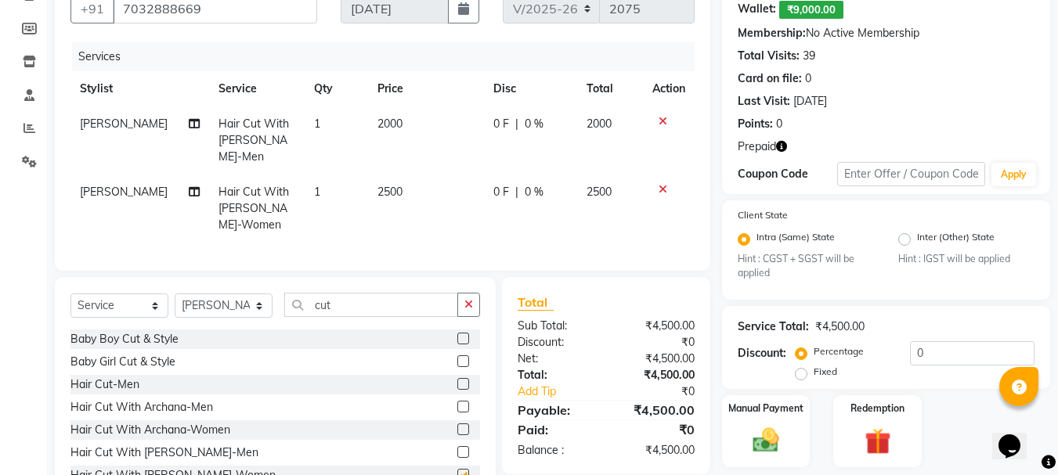
checkbox input "false"
click at [261, 294] on select "Select Stylist [PERSON_NAME] [PERSON_NAME] Manager [PERSON_NAME] [PERSON_NAME] …" at bounding box center [224, 306] width 98 height 24
select select "18487"
click at [175, 294] on select "Select Stylist [PERSON_NAME] [PERSON_NAME] Manager [PERSON_NAME] [PERSON_NAME] …" at bounding box center [224, 306] width 98 height 24
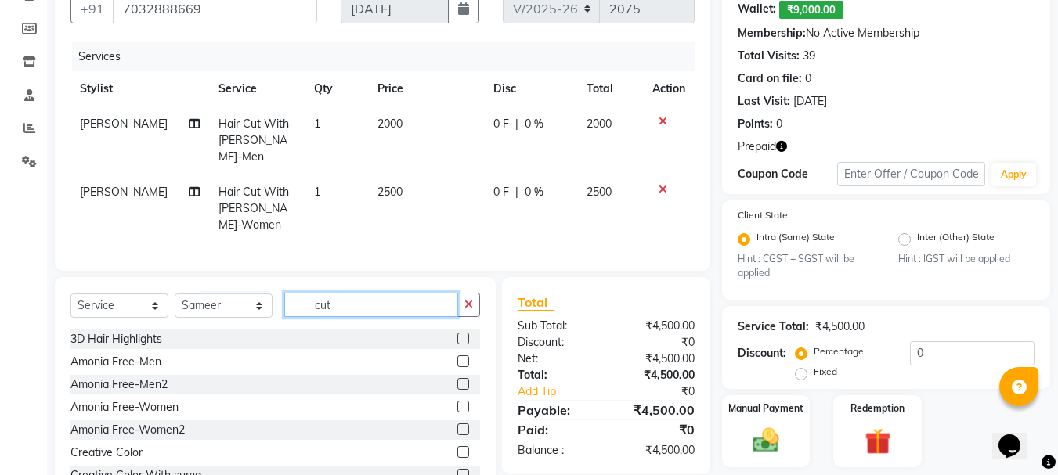
click at [348, 293] on input "cut" at bounding box center [371, 305] width 174 height 24
type input "c"
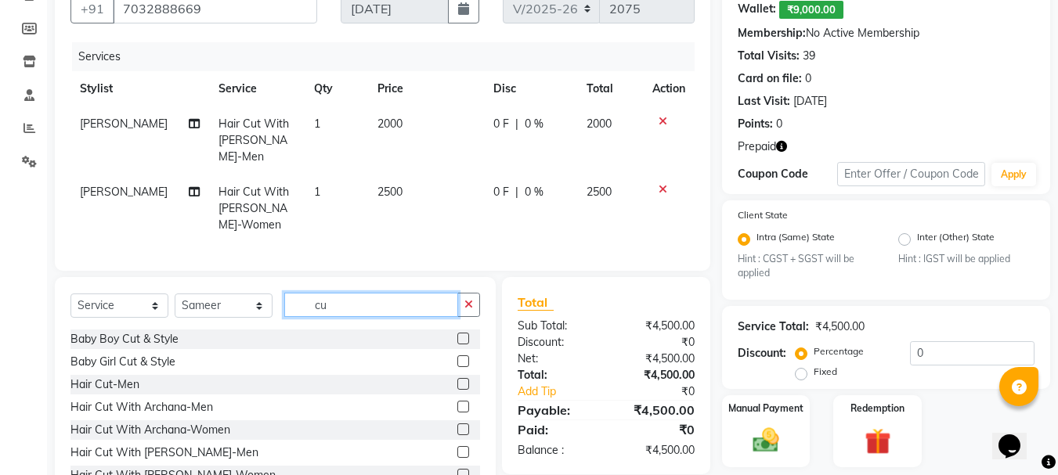
type input "cut"
click at [457, 378] on label at bounding box center [463, 384] width 12 height 12
click at [457, 380] on input "checkbox" at bounding box center [462, 385] width 10 height 10
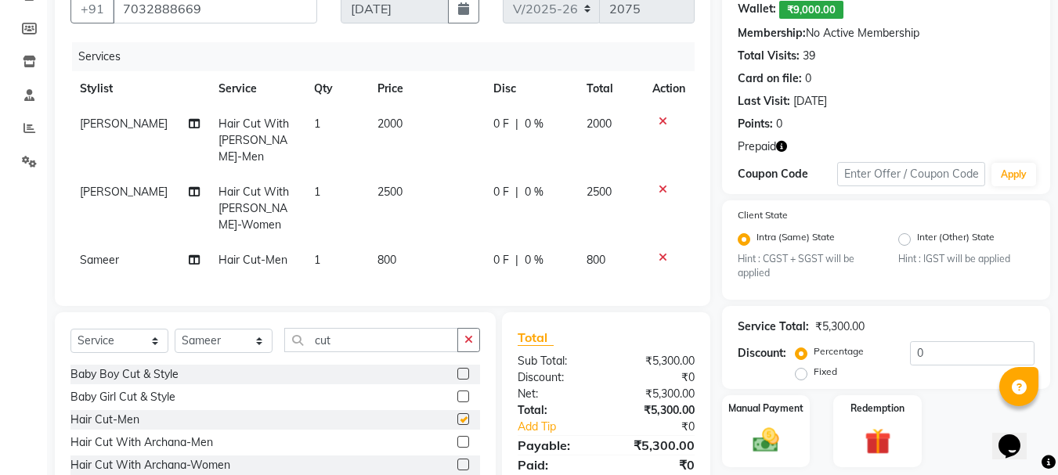
checkbox input "false"
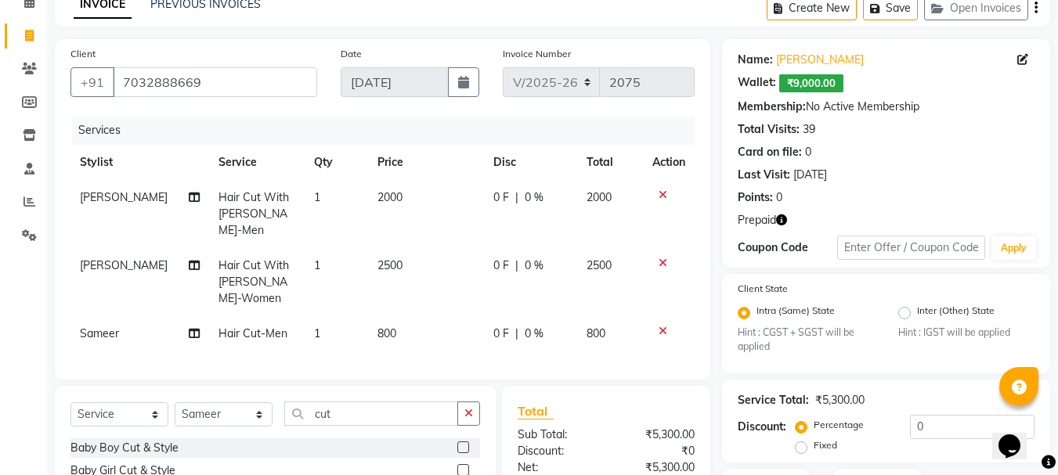
scroll to position [76, 0]
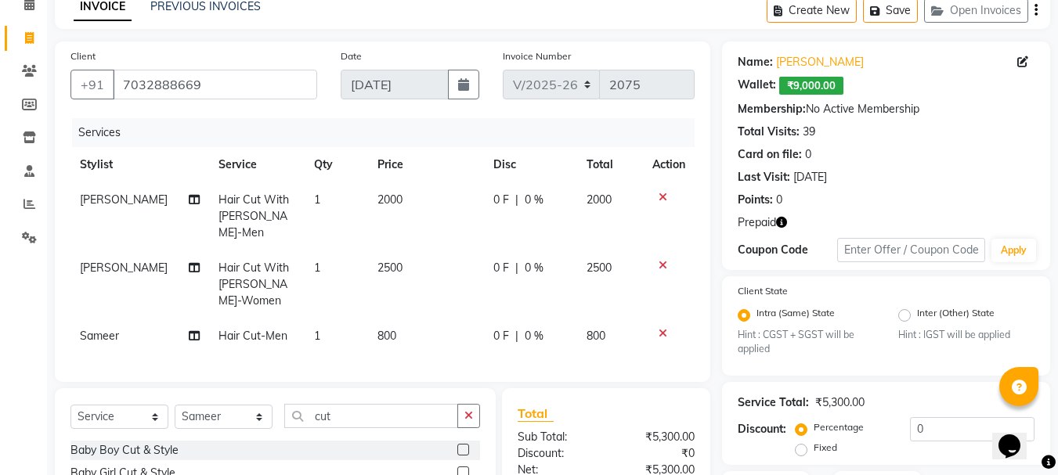
click at [377, 196] on span "2000" at bounding box center [389, 200] width 25 height 14
select select "19032"
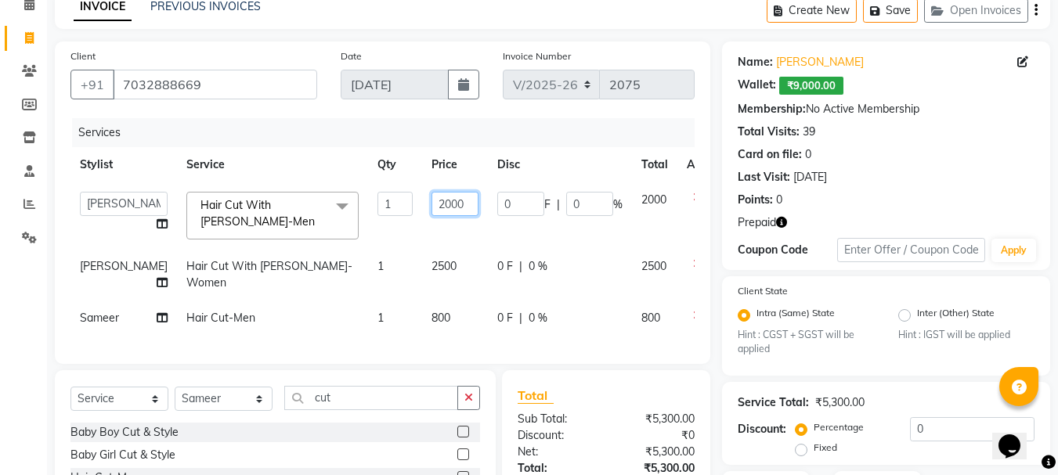
click at [431, 200] on input "2000" at bounding box center [454, 204] width 47 height 24
type input "1000"
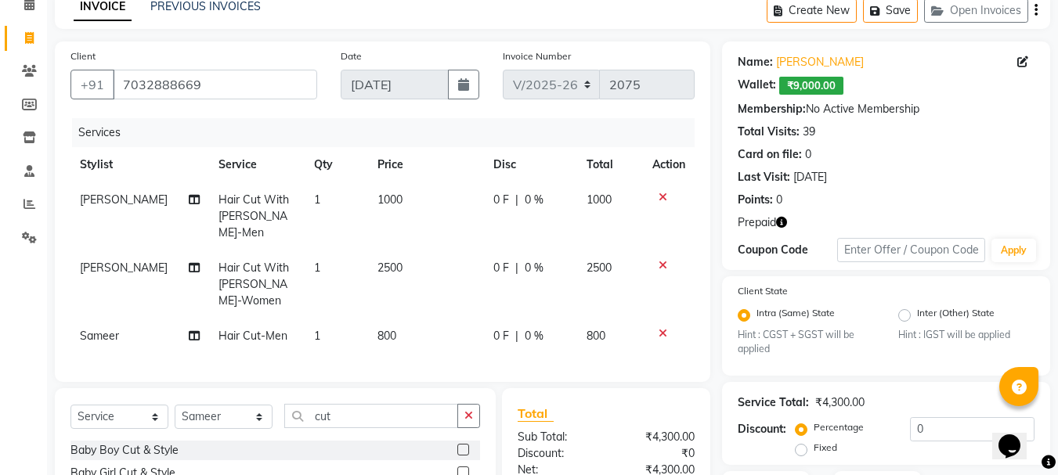
click at [550, 247] on tbody "[PERSON_NAME] Hair Cut With [PERSON_NAME]-Men 1 1000 0 F | 0 % 1000 [PERSON_NAM…" at bounding box center [382, 267] width 624 height 171
click at [405, 251] on td "2500" at bounding box center [426, 285] width 116 height 68
select select "19032"
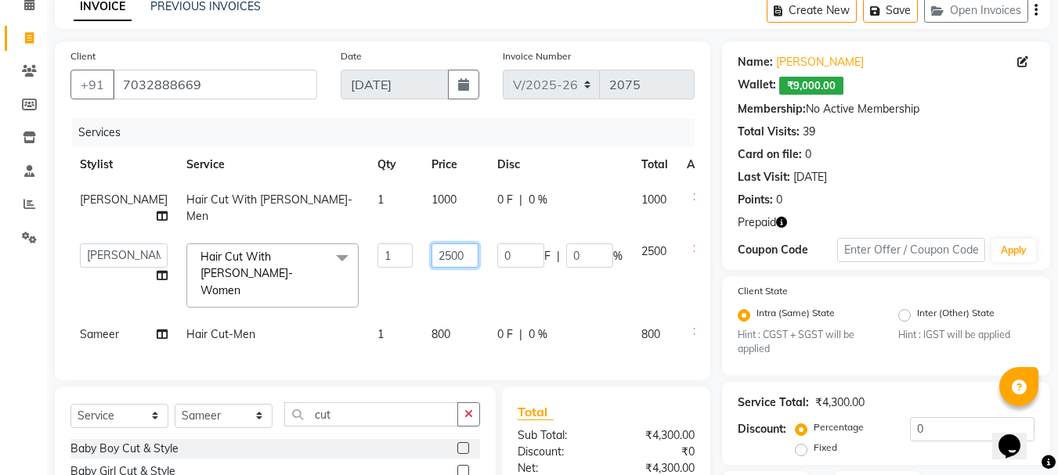
click at [438, 243] on input "2500" at bounding box center [454, 255] width 47 height 24
type input "2"
type input "1000"
click at [550, 326] on div "Services Stylist Service Qty Price Disc Total Action [PERSON_NAME] Hair Cut Wit…" at bounding box center [382, 241] width 624 height 247
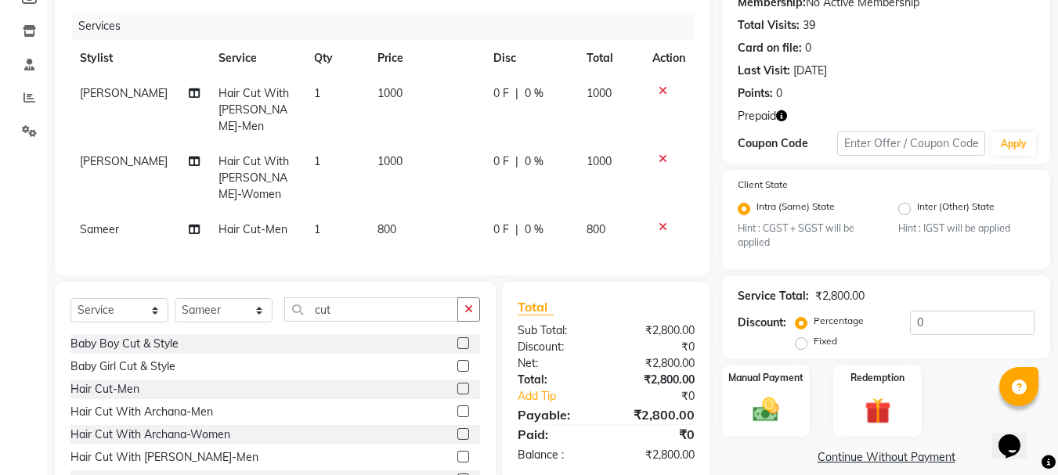
scroll to position [222, 0]
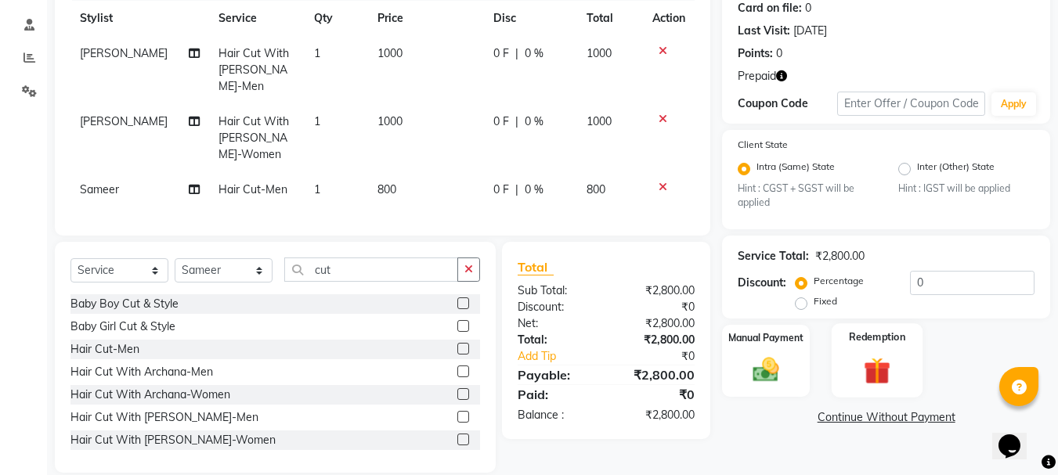
click at [875, 358] on div "Redemption" at bounding box center [877, 360] width 92 height 74
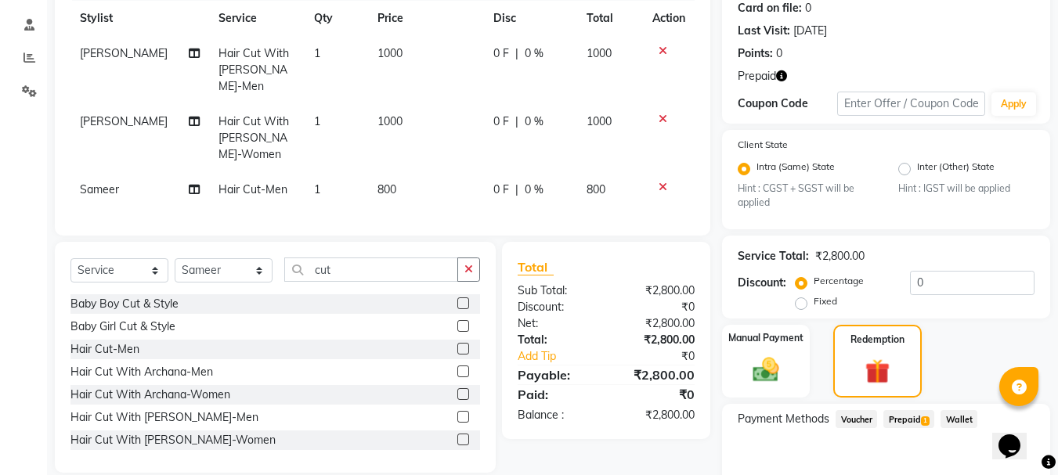
click at [900, 424] on span "Prepaid 1" at bounding box center [908, 419] width 51 height 18
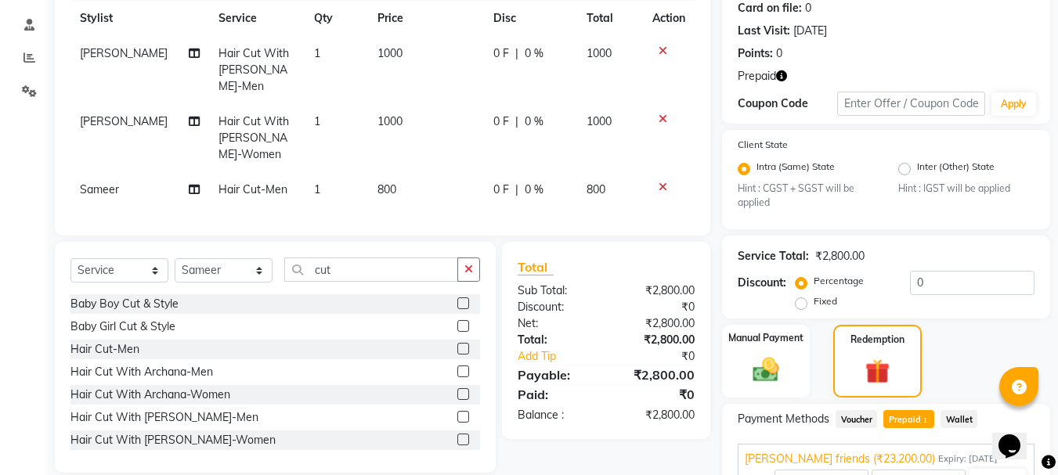
scroll to position [313, 0]
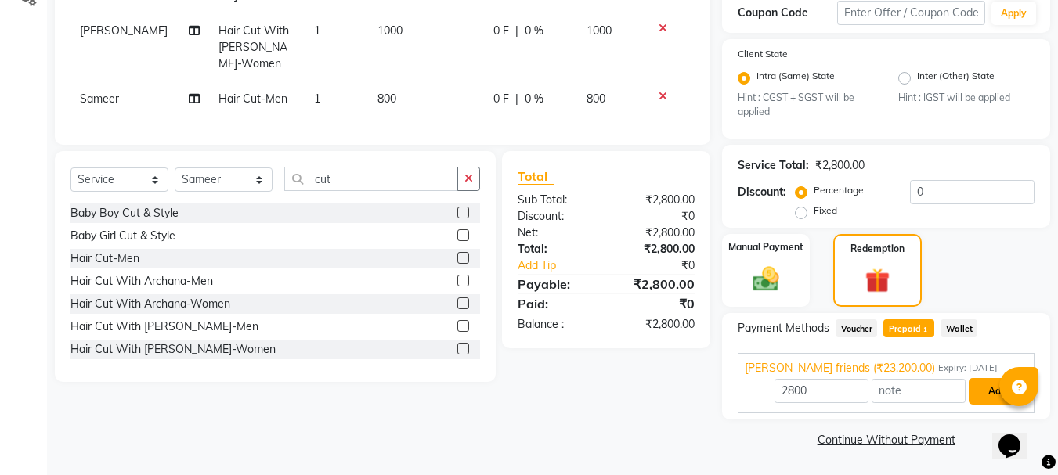
click at [995, 387] on button "Add" at bounding box center [996, 391] width 57 height 27
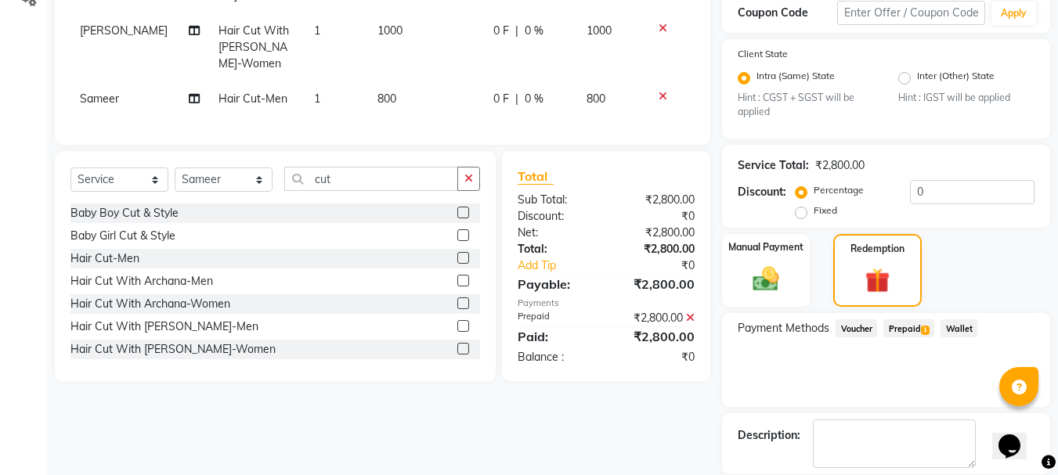
scroll to position [389, 0]
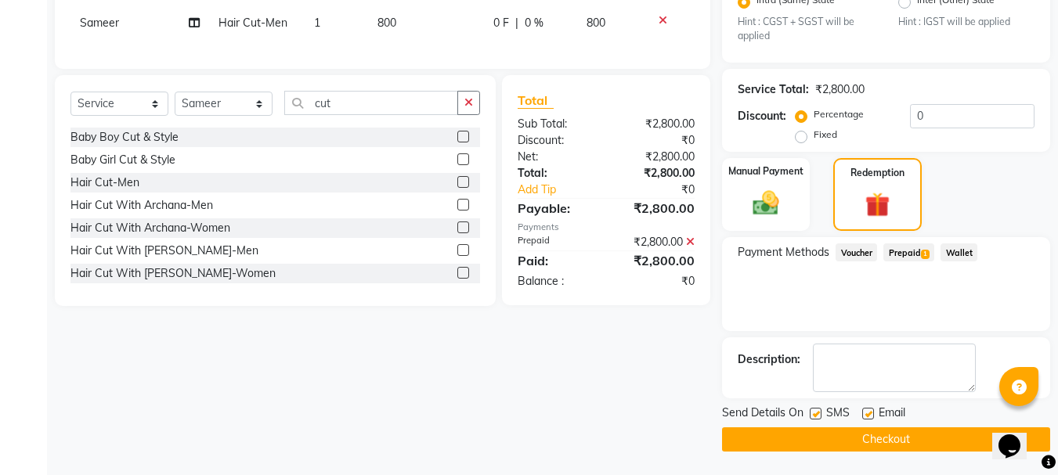
click at [920, 442] on button "Checkout" at bounding box center [886, 439] width 328 height 24
